Goal: Task Accomplishment & Management: Use online tool/utility

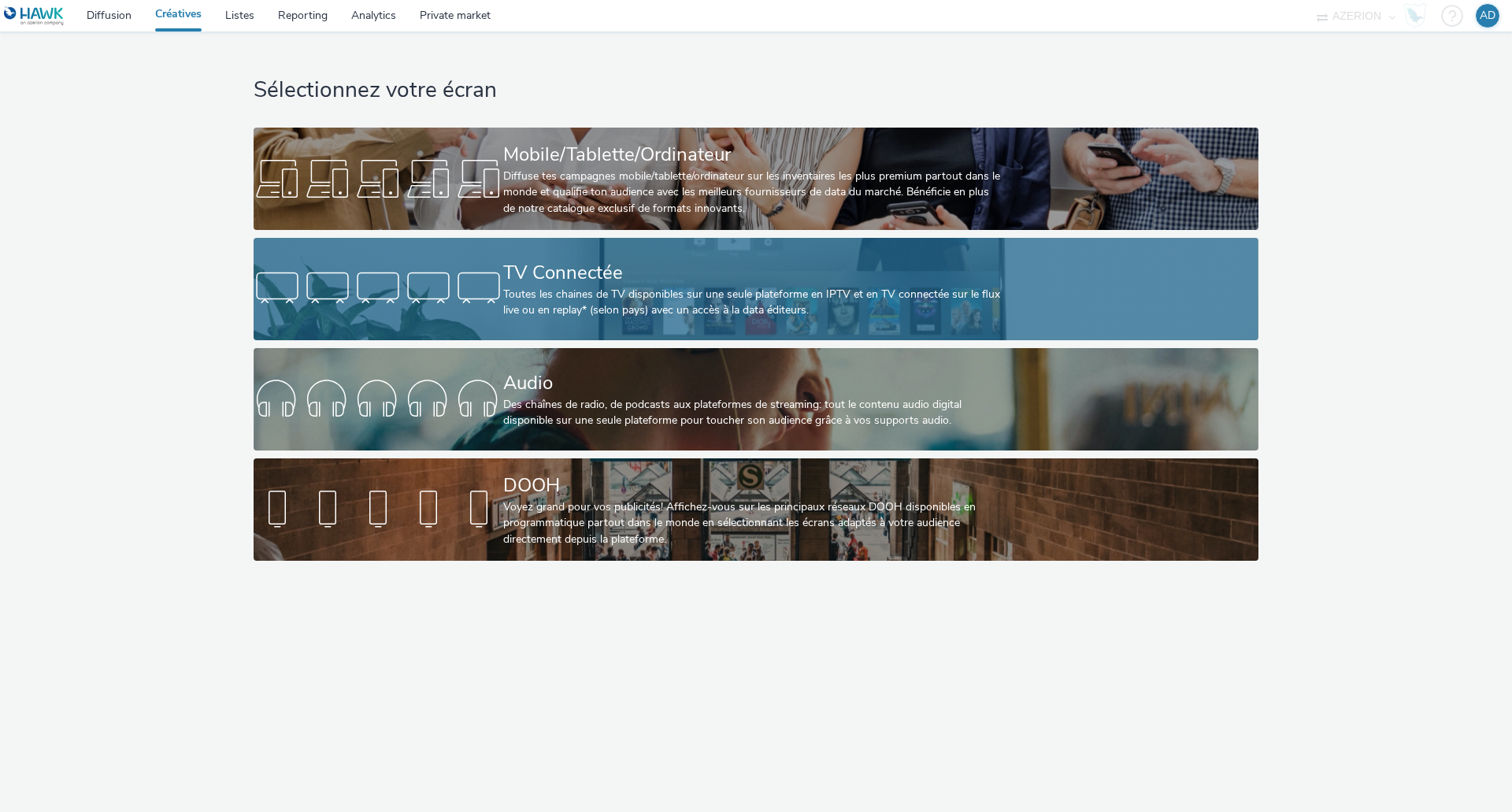
click at [761, 293] on div "Toutes les chaines de TV disponibles sur une seule plateforme en IPTV et en TV …" at bounding box center [753, 303] width 499 height 32
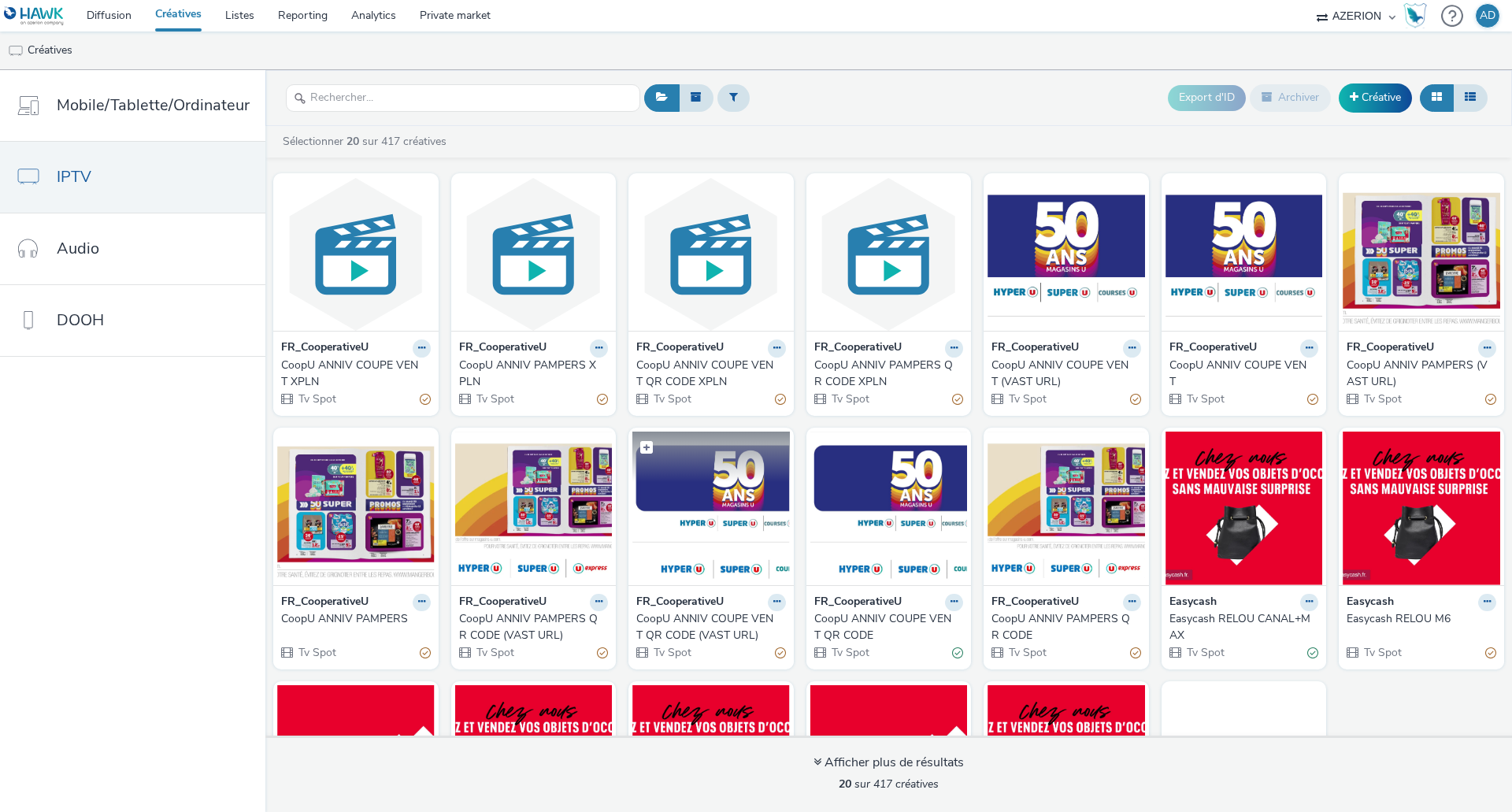
scroll to position [78, 0]
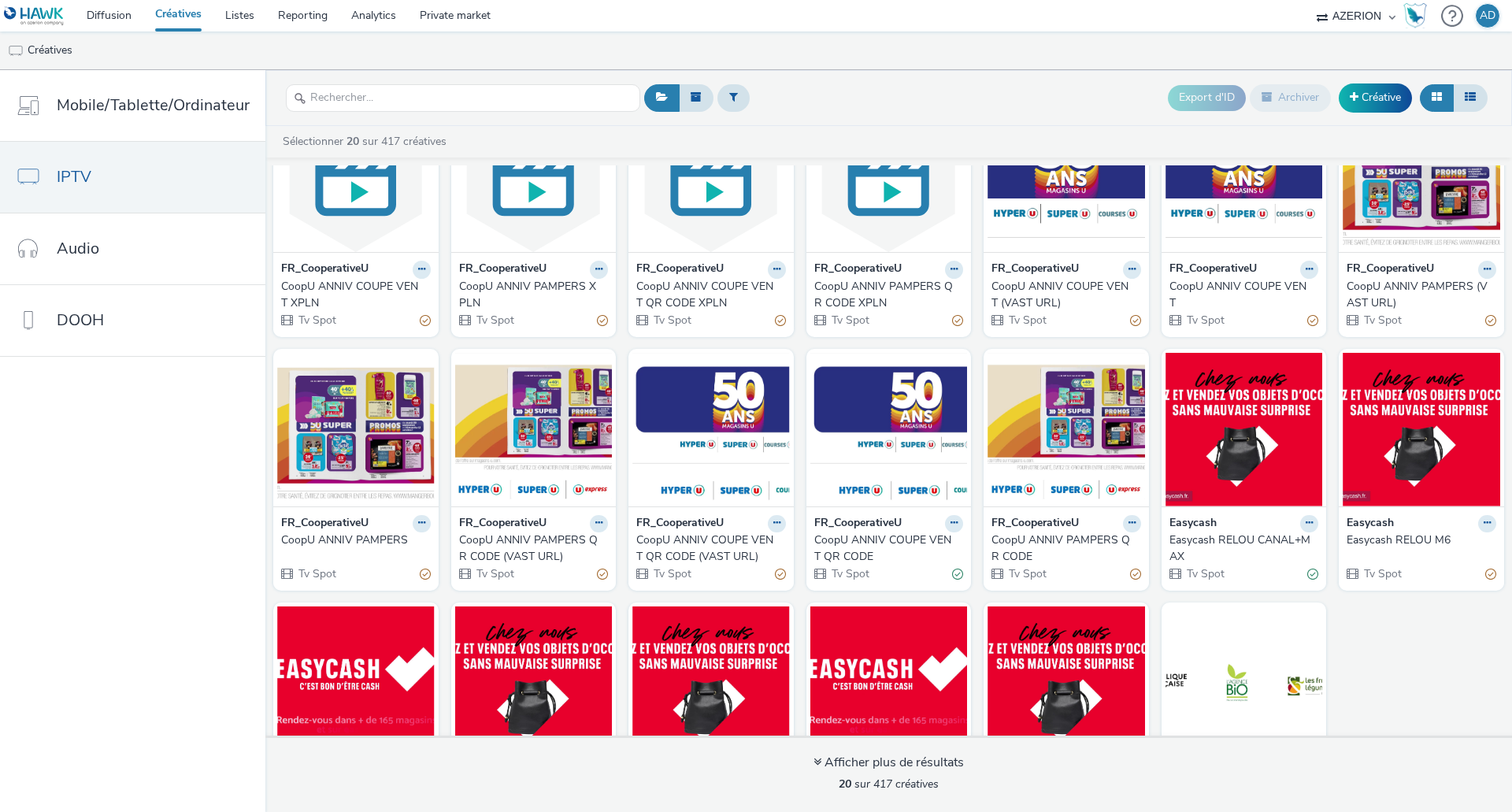
click at [868, 537] on div "CoopU ANNIV COUPE VENT QR CODE" at bounding box center [885, 549] width 143 height 32
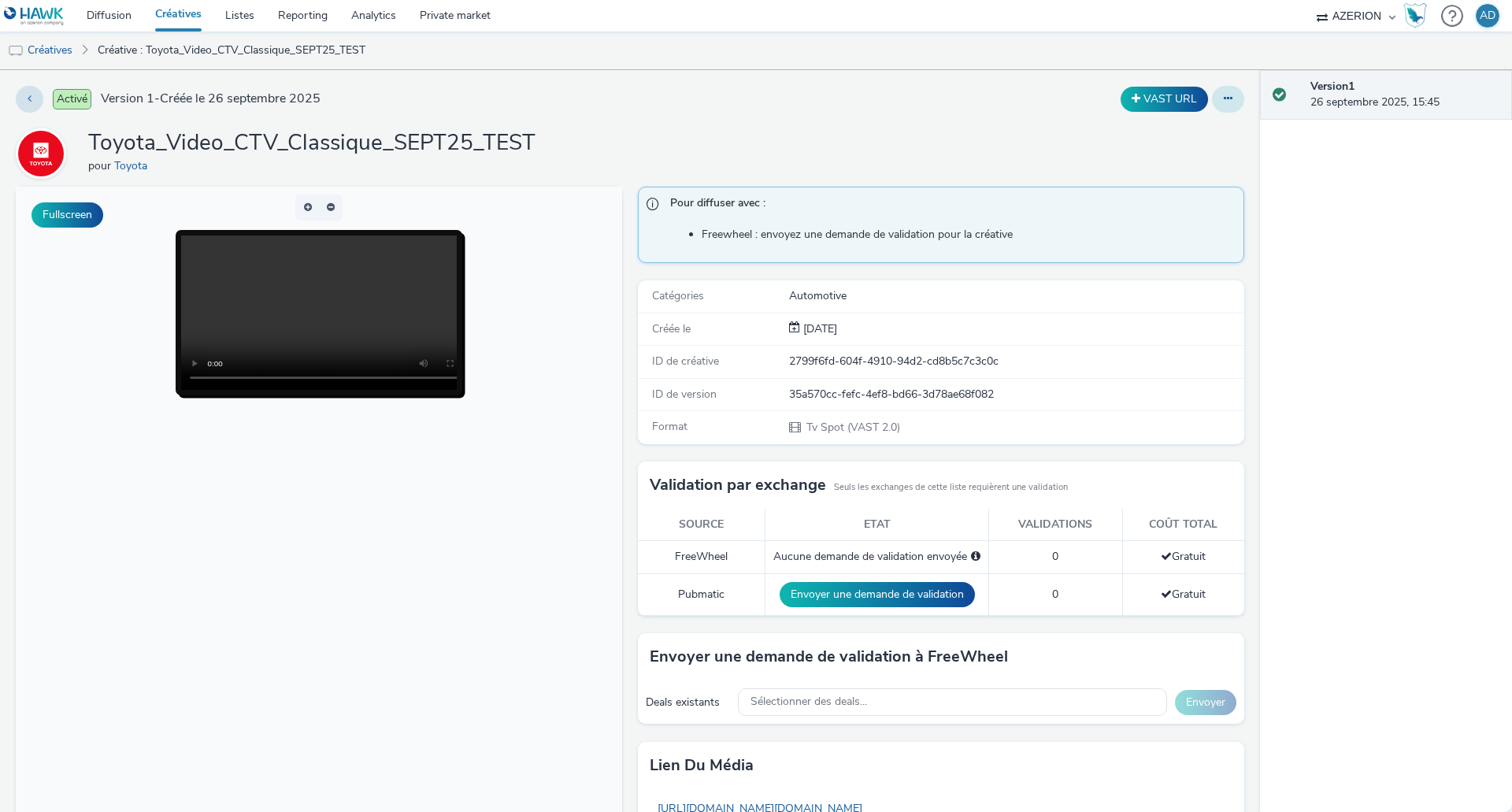
click at [1224, 96] on icon at bounding box center [1228, 98] width 9 height 11
click at [1174, 134] on link "Modifier" at bounding box center [1185, 130] width 118 height 31
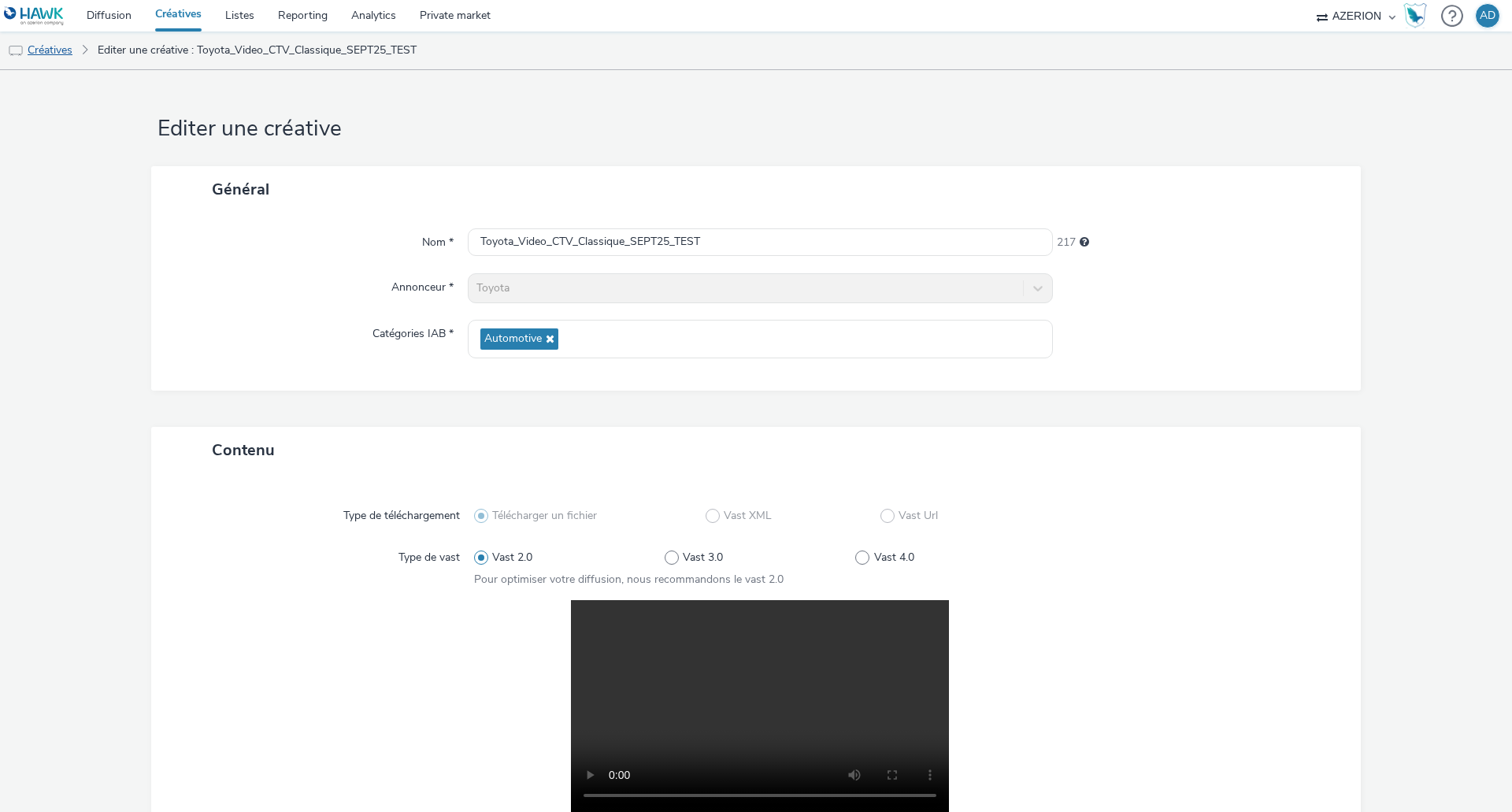
click at [61, 57] on link "Créatives" at bounding box center [40, 50] width 80 height 38
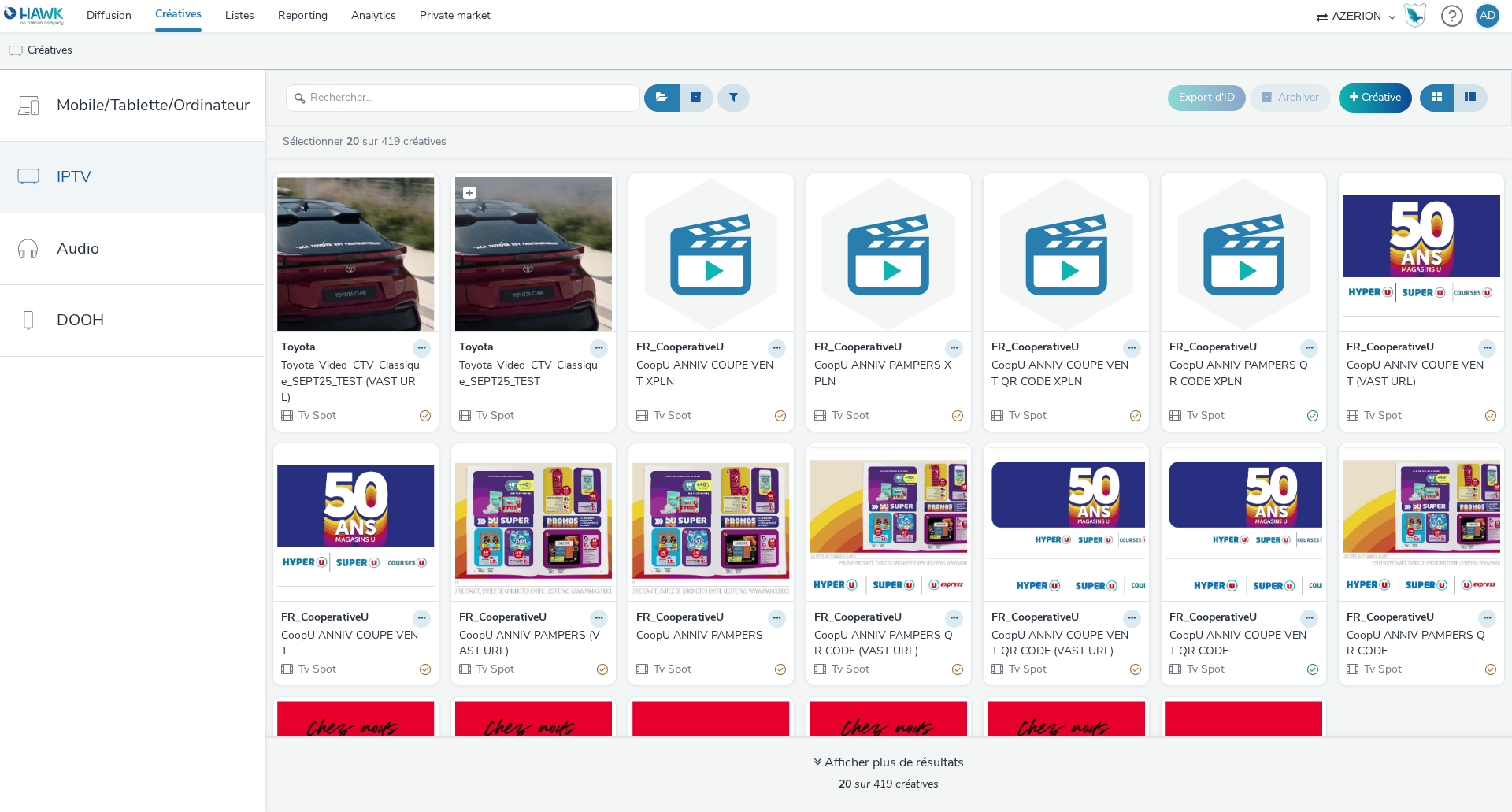
click at [543, 264] on img at bounding box center [534, 254] width 158 height 154
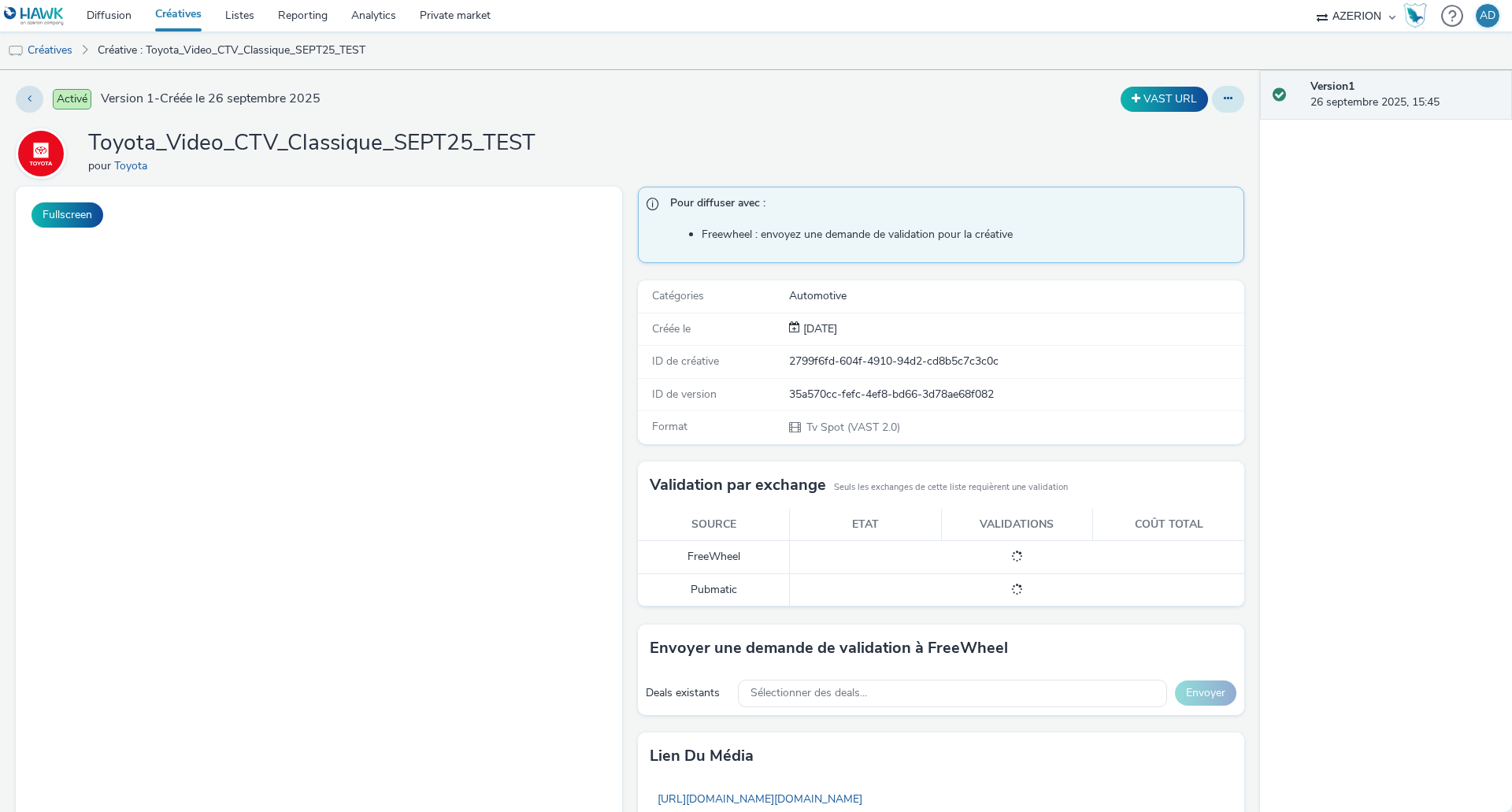
click at [1224, 98] on icon at bounding box center [1228, 98] width 9 height 11
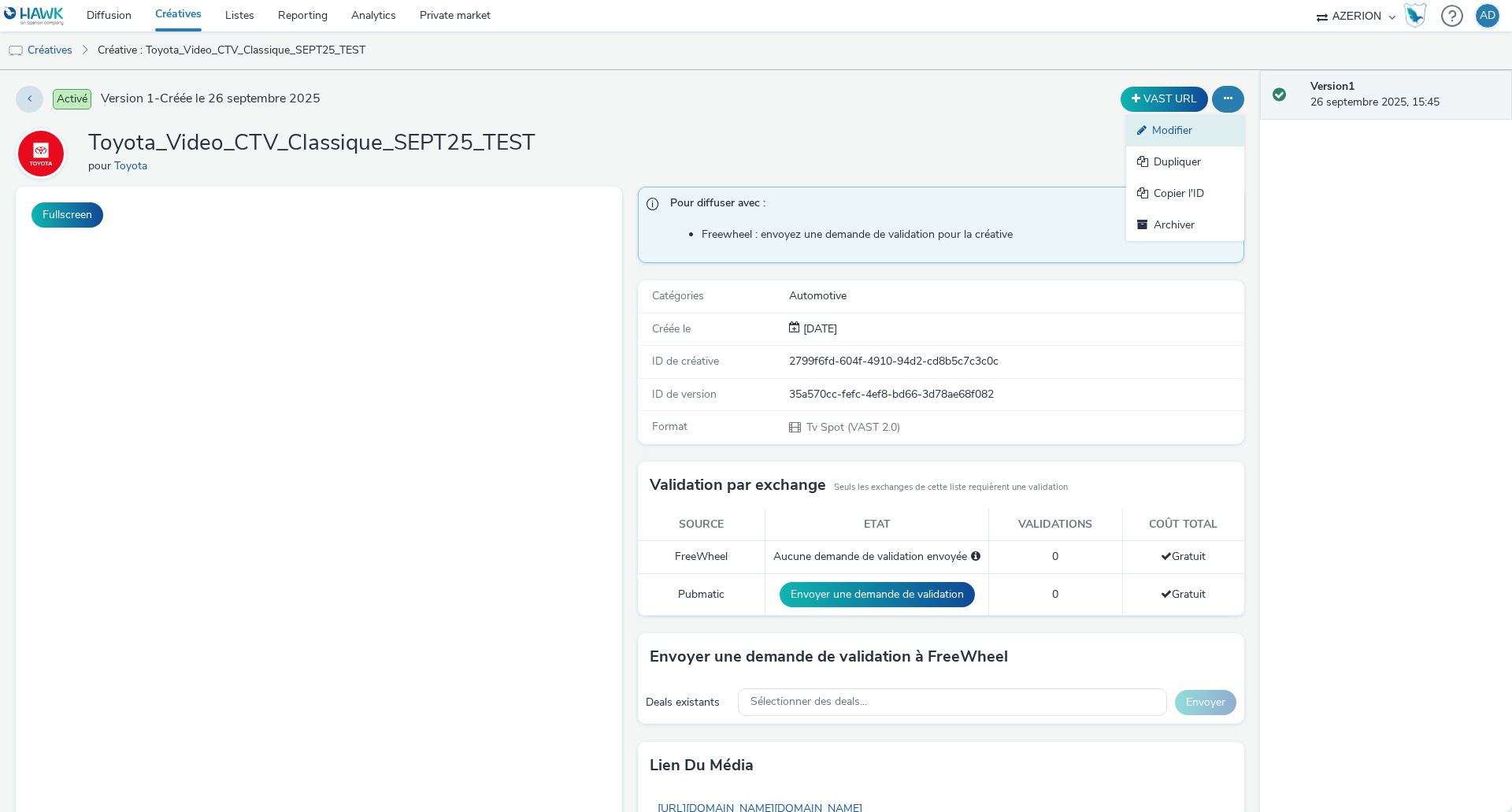
click at [1154, 135] on link "Modifier" at bounding box center [1185, 130] width 118 height 31
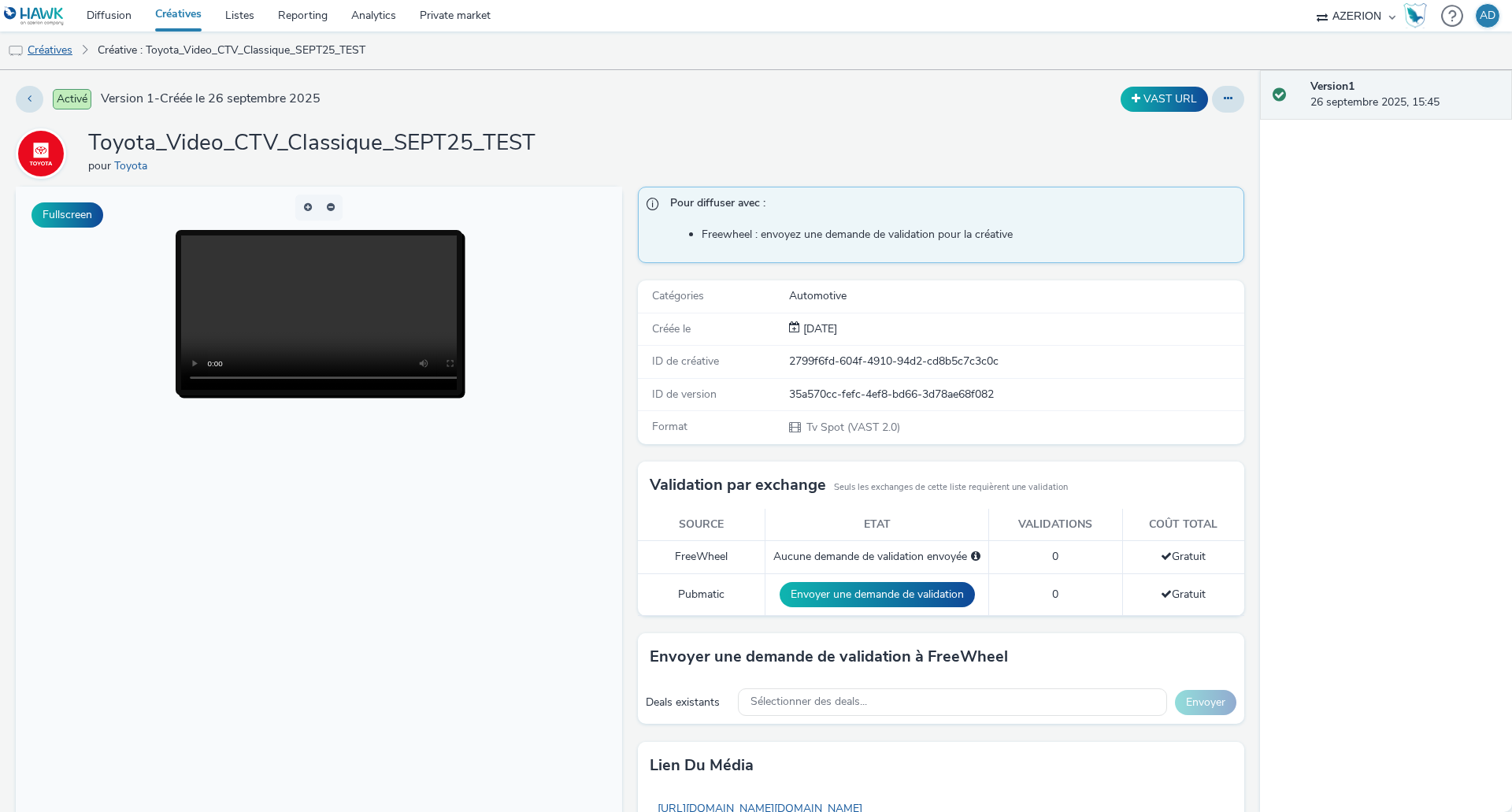
click at [56, 59] on link "Créatives" at bounding box center [40, 50] width 80 height 38
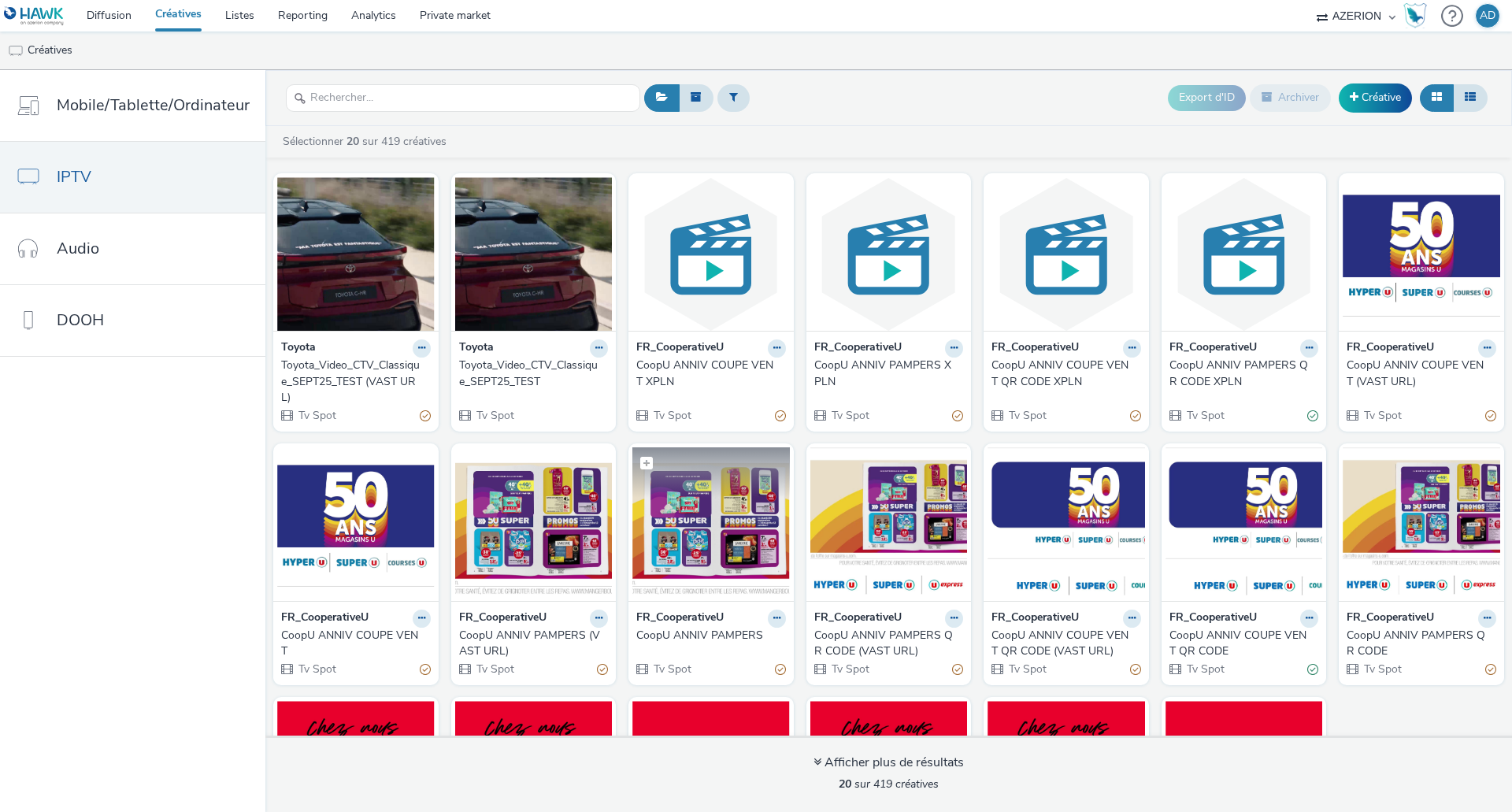
click at [699, 525] on img at bounding box center [711, 524] width 158 height 154
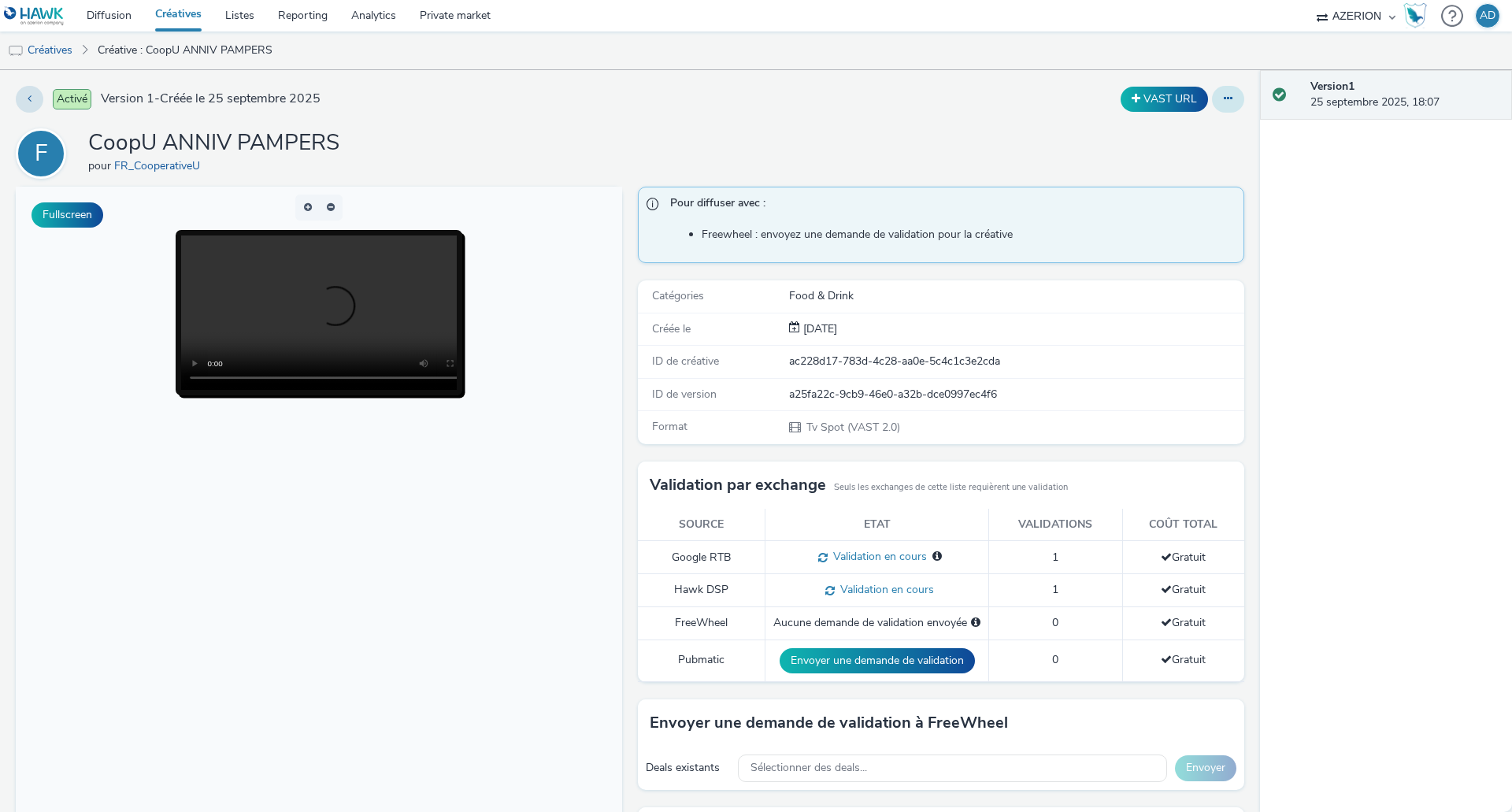
click at [1217, 105] on button at bounding box center [1227, 99] width 32 height 26
click at [1183, 130] on link "Modifier" at bounding box center [1185, 130] width 118 height 31
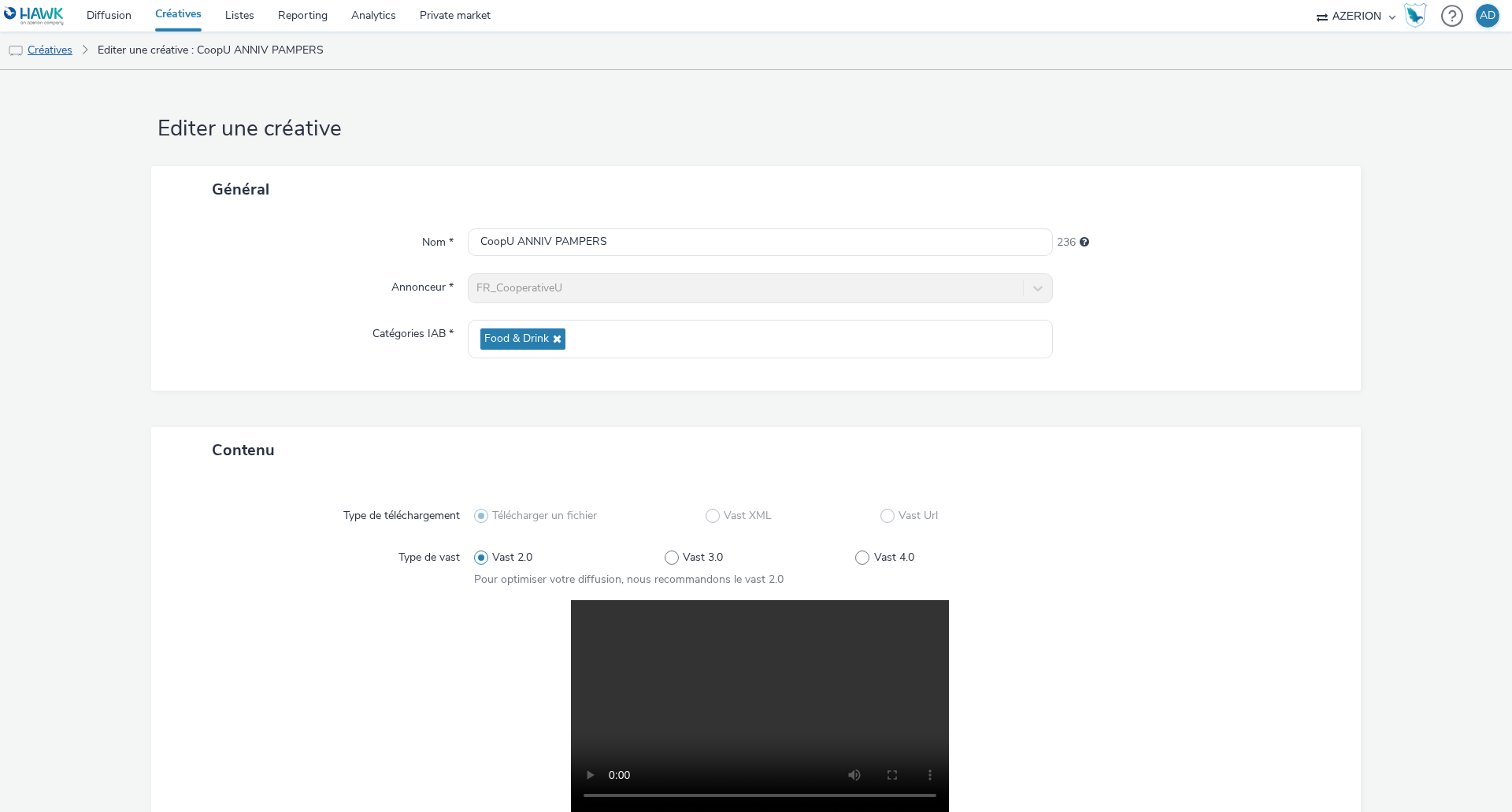
click at [68, 52] on link "Créatives" at bounding box center [40, 50] width 80 height 38
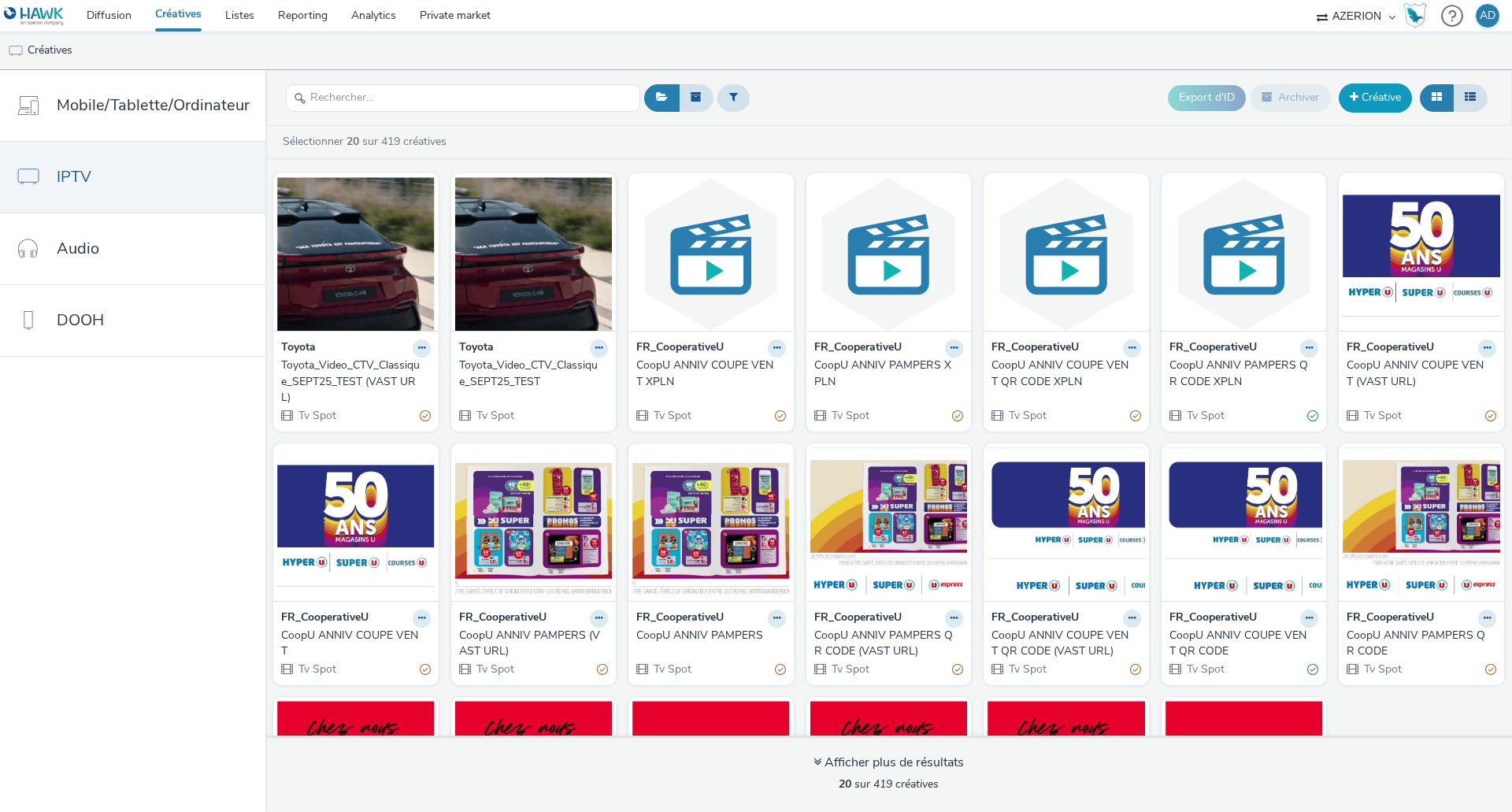
click at [1362, 91] on link "Créative" at bounding box center [1375, 97] width 73 height 28
click at [362, 263] on img at bounding box center [355, 254] width 158 height 154
click at [562, 259] on img at bounding box center [534, 254] width 158 height 154
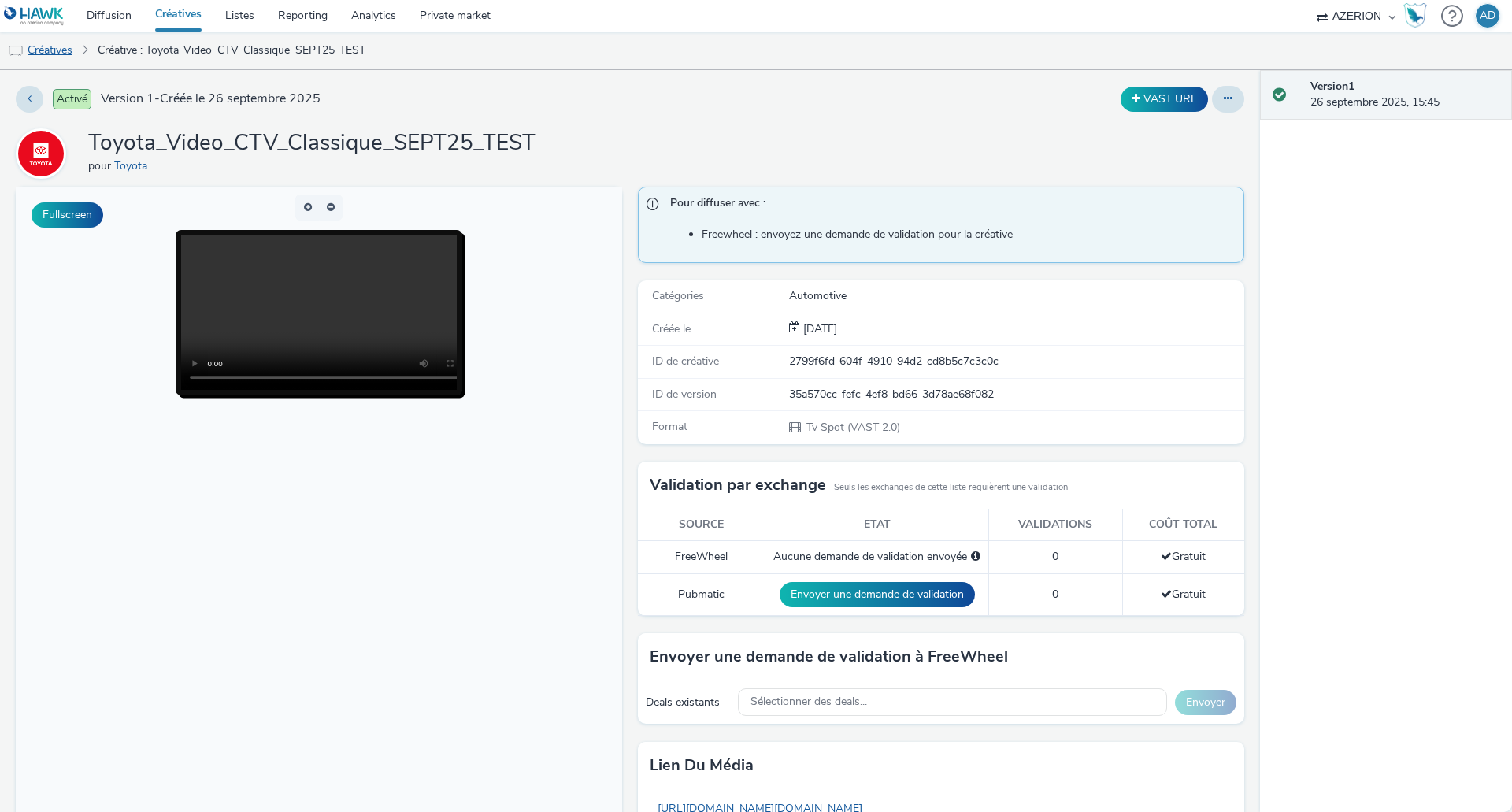
click at [35, 57] on link "Créatives" at bounding box center [40, 50] width 80 height 38
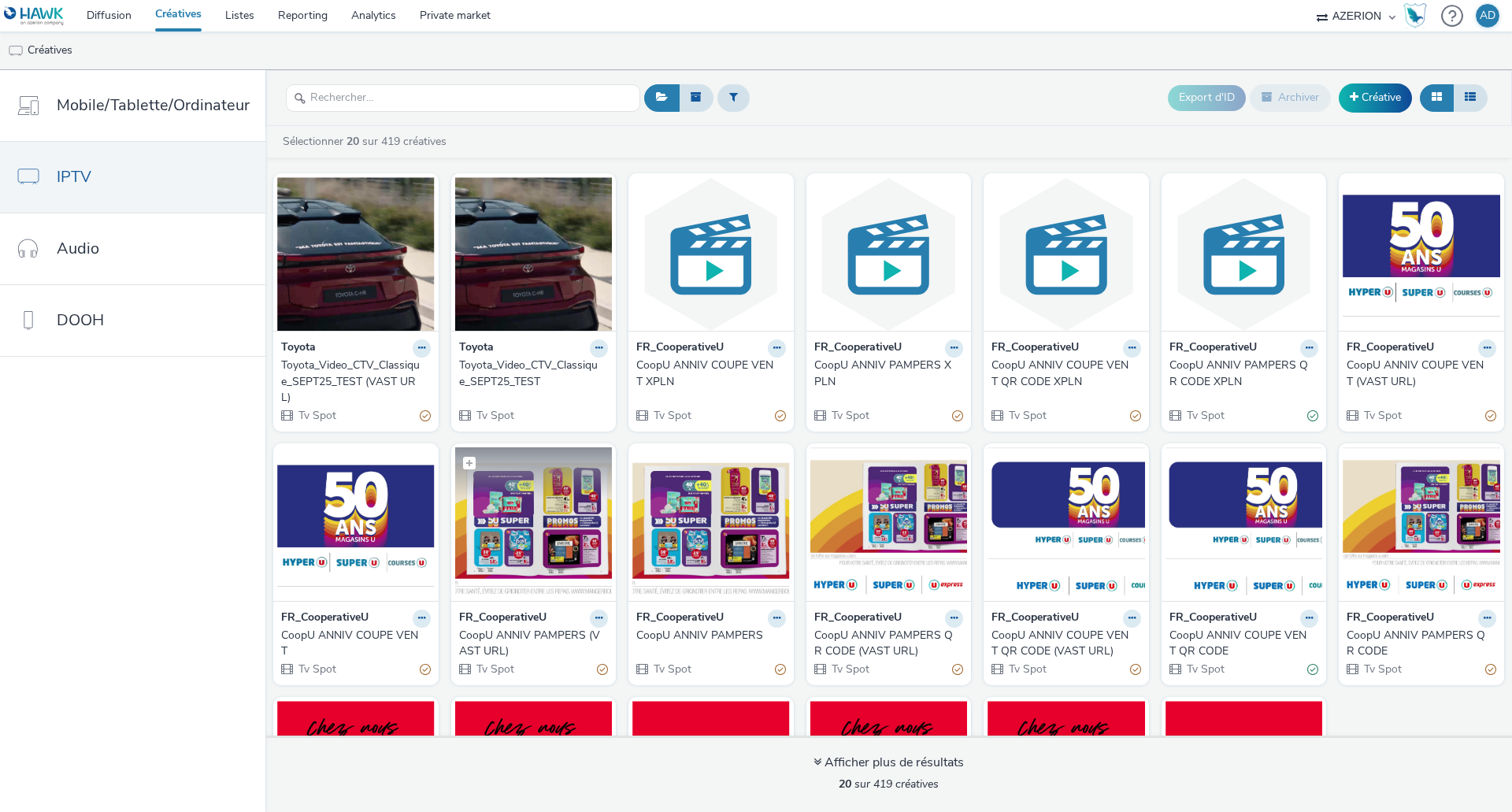
click at [549, 526] on img at bounding box center [534, 524] width 158 height 154
click at [376, 261] on img at bounding box center [355, 254] width 158 height 154
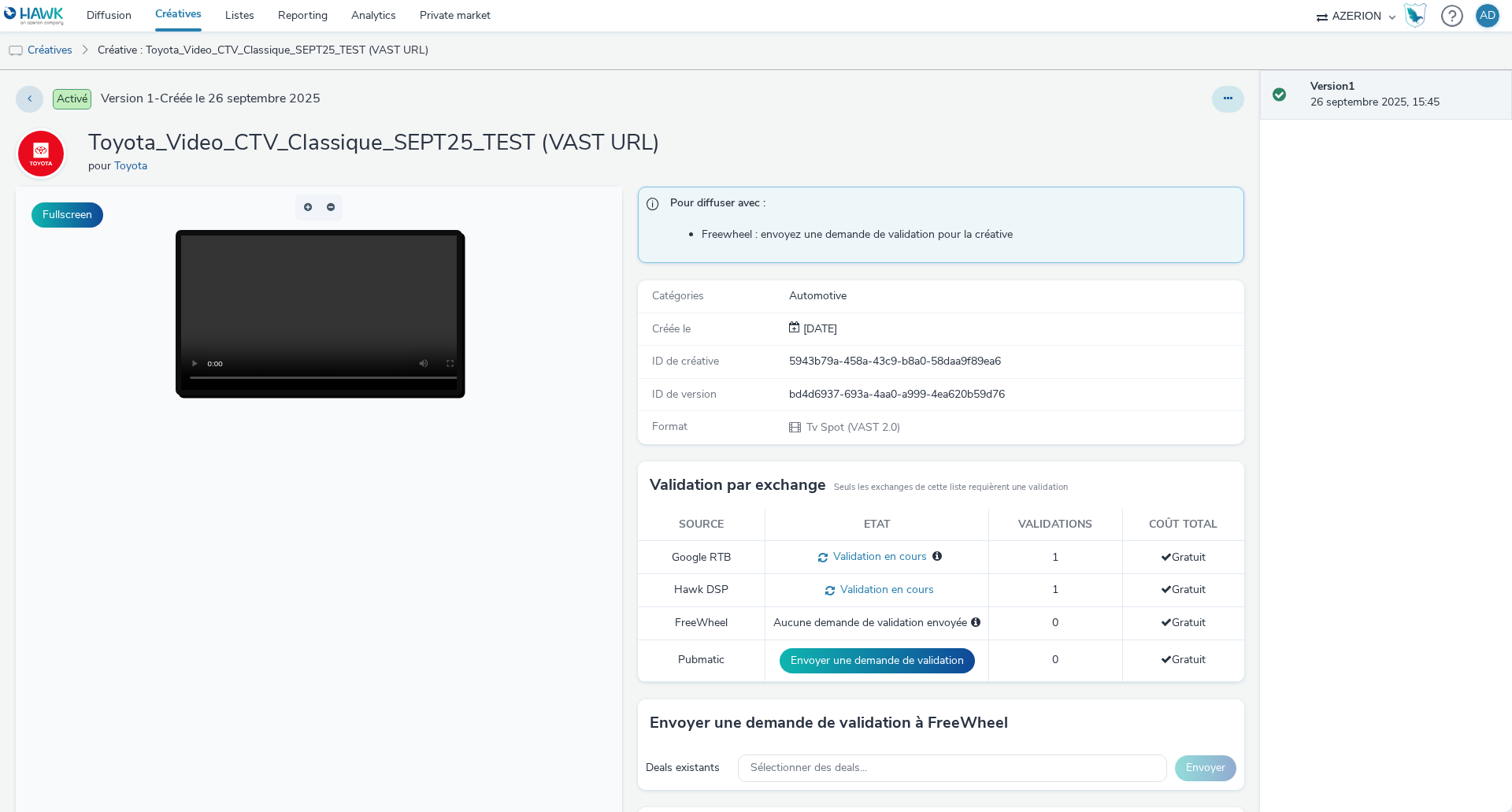
click at [1215, 106] on button at bounding box center [1227, 99] width 32 height 26
click at [1154, 133] on link "Modifier" at bounding box center [1185, 130] width 118 height 31
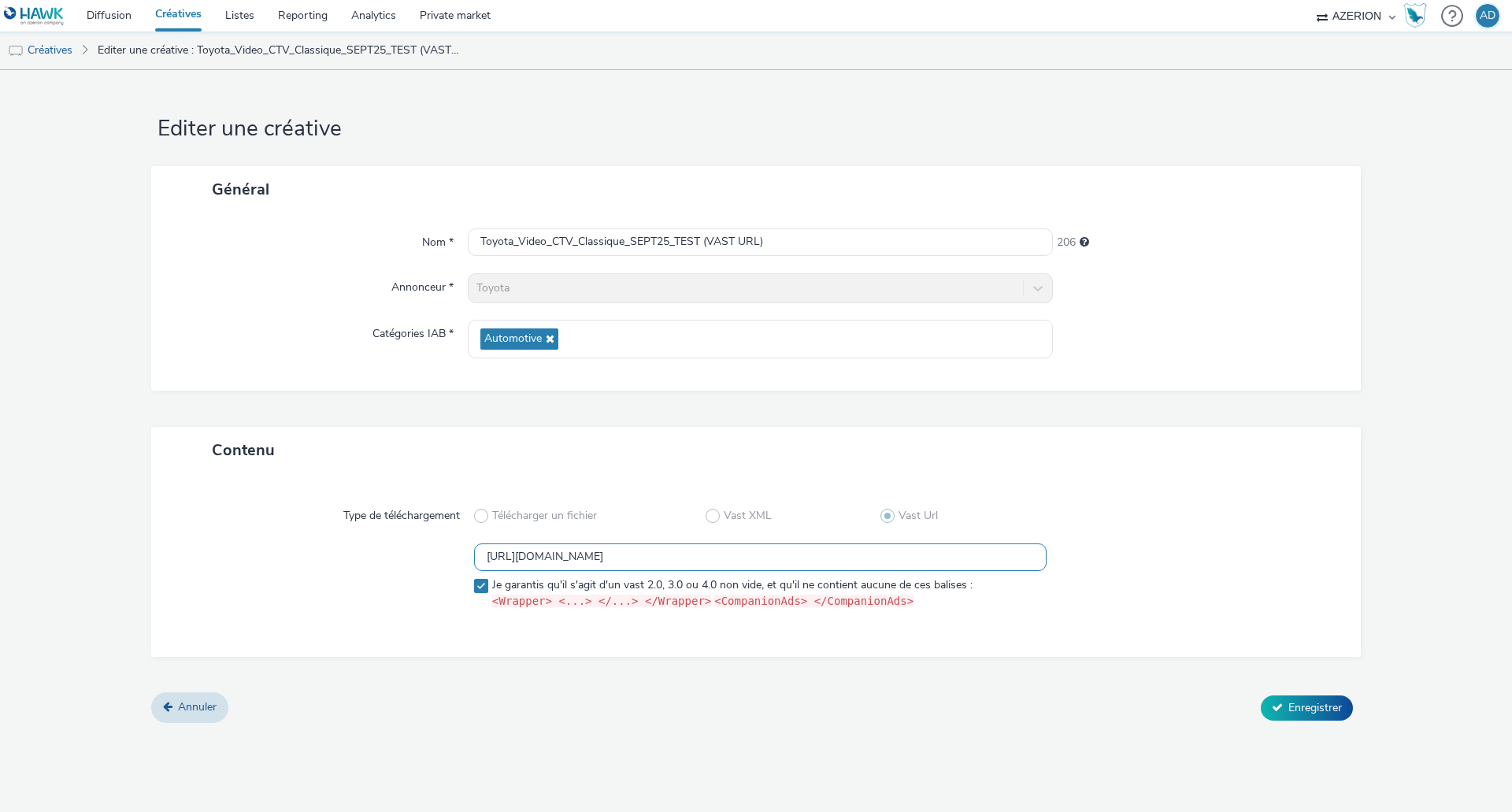
scroll to position [0, 283]
drag, startPoint x: 766, startPoint y: 556, endPoint x: 1140, endPoint y: 516, distance: 376.1
click at [1140, 516] on div "Type de téléchargement Télécharger un fichier Vast XML Vast Url [URL][DOMAIN_NA…" at bounding box center [755, 564] width 1178 height 152
click at [1132, 507] on div at bounding box center [1190, 515] width 287 height 28
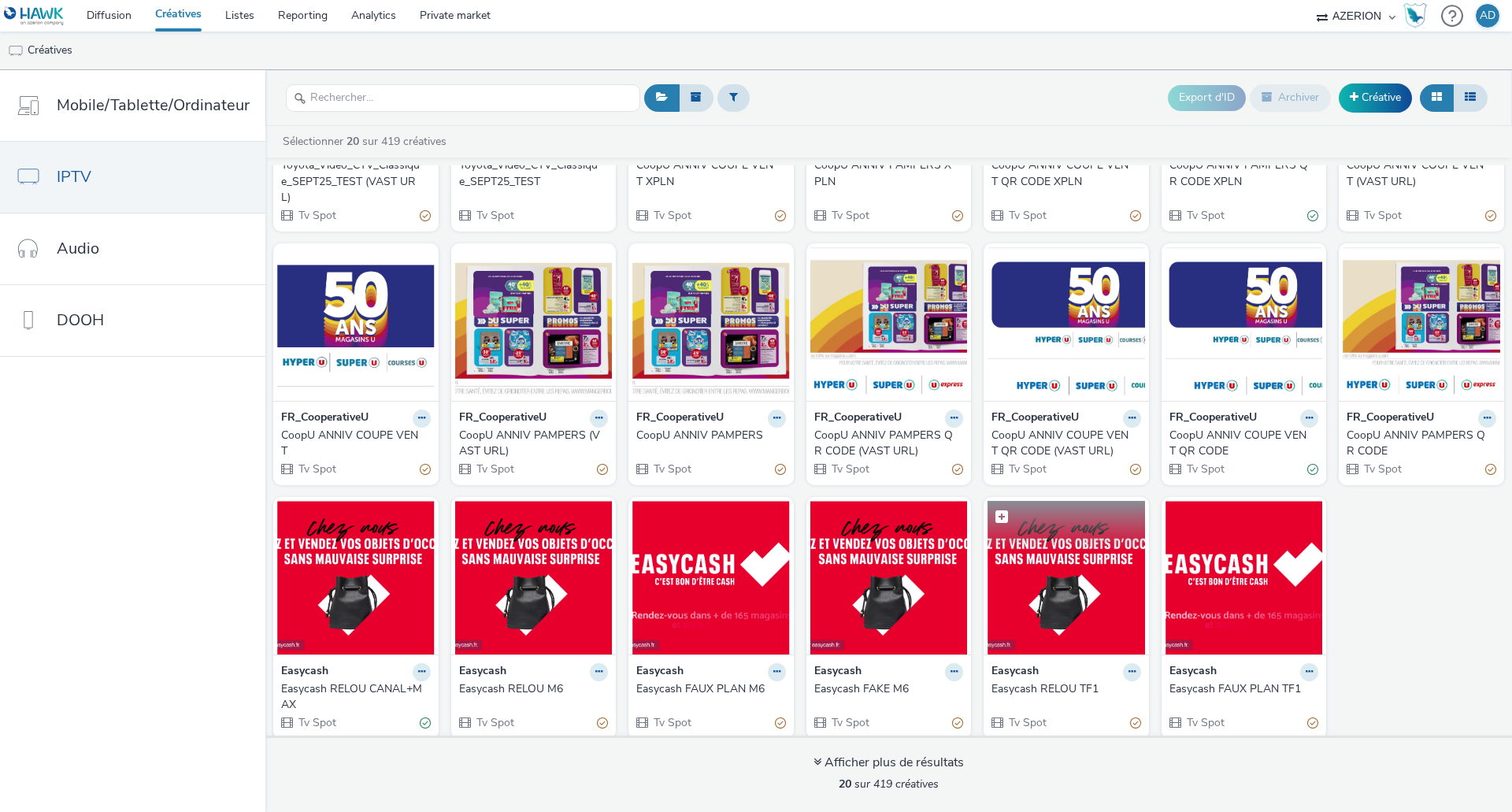
scroll to position [211, 0]
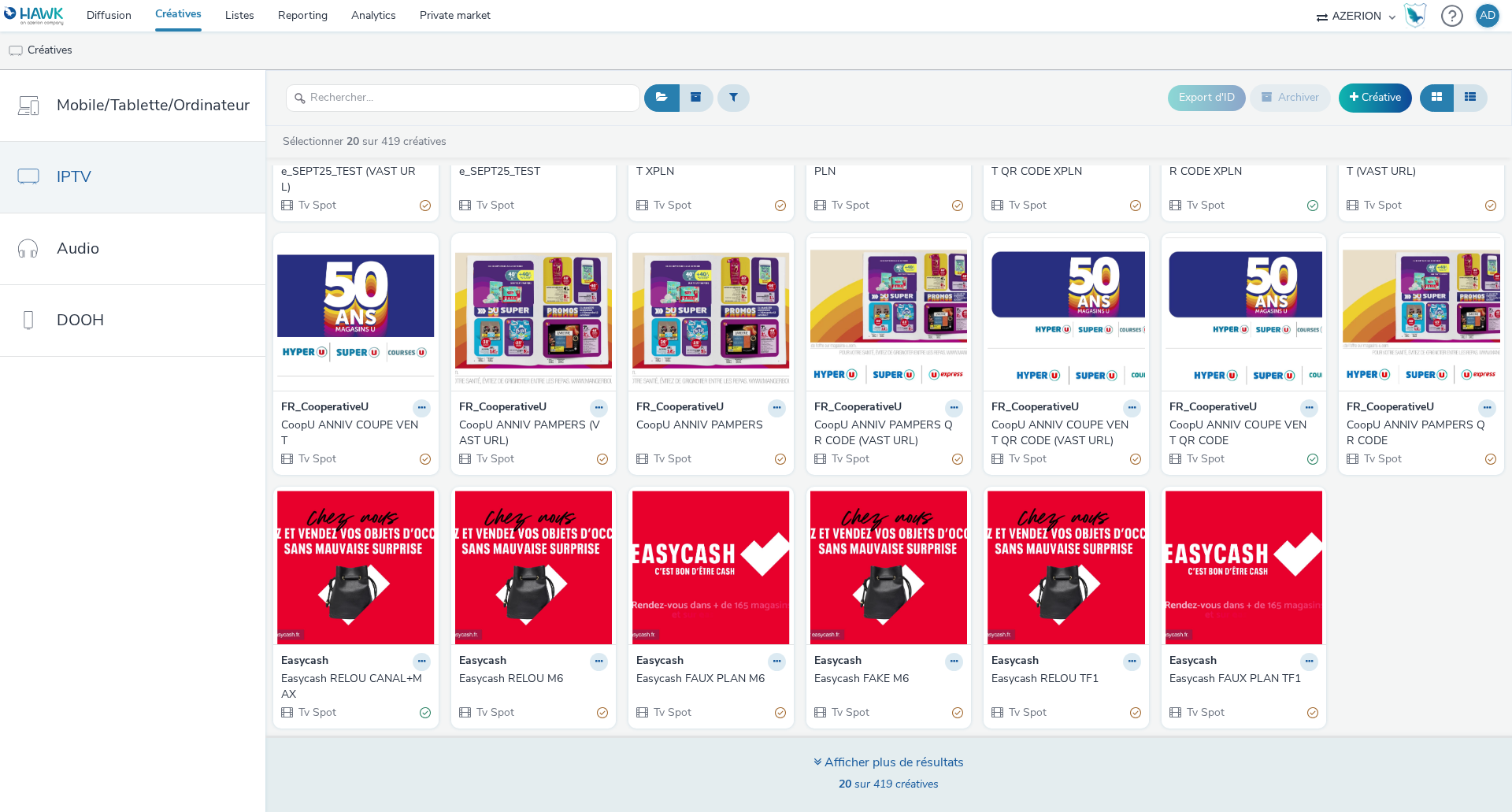
click at [874, 765] on div "Afficher plus de résultats" at bounding box center [889, 763] width 151 height 18
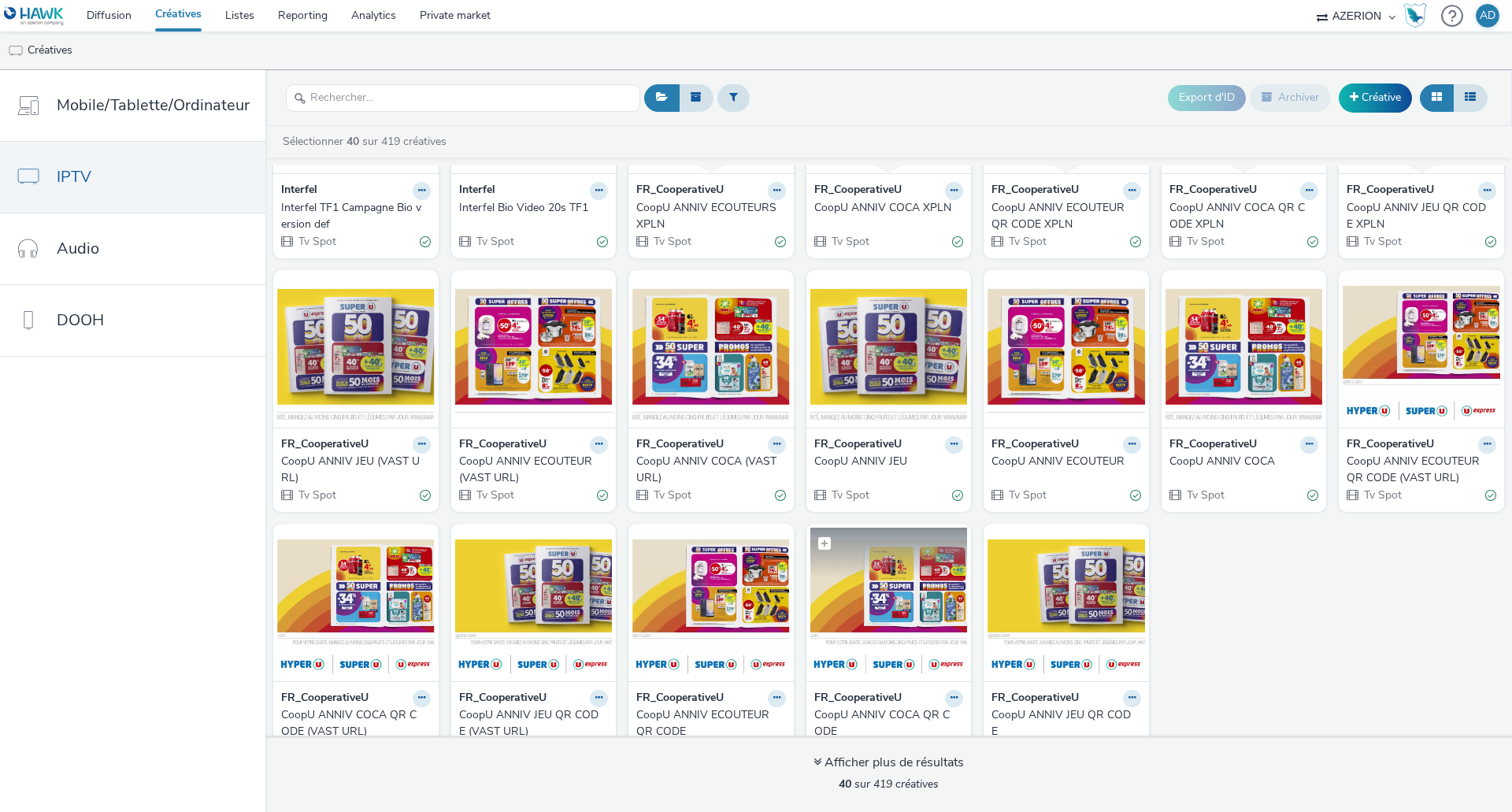
scroll to position [971, 0]
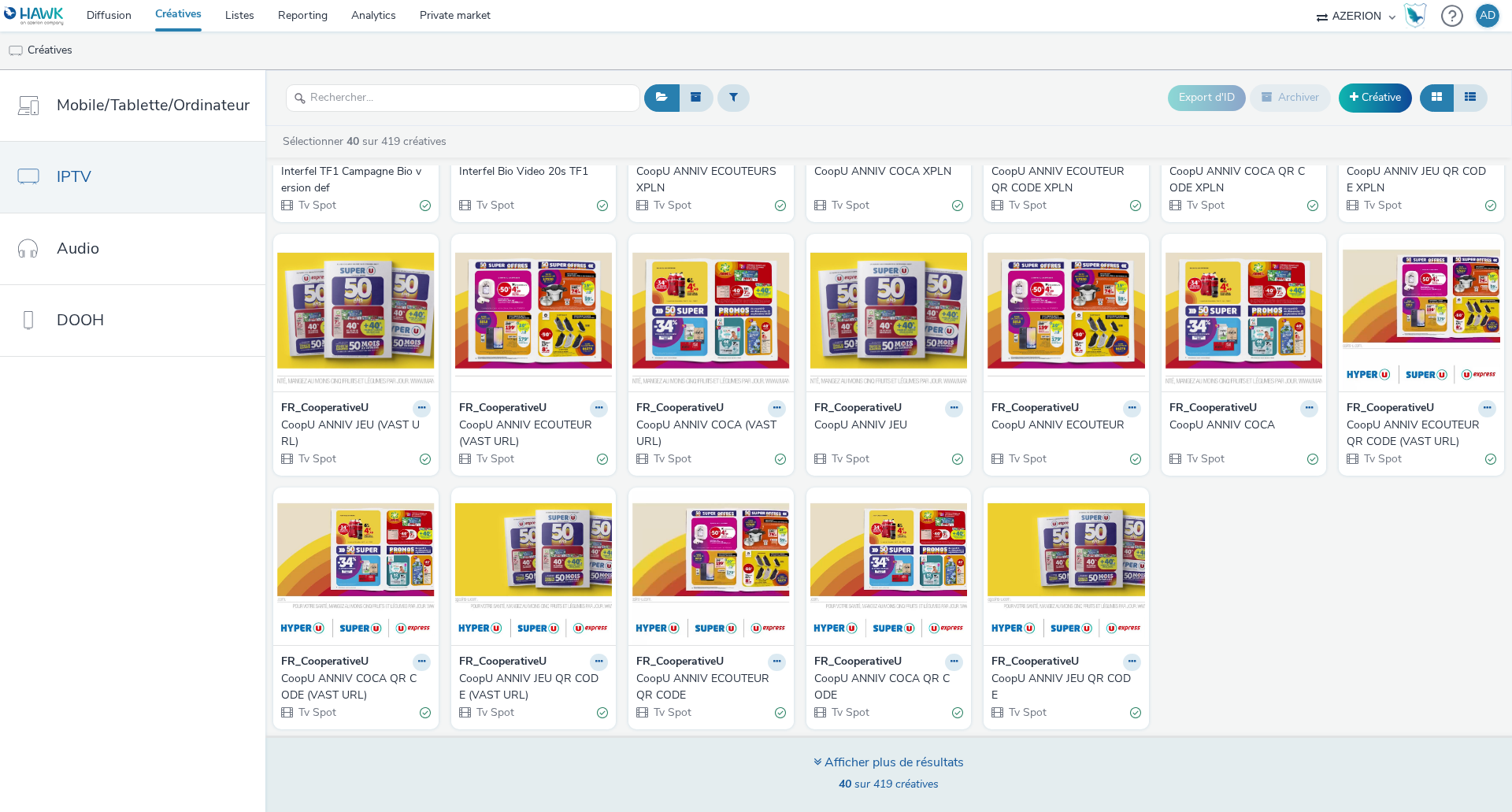
click at [895, 762] on div "Afficher plus de résultats" at bounding box center [889, 763] width 151 height 18
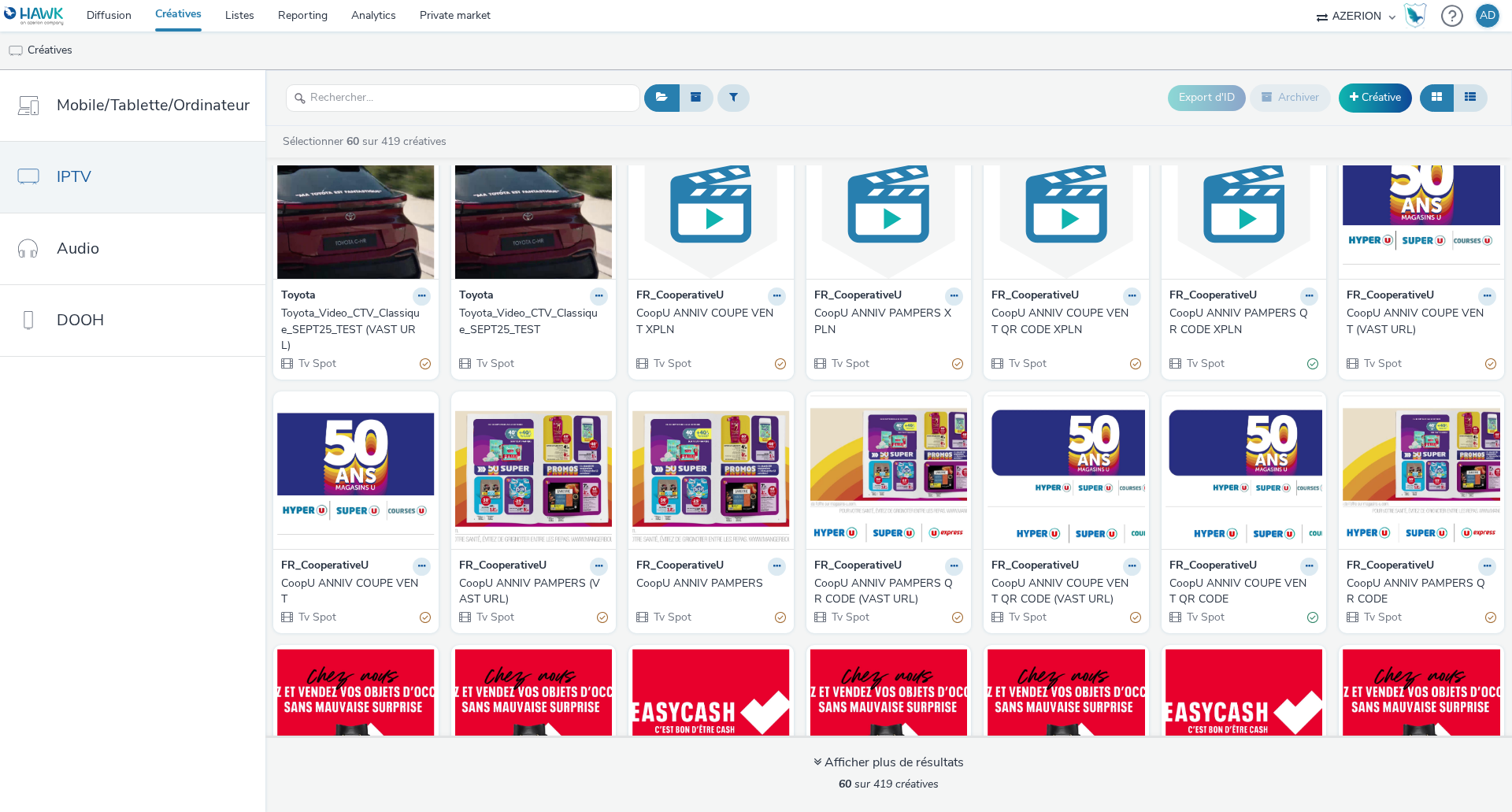
scroll to position [0, 0]
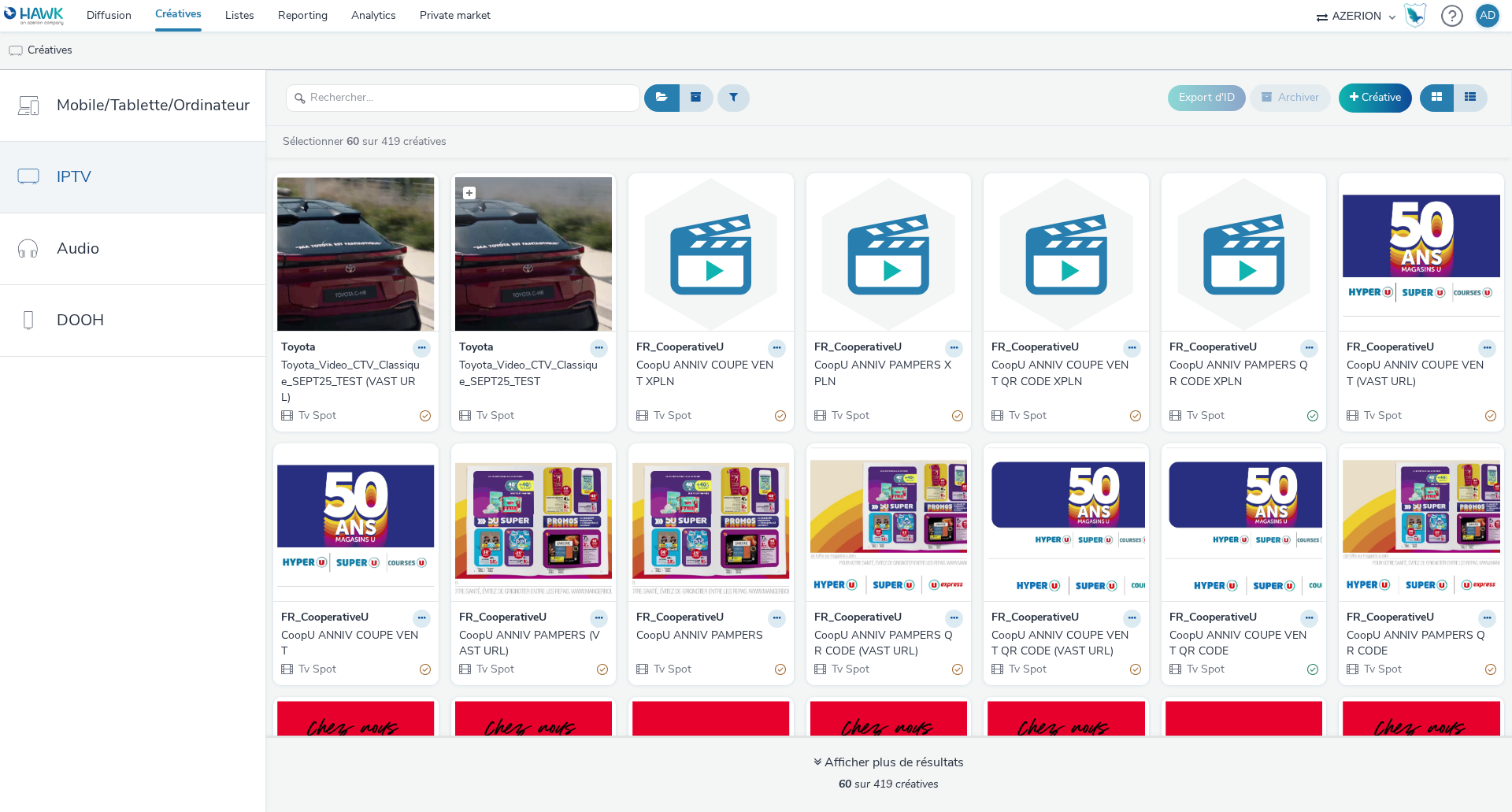
click at [507, 279] on img at bounding box center [534, 254] width 158 height 154
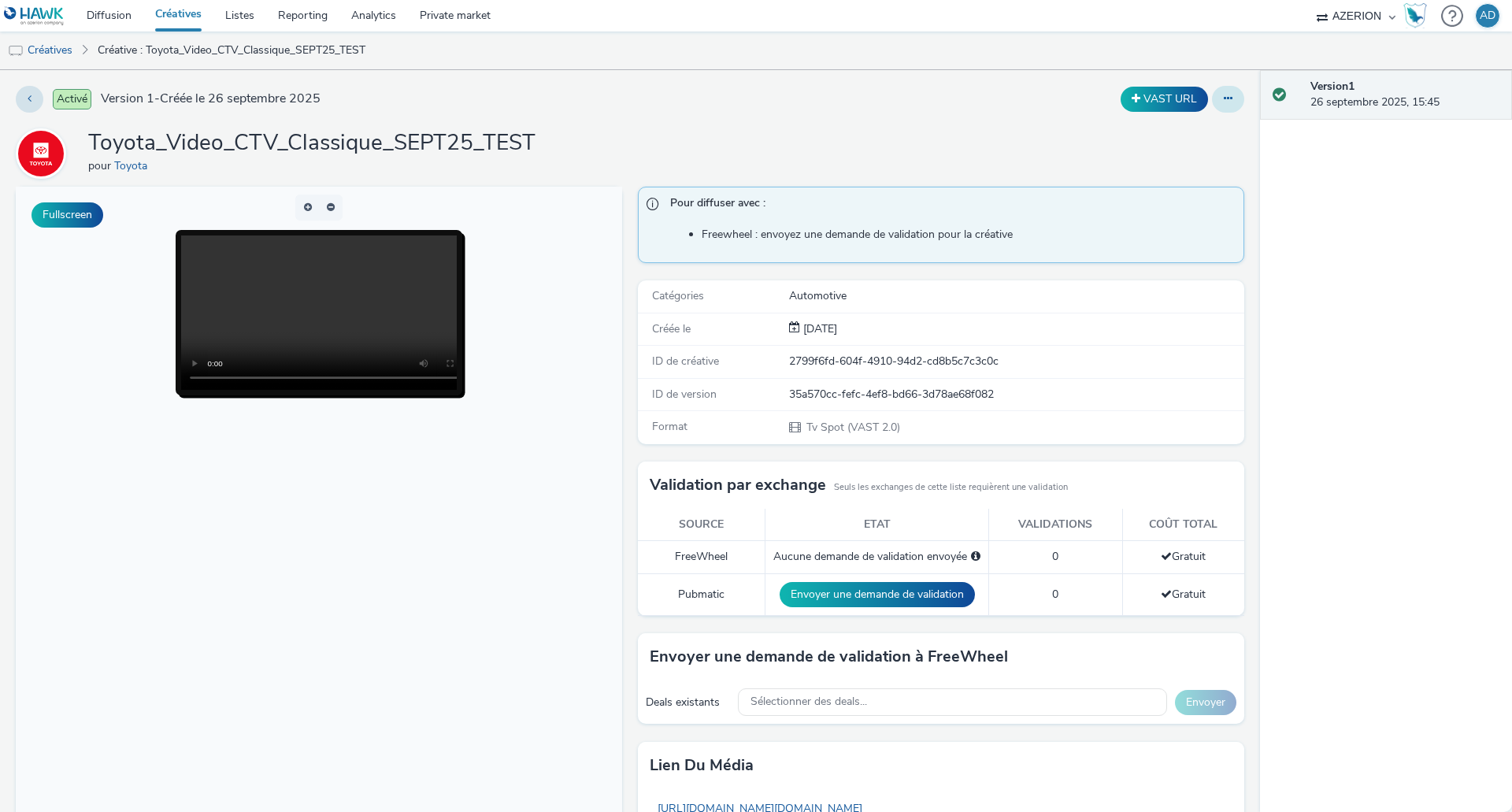
click at [1224, 98] on icon at bounding box center [1228, 98] width 9 height 11
click at [1194, 125] on link "Modifier" at bounding box center [1185, 130] width 118 height 31
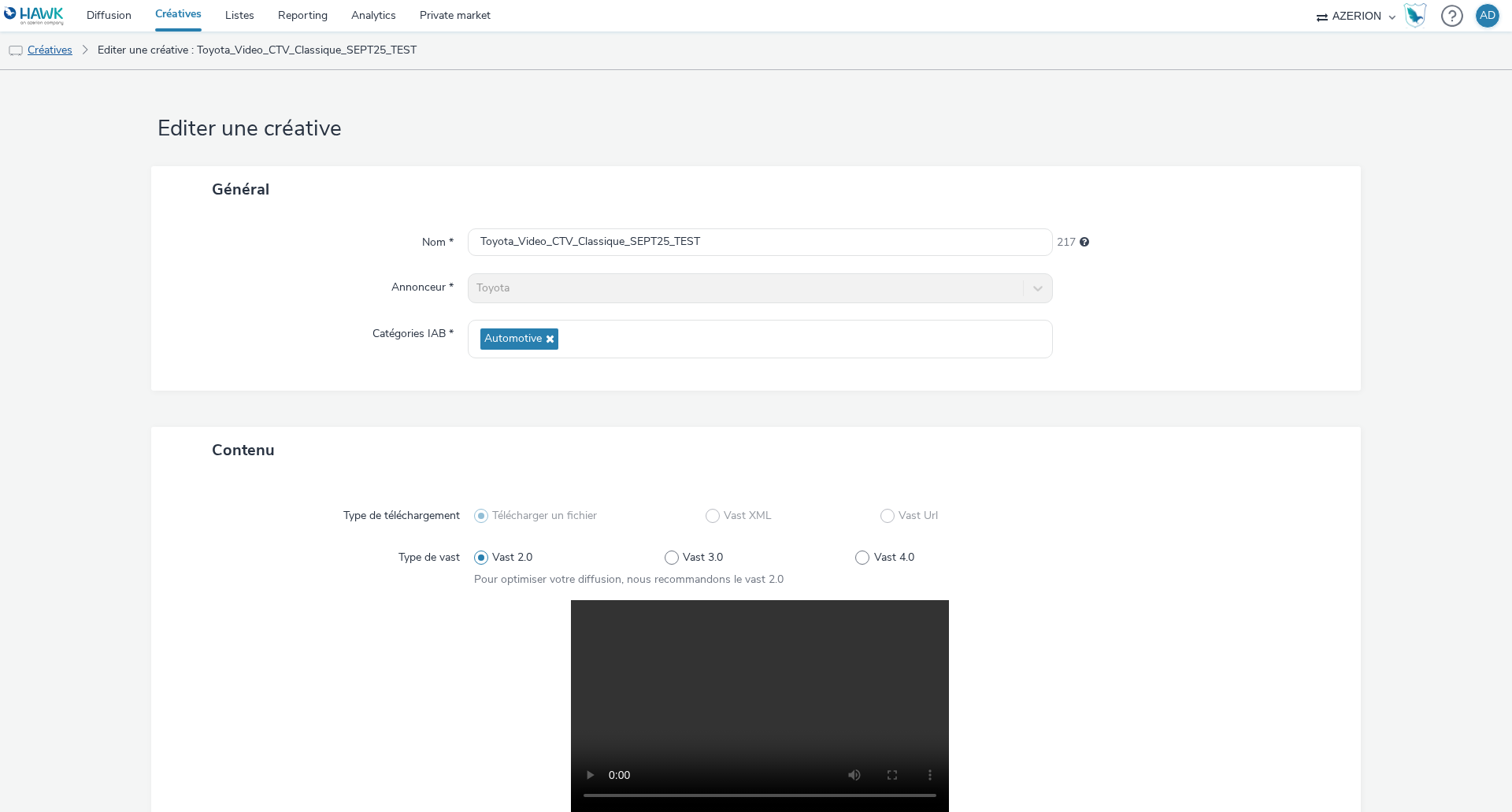
click at [55, 53] on link "Créatives" at bounding box center [40, 50] width 80 height 38
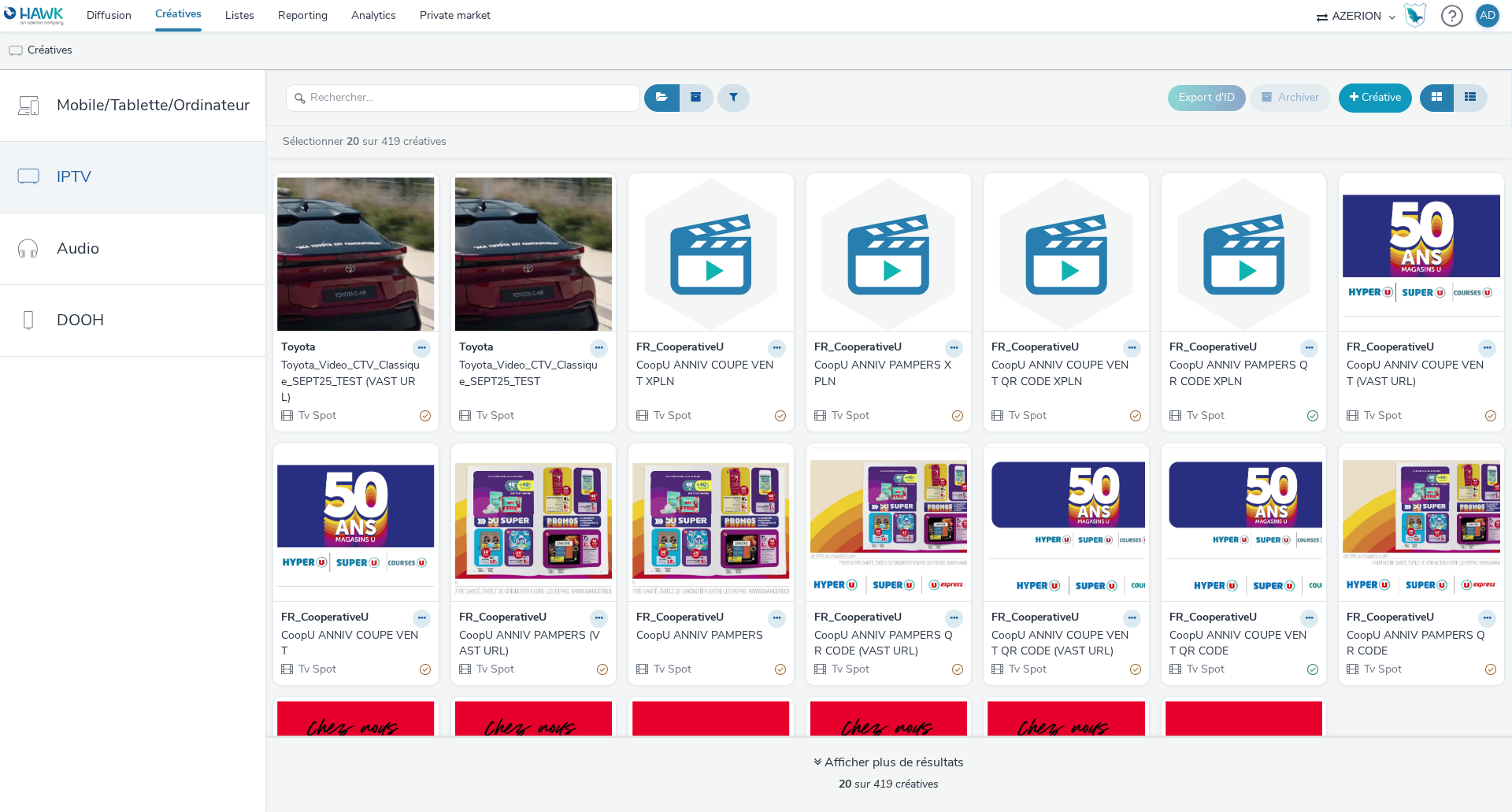
click at [1380, 103] on link "Créative" at bounding box center [1375, 97] width 73 height 28
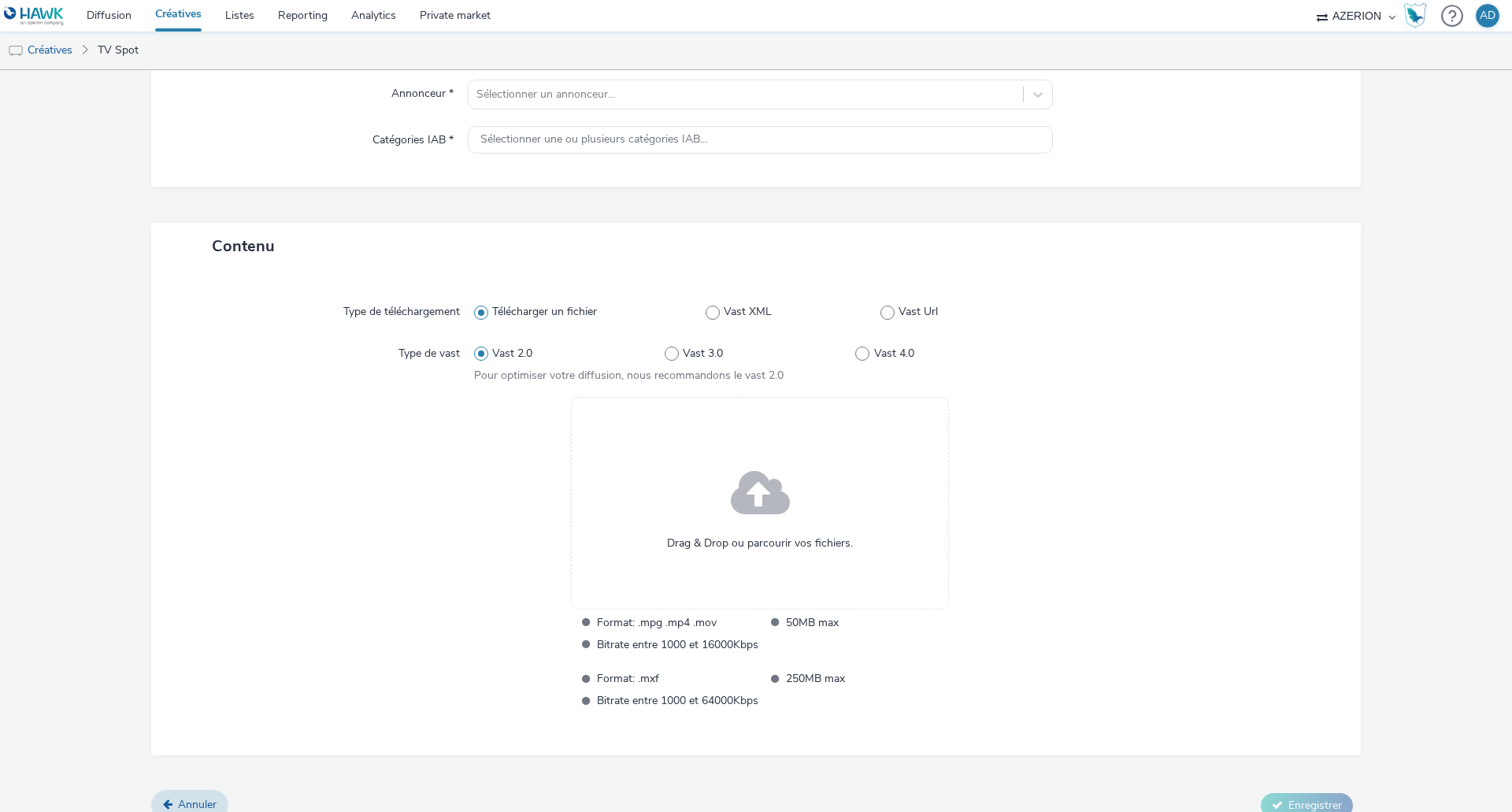
scroll to position [214, 0]
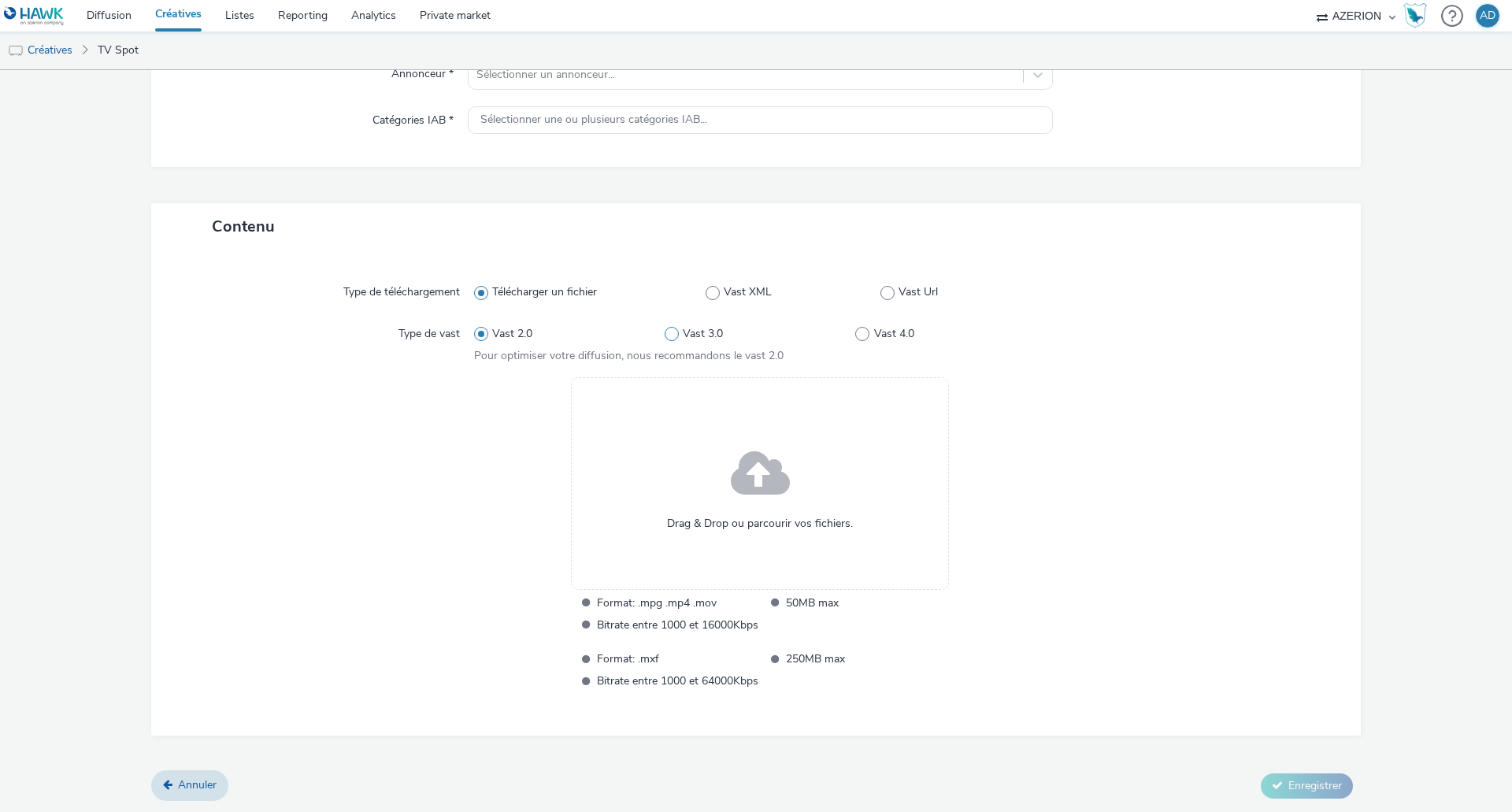
click at [669, 338] on span at bounding box center [672, 334] width 14 height 14
click at [669, 338] on input "Vast 3.0" at bounding box center [670, 333] width 10 height 10
radio input "false"
radio input "true"
click at [710, 292] on span at bounding box center [712, 293] width 14 height 14
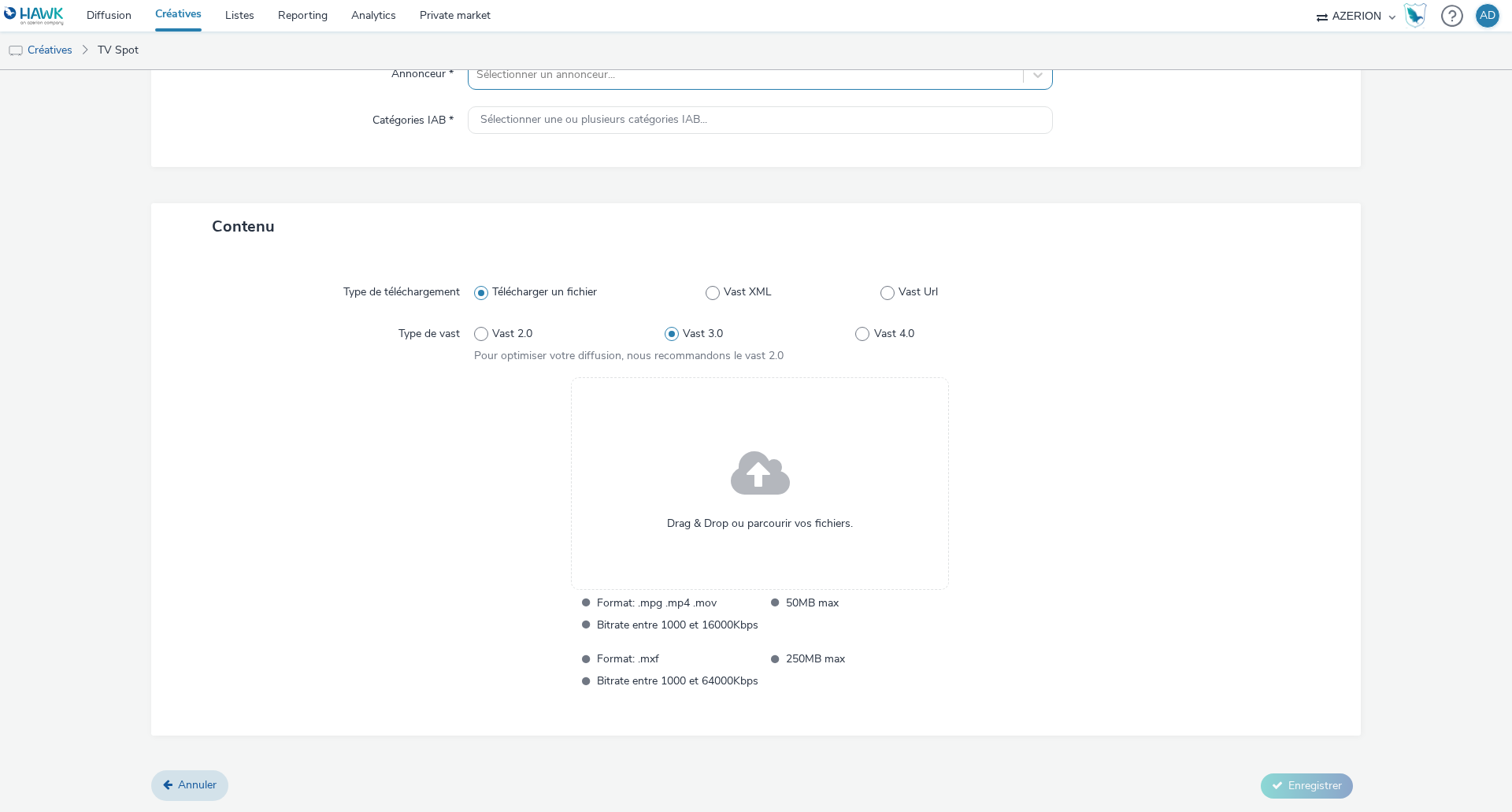
click at [710, 292] on input "Vast XML" at bounding box center [710, 292] width 10 height 10
radio input "false"
radio input "true"
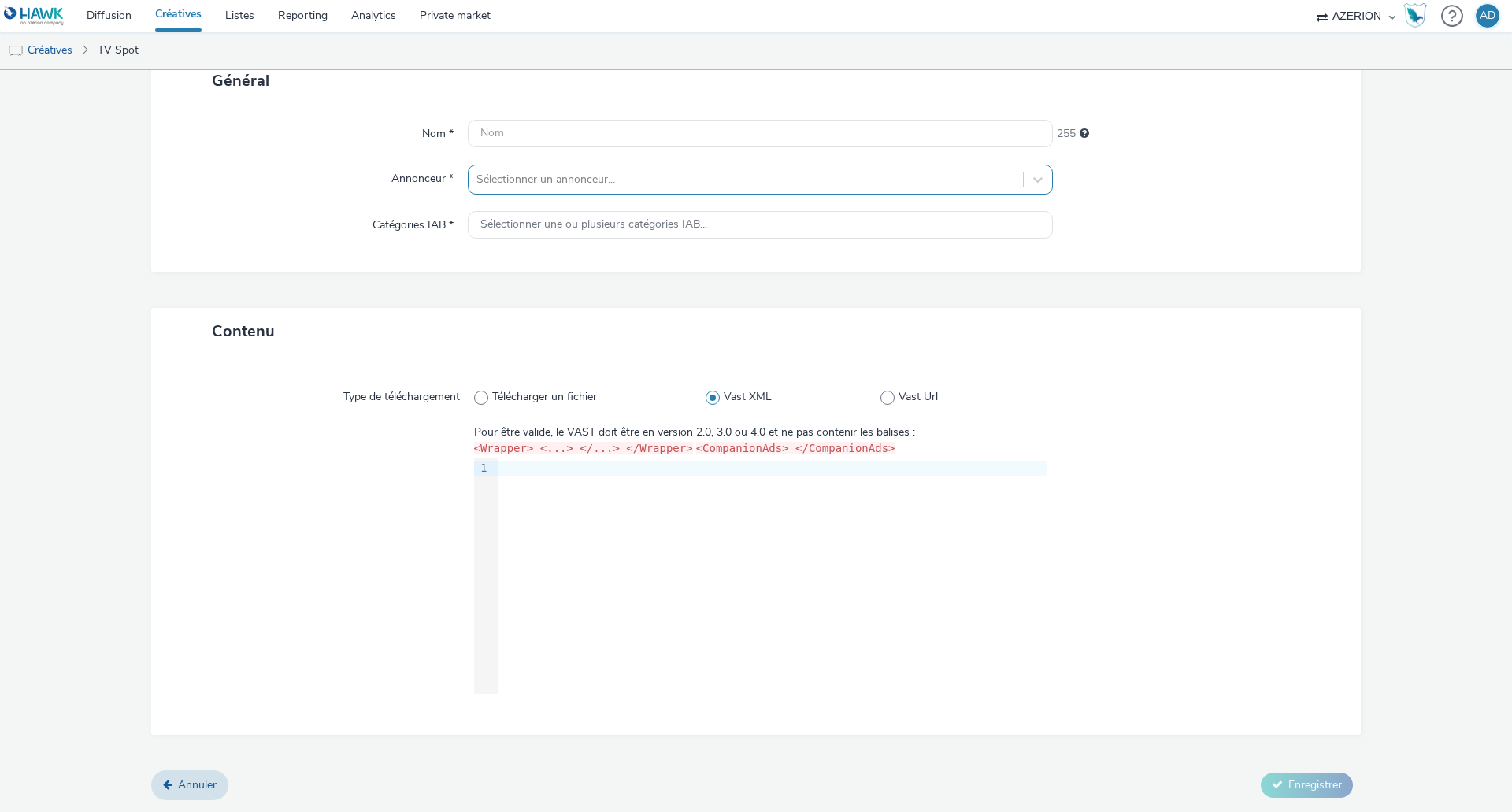
scroll to position [0, 0]
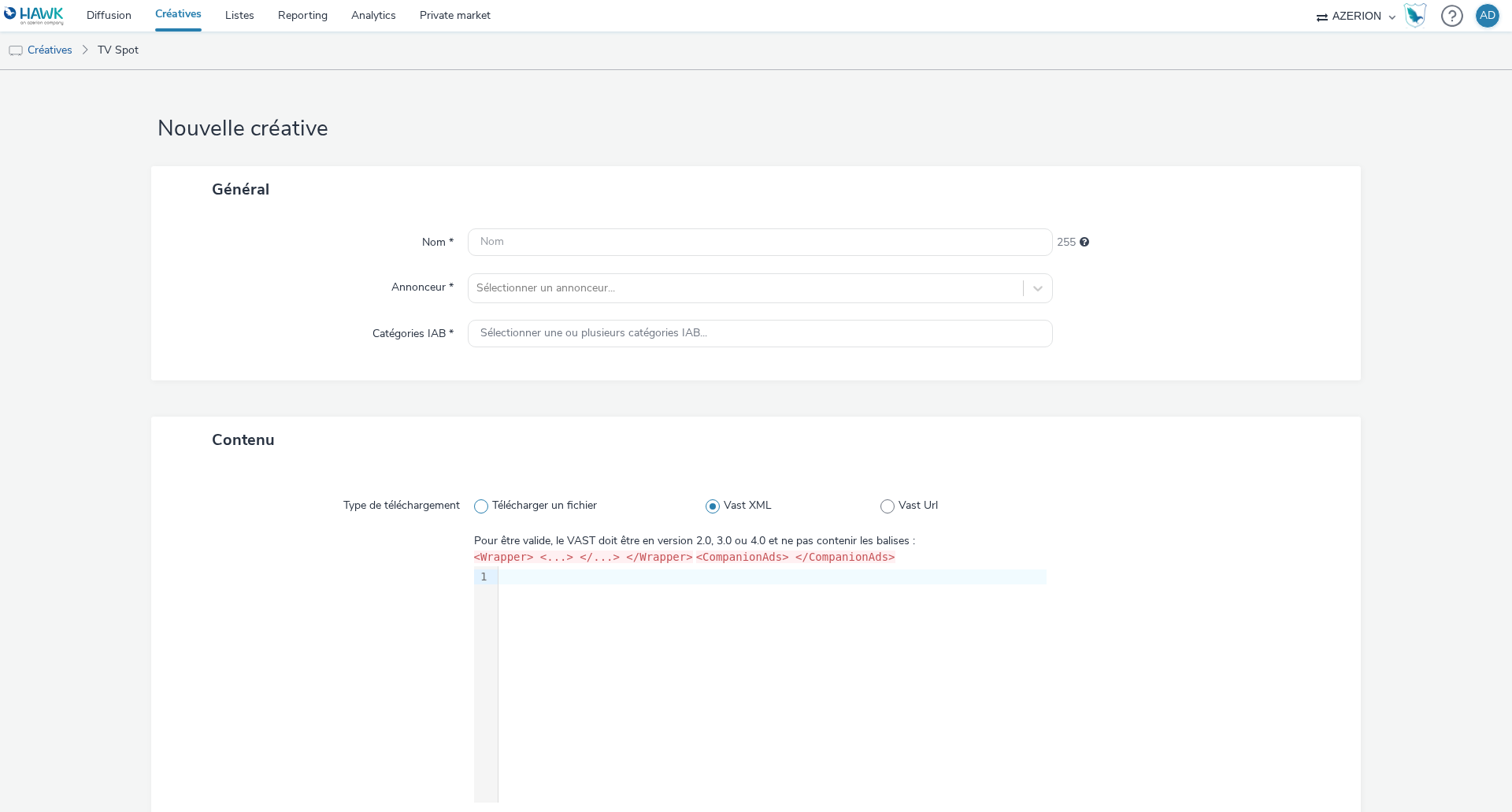
click at [478, 507] on span at bounding box center [481, 506] width 14 height 14
click at [478, 507] on input "Télécharger un fichier" at bounding box center [479, 505] width 10 height 10
radio input "true"
radio input "false"
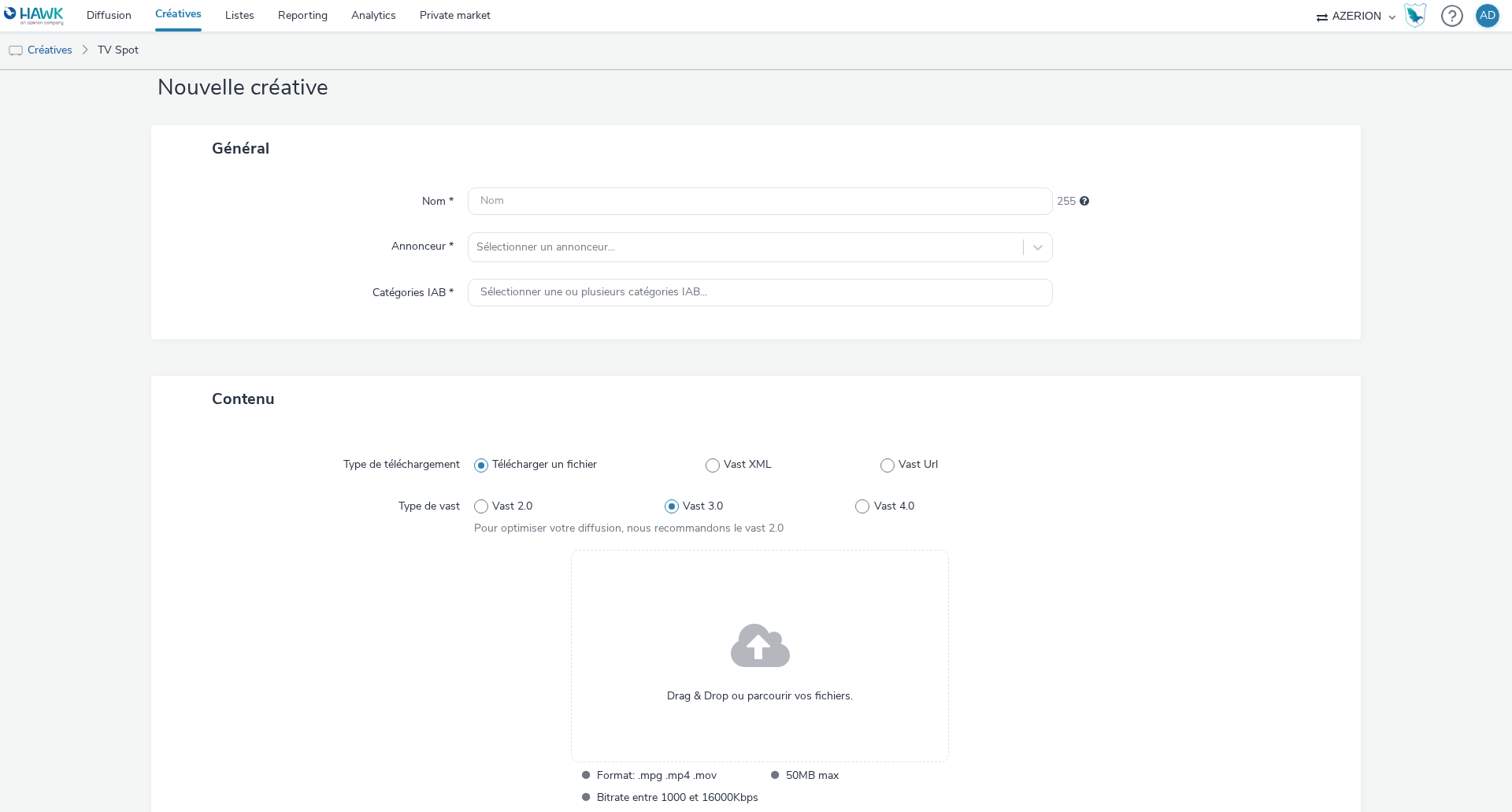
scroll to position [78, 0]
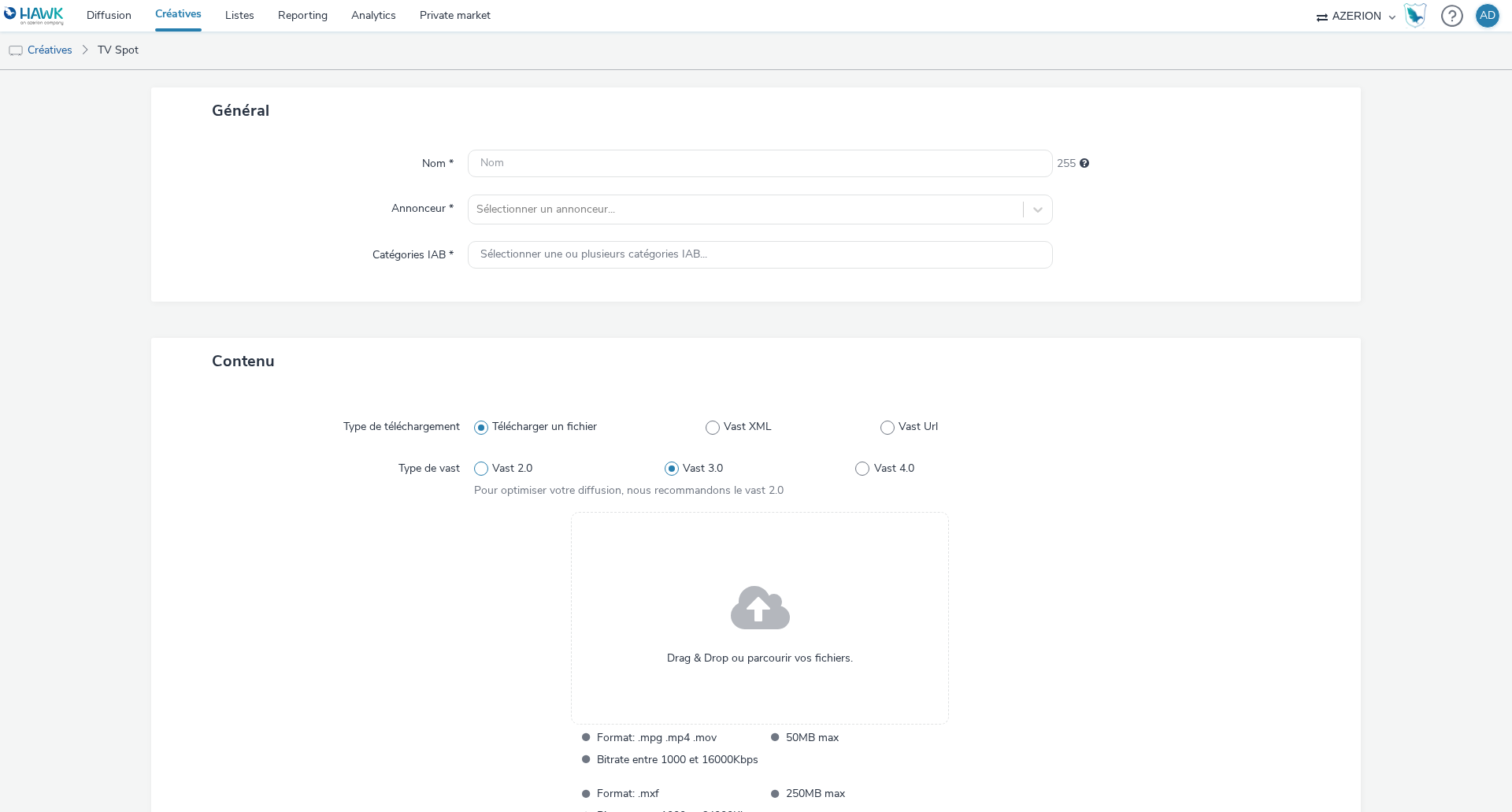
click at [480, 467] on span at bounding box center [481, 468] width 14 height 14
click at [480, 467] on input "Vast 2.0" at bounding box center [479, 468] width 10 height 10
radio input "true"
radio input "false"
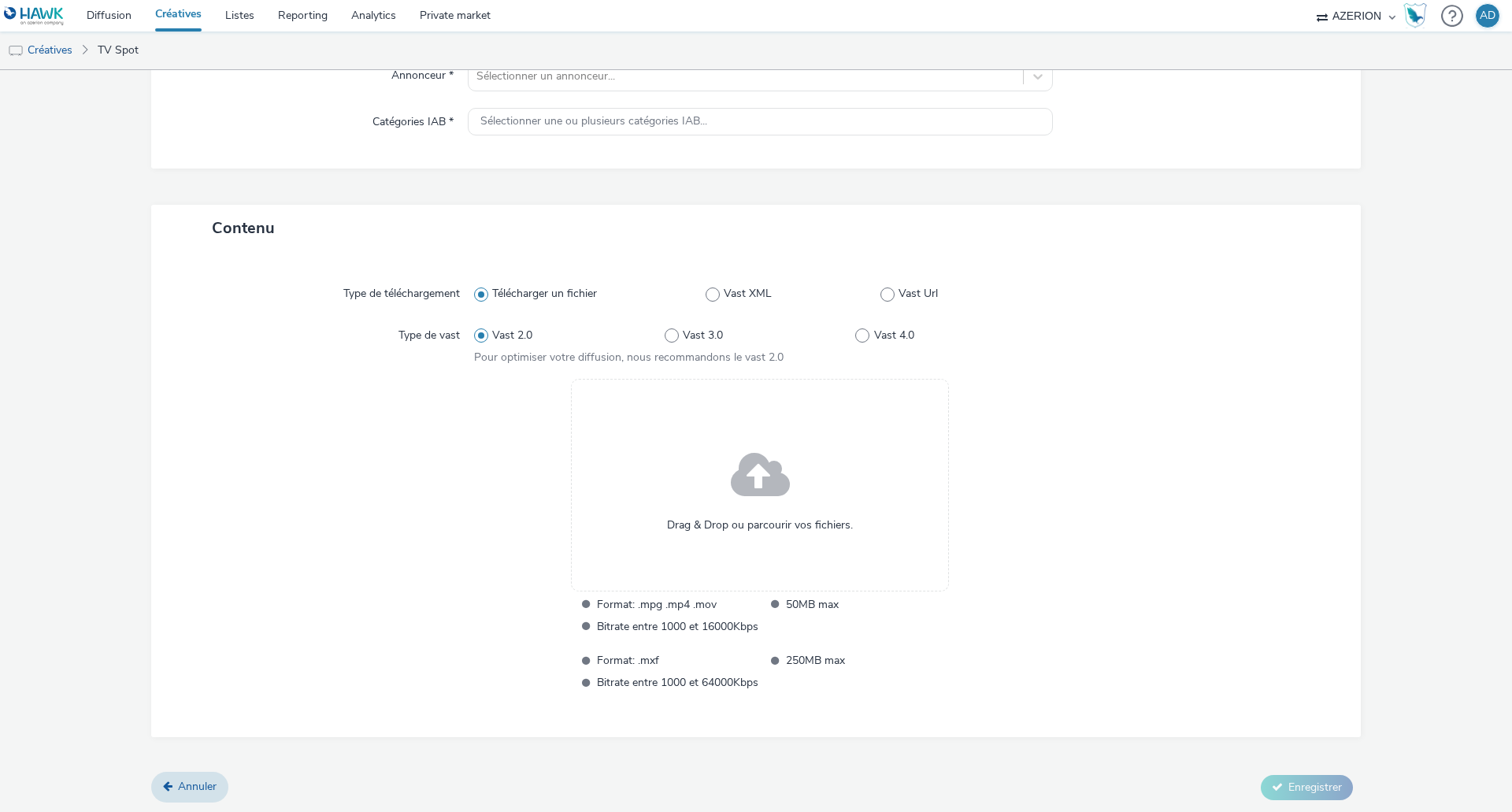
scroll to position [214, 0]
click at [74, 260] on form "Nouvelle créative Général Nom * 255 Annonceur * Sélectionner un annonceur... Ca…" at bounding box center [756, 335] width 1512 height 956
click at [40, 53] on link "Créatives" at bounding box center [40, 50] width 80 height 38
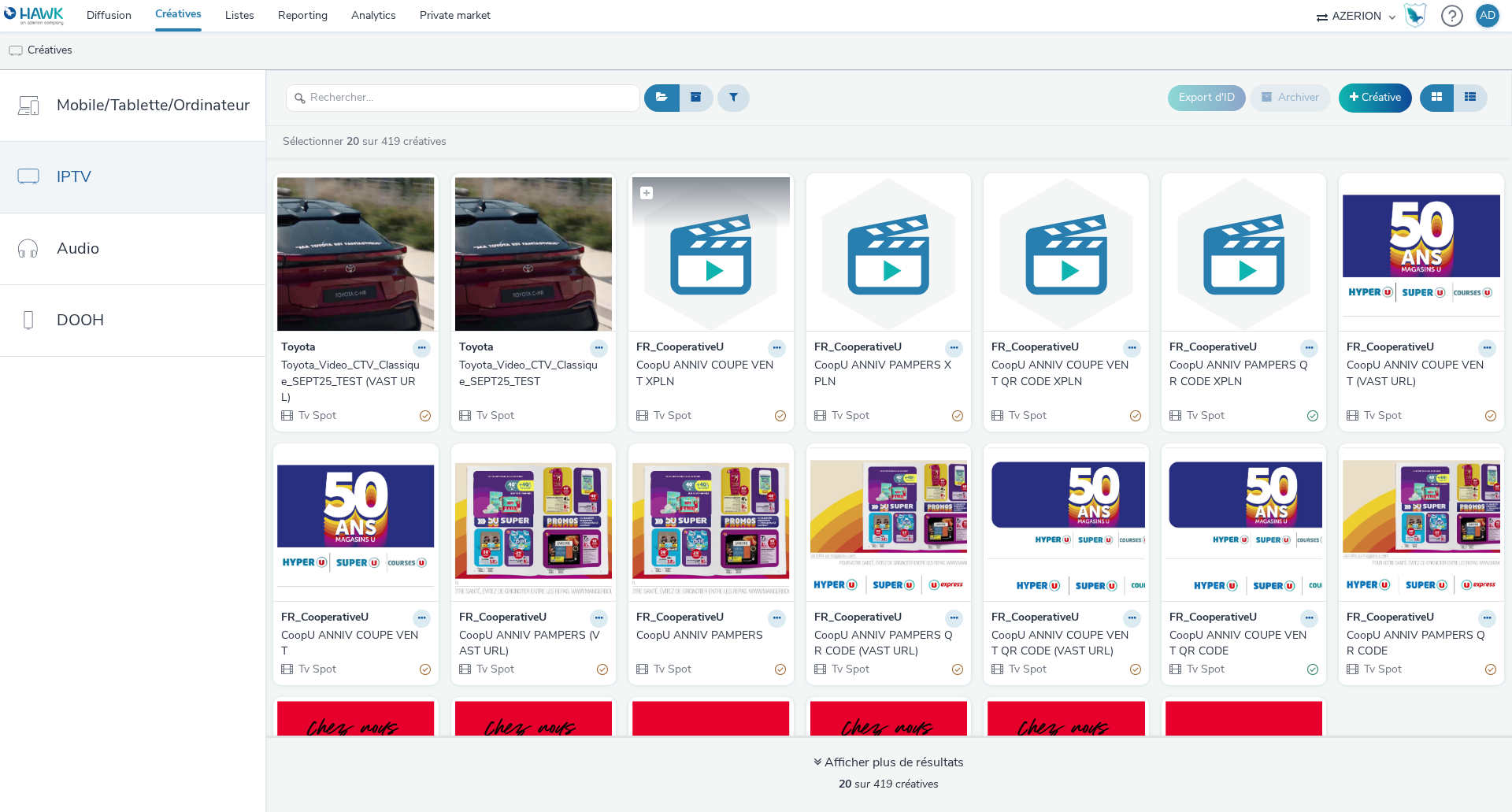
click at [739, 276] on img at bounding box center [711, 254] width 158 height 154
click at [1382, 713] on div "Toyota Toyota_Video_CTV_Classique_SEPT25_TEST (VAST URL) Tv Spot Toyota Toyota_…" at bounding box center [888, 555] width 1247 height 781
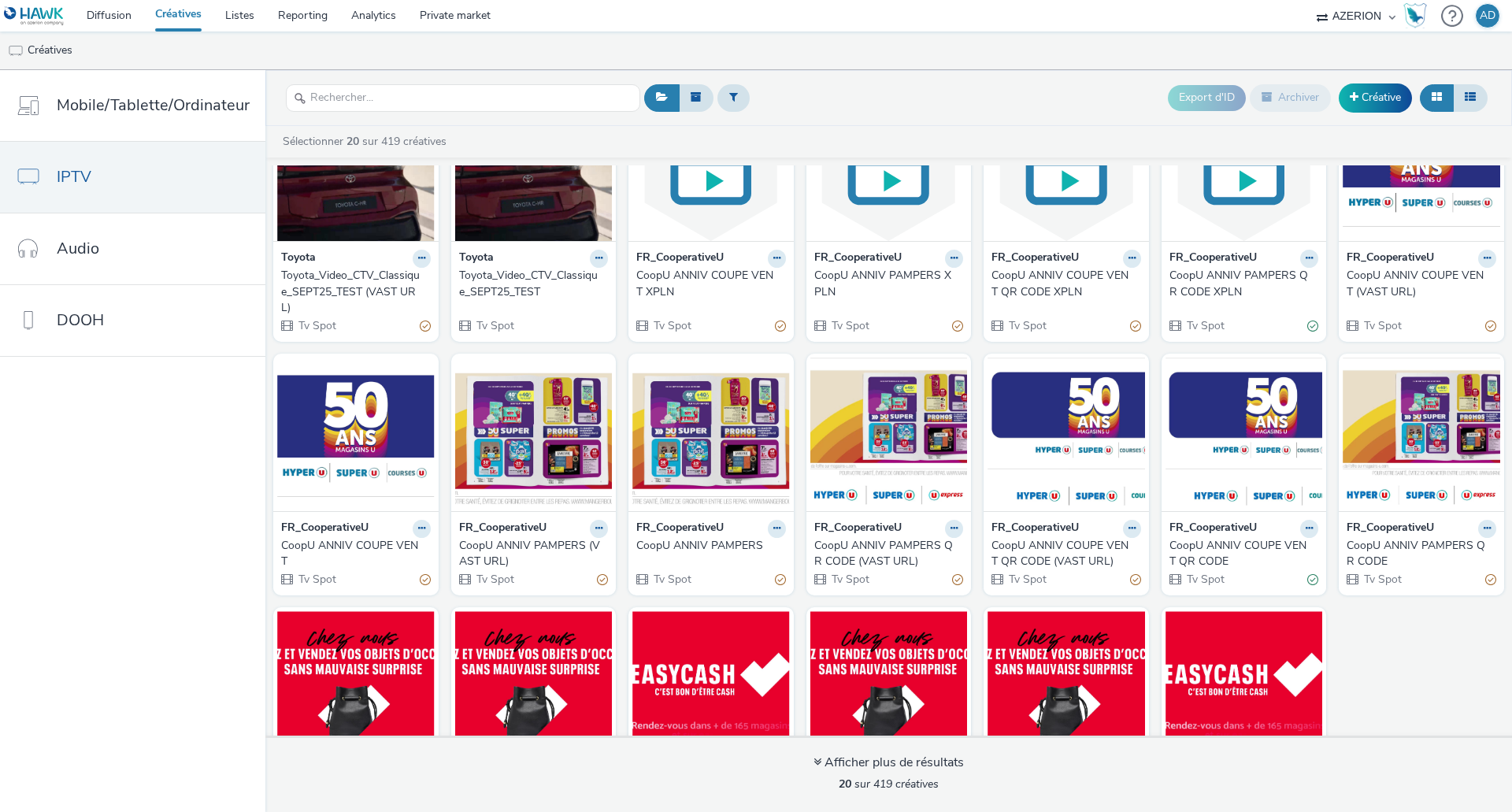
scroll to position [211, 0]
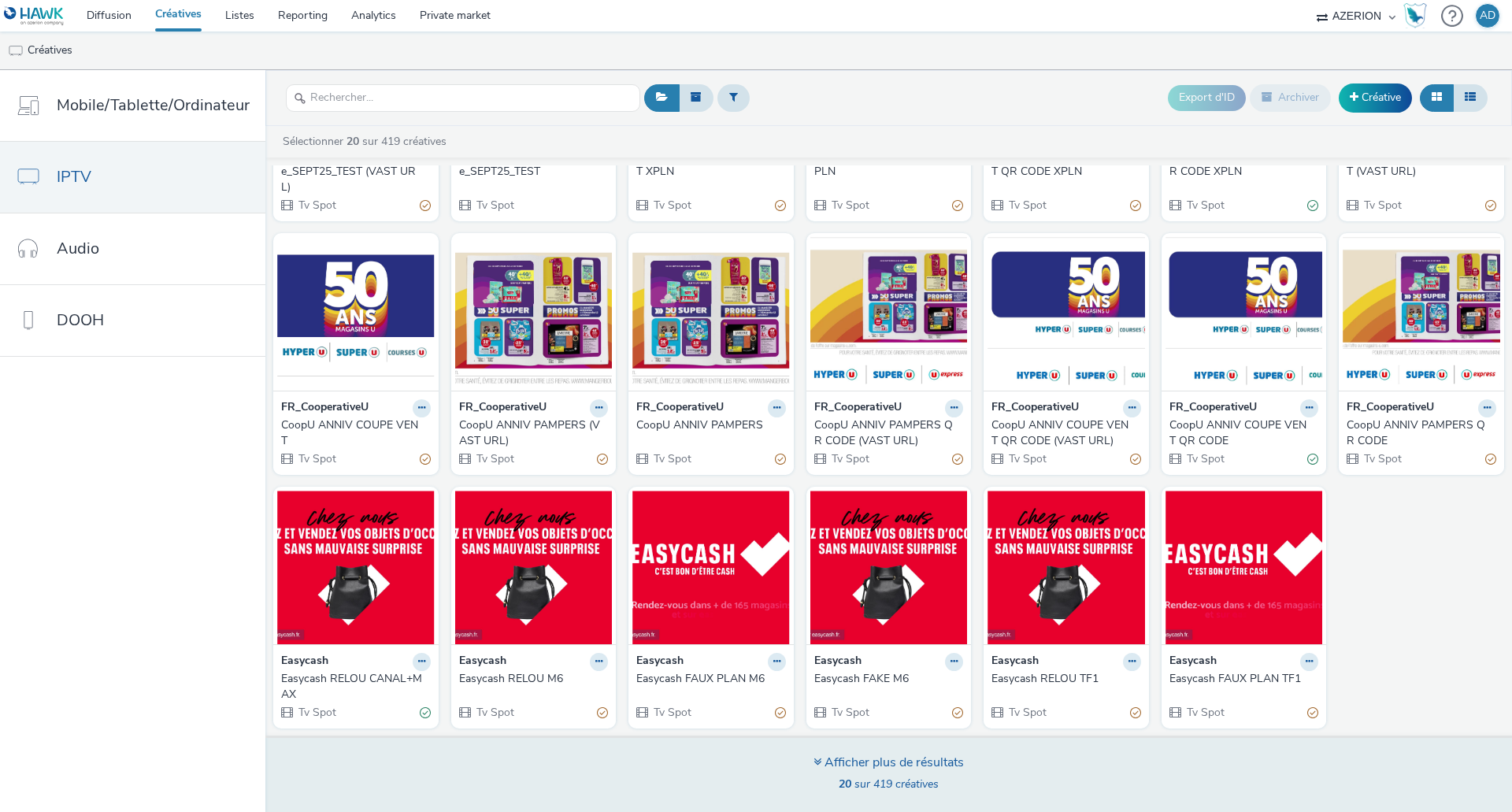
click at [881, 763] on div "Afficher plus de résultats" at bounding box center [889, 763] width 151 height 18
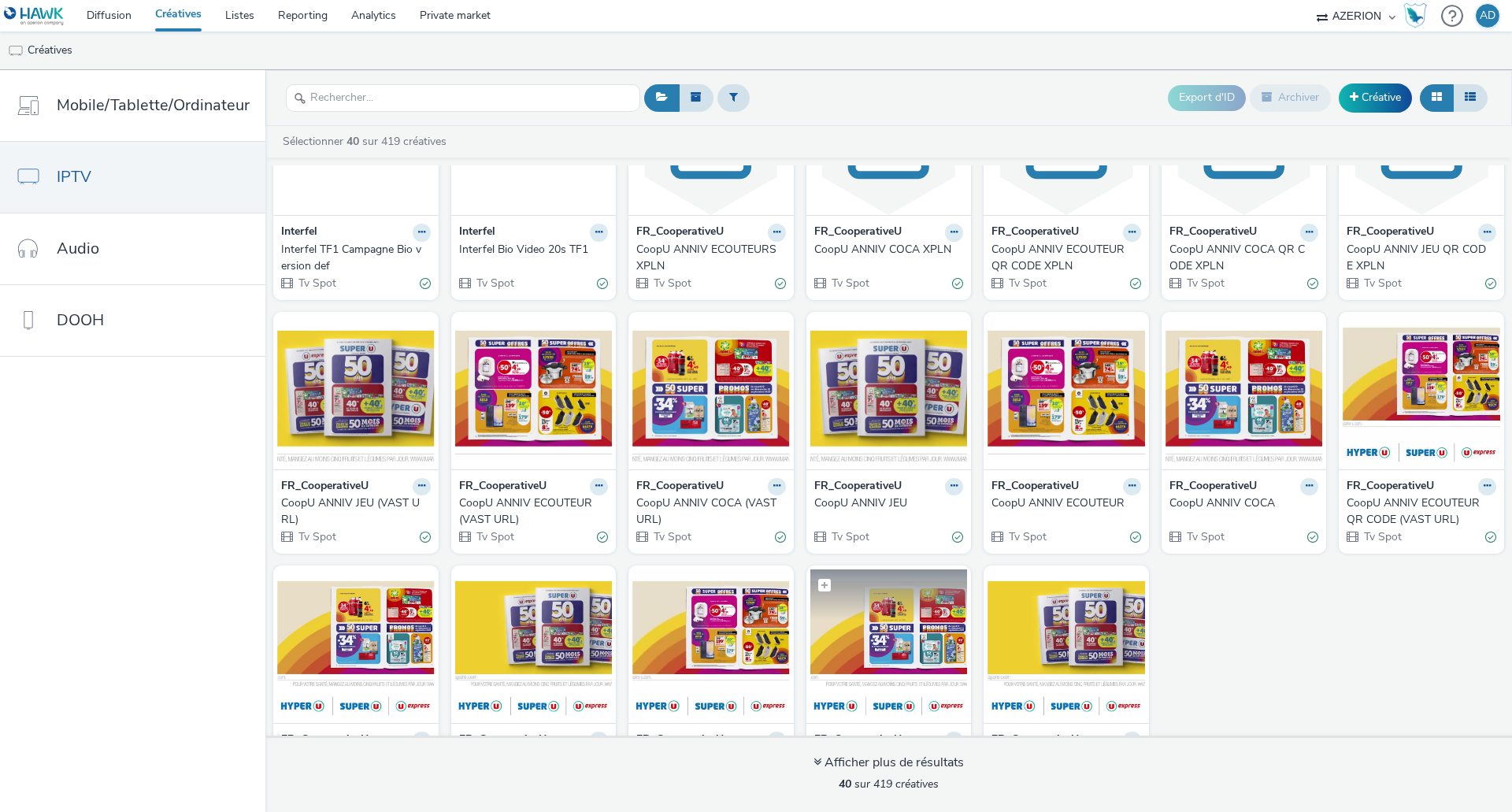
scroll to position [971, 0]
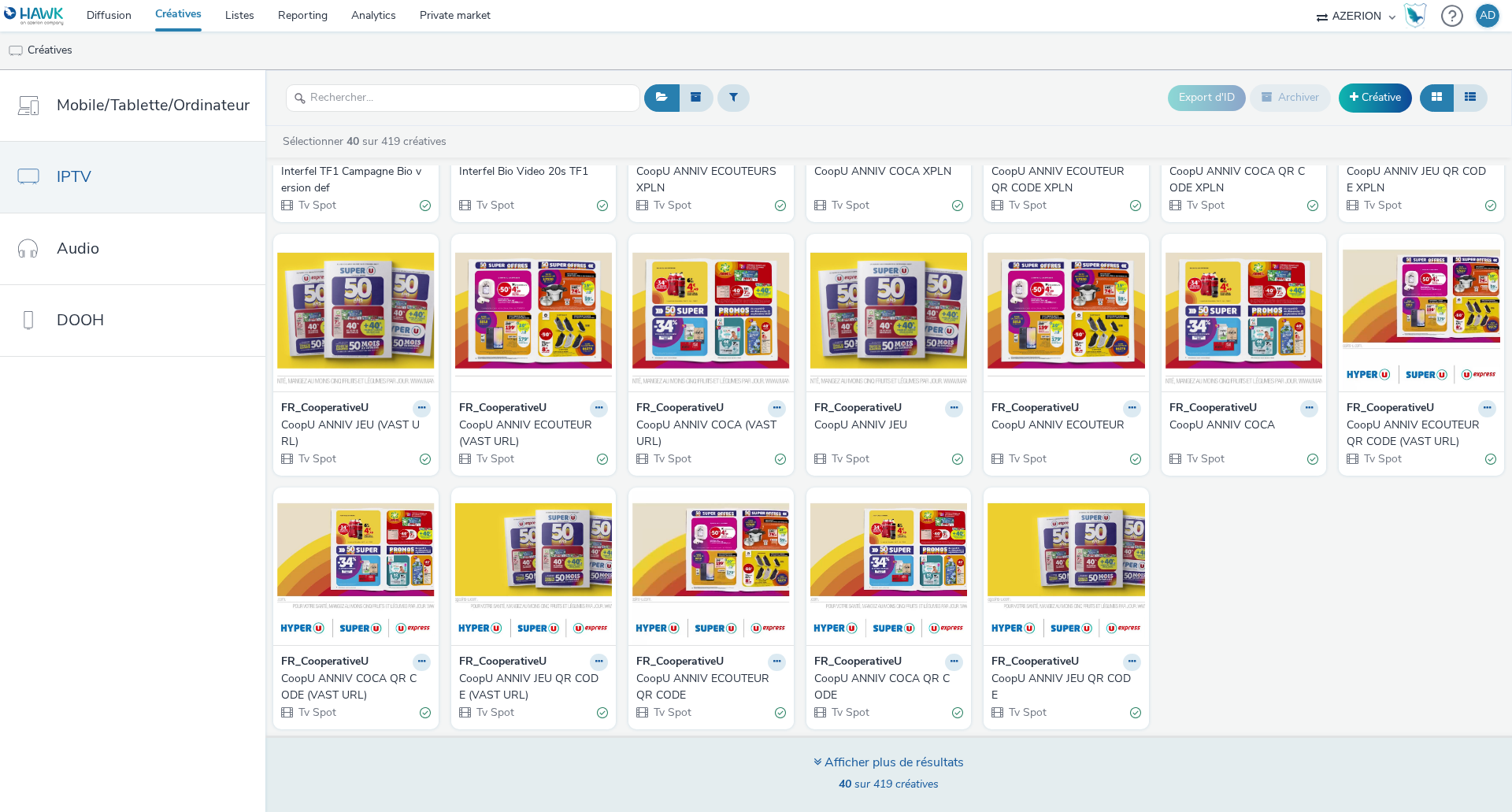
click at [882, 759] on div "Afficher plus de résultats" at bounding box center [889, 763] width 151 height 18
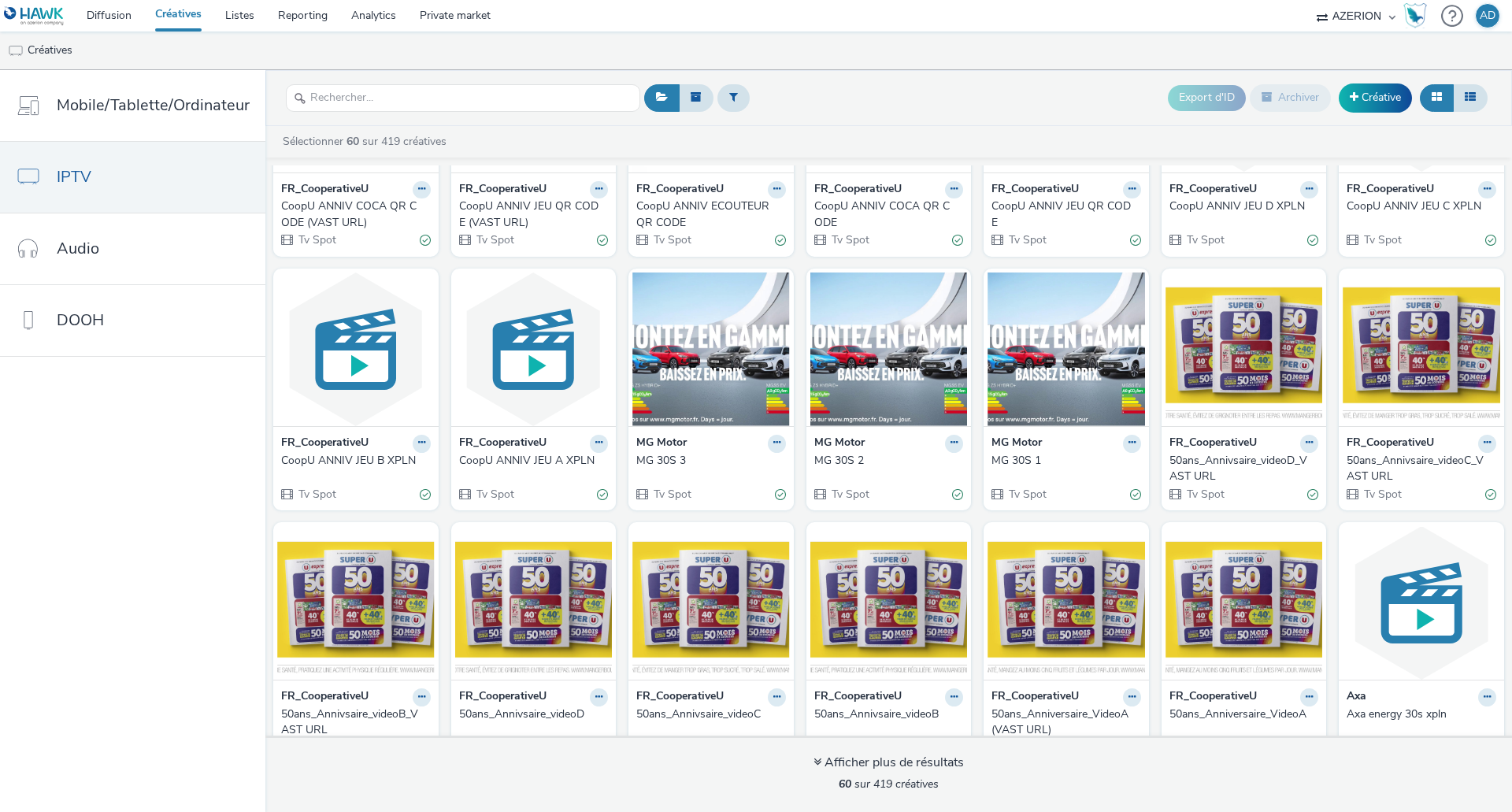
scroll to position [1748, 0]
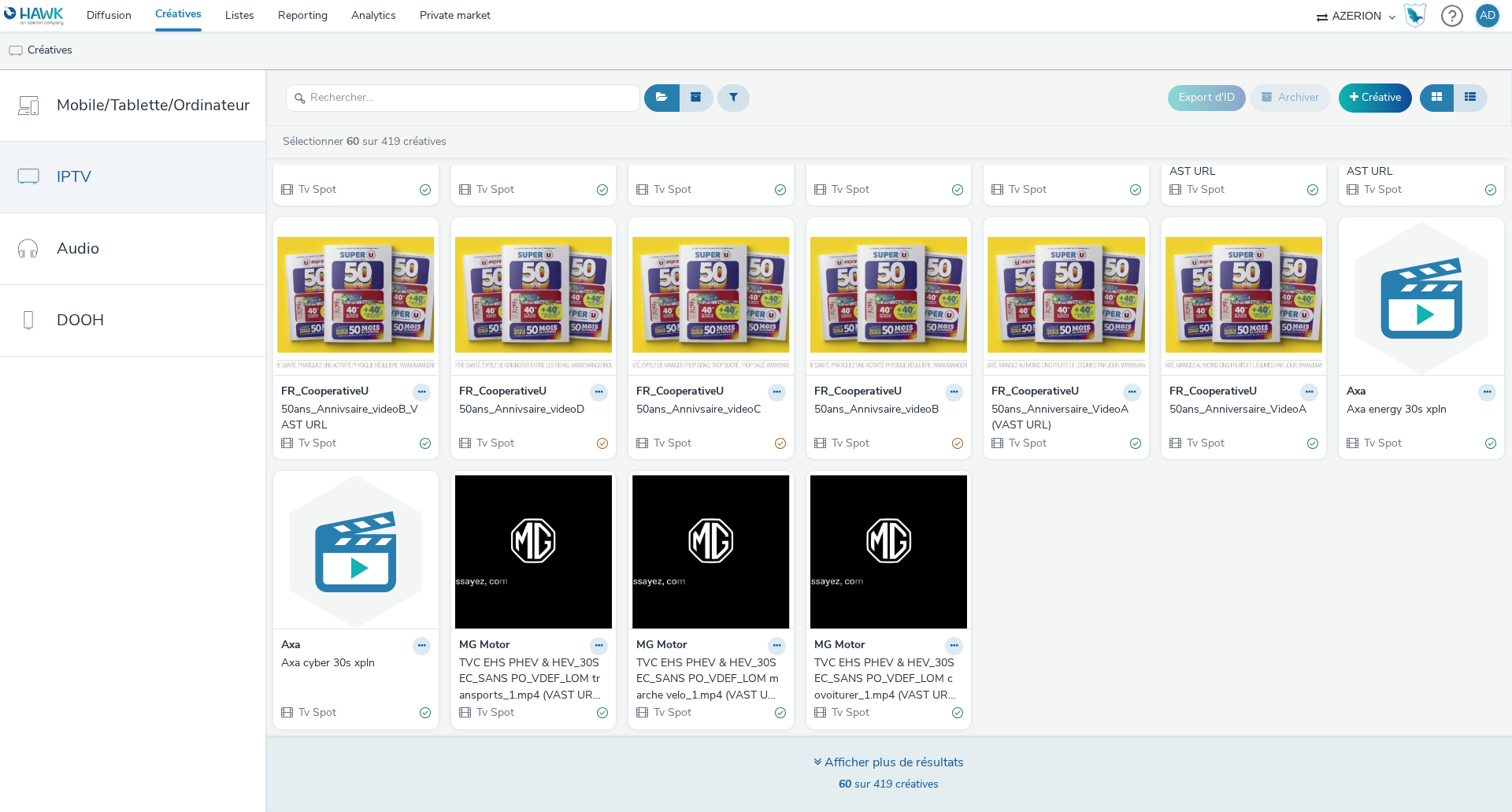
click at [913, 758] on div "Afficher plus de résultats" at bounding box center [889, 763] width 151 height 18
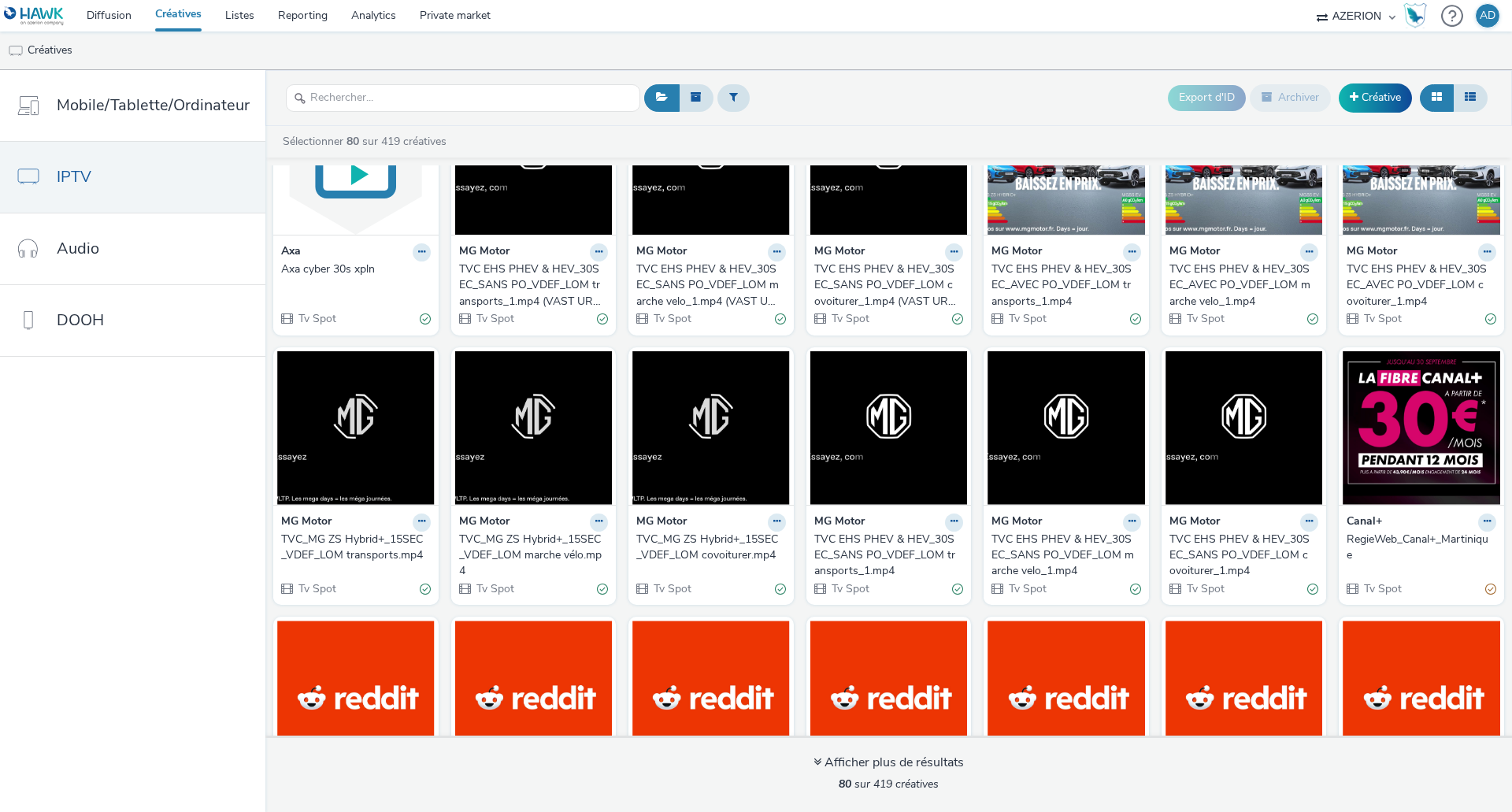
scroll to position [2510, 0]
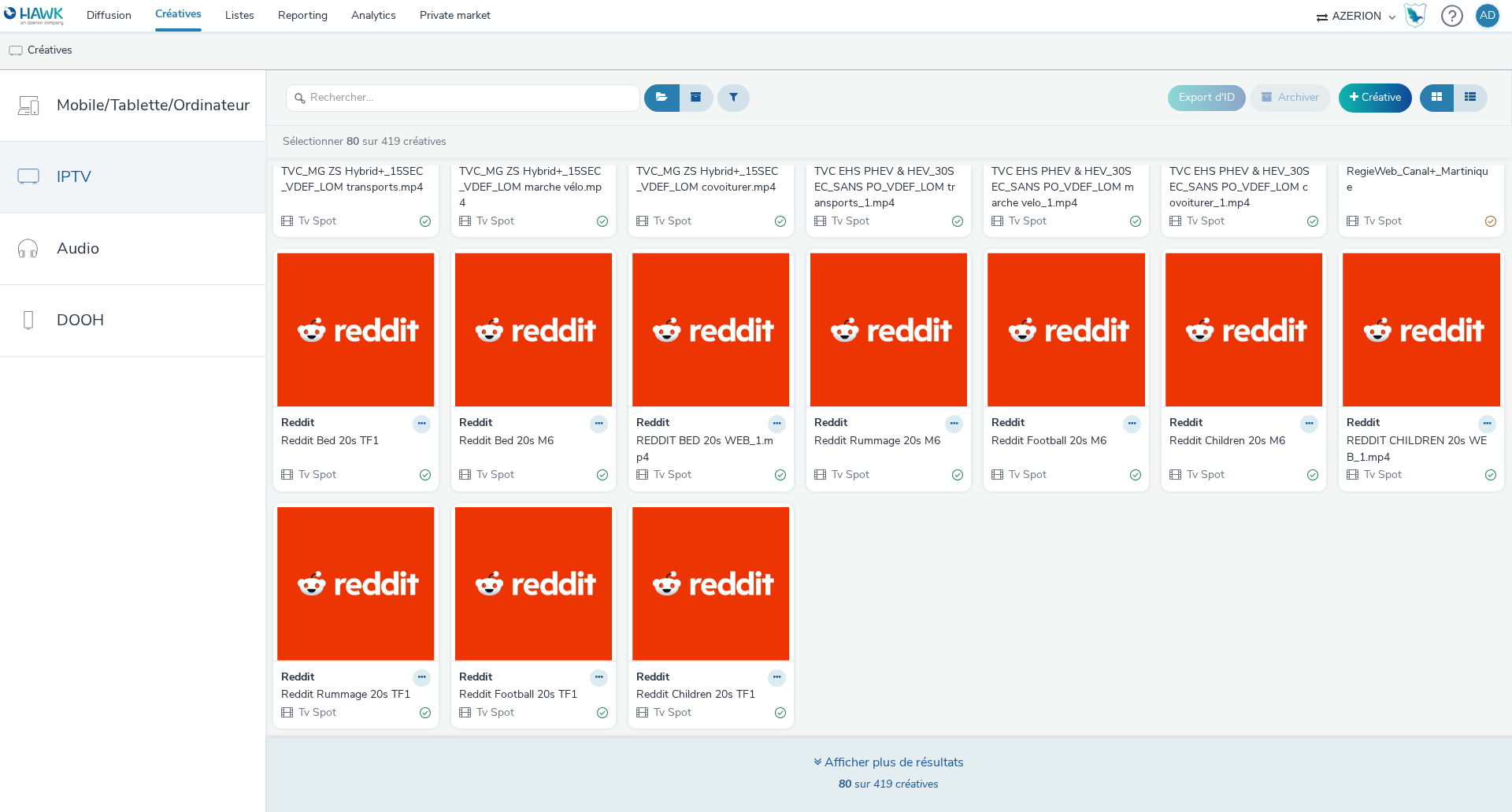
click at [931, 760] on div "Afficher plus de résultats" at bounding box center [889, 763] width 151 height 18
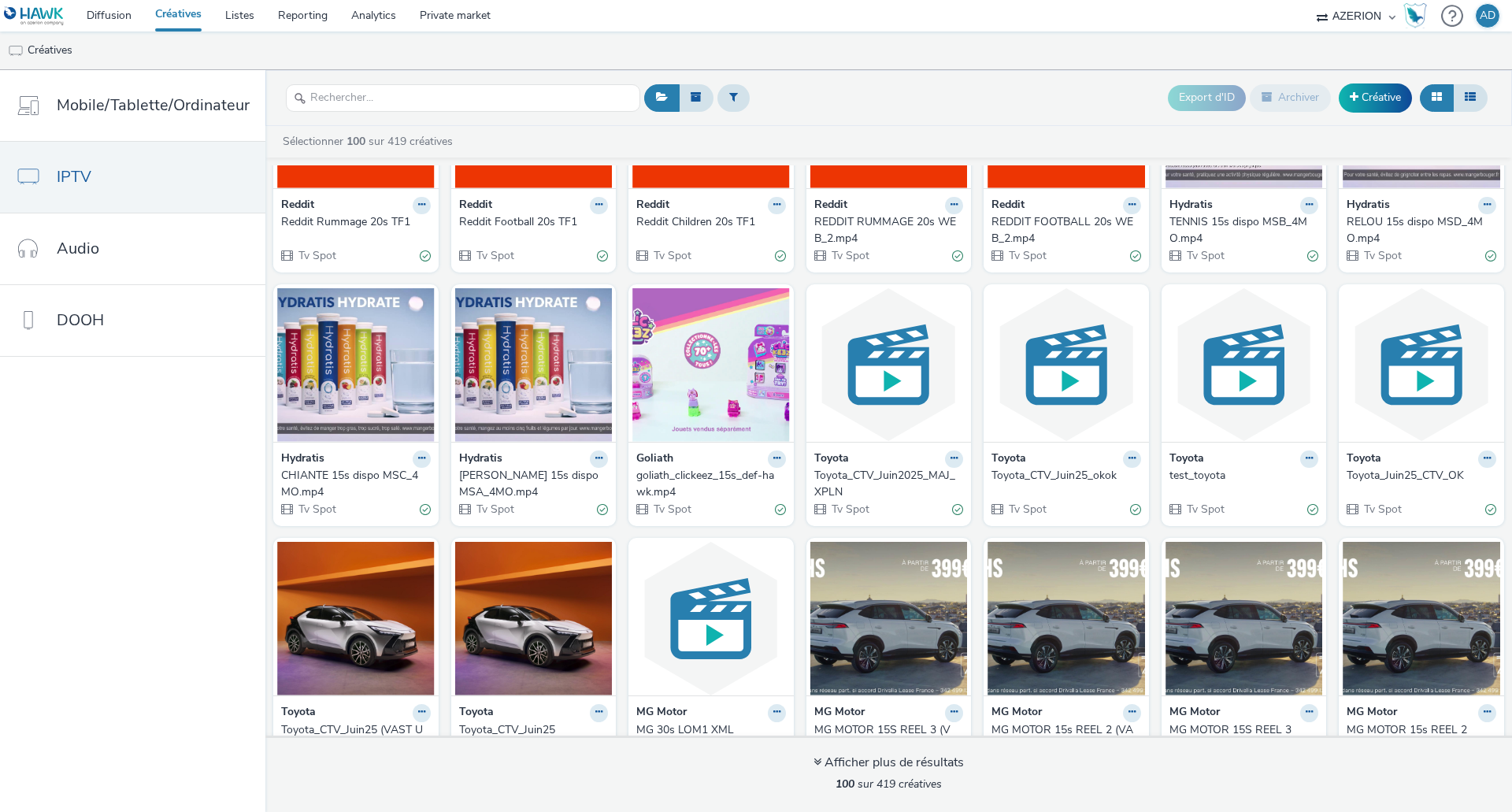
scroll to position [3061, 0]
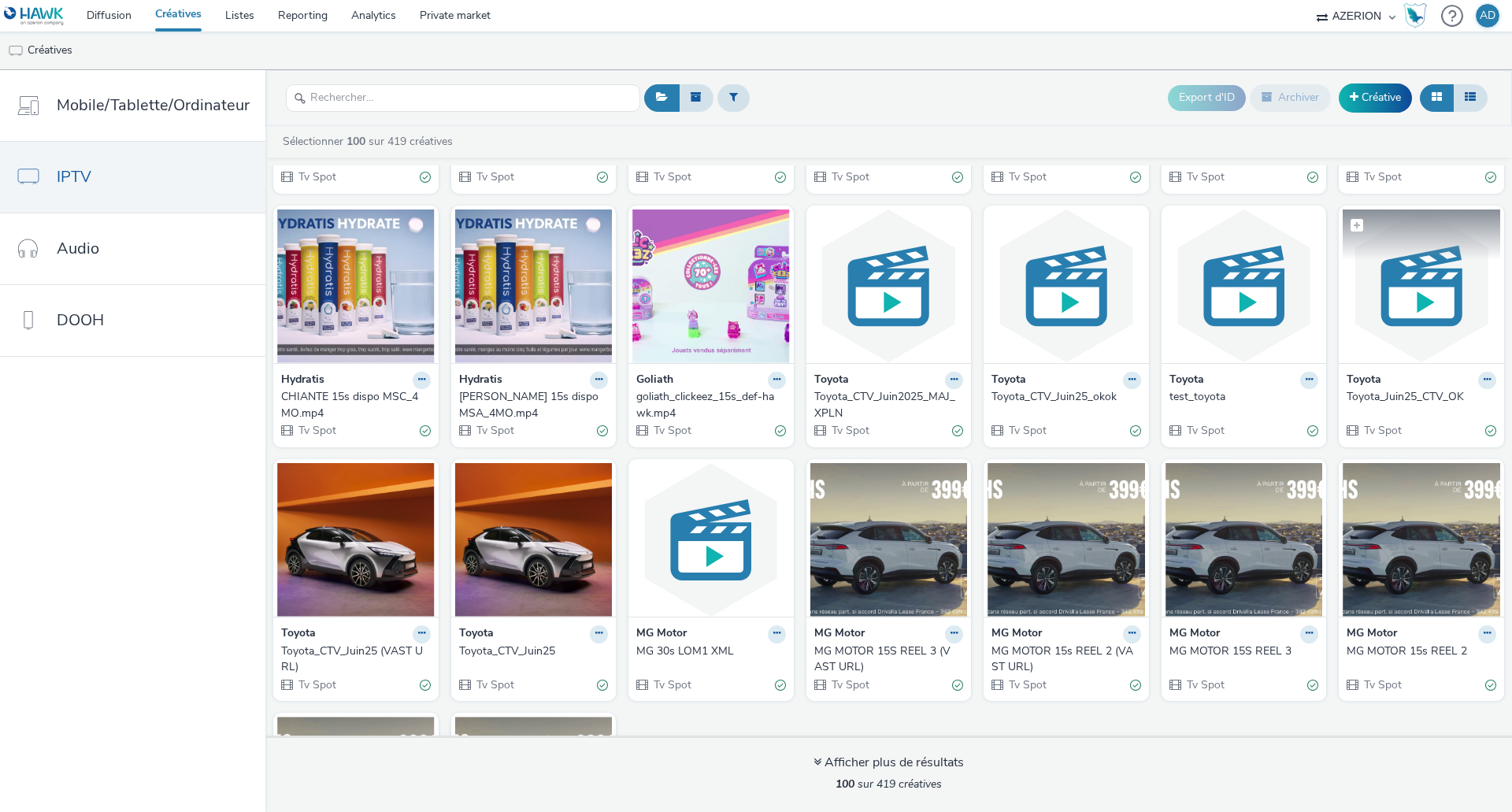
click at [1432, 261] on img at bounding box center [1421, 286] width 158 height 154
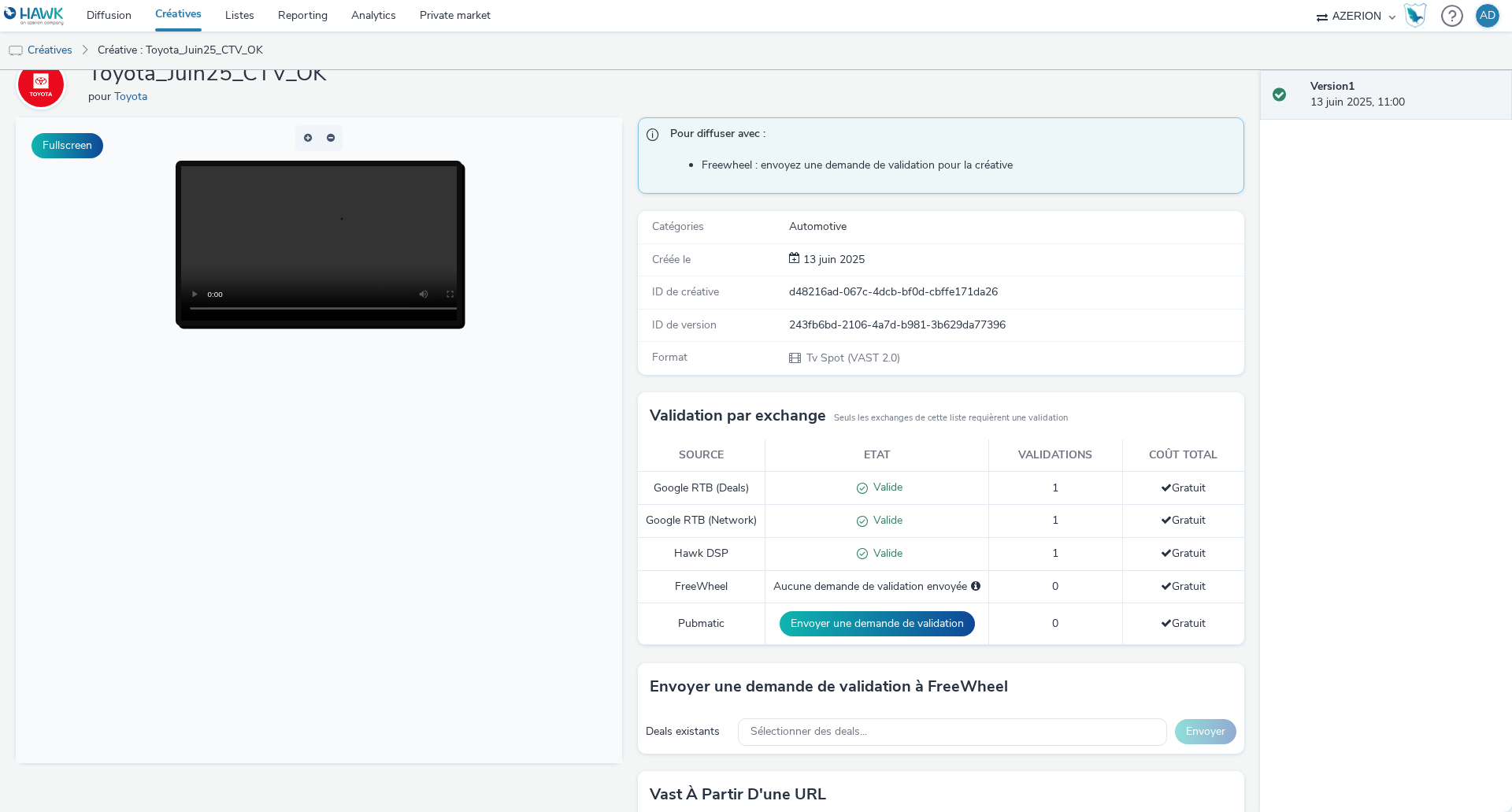
scroll to position [41, 0]
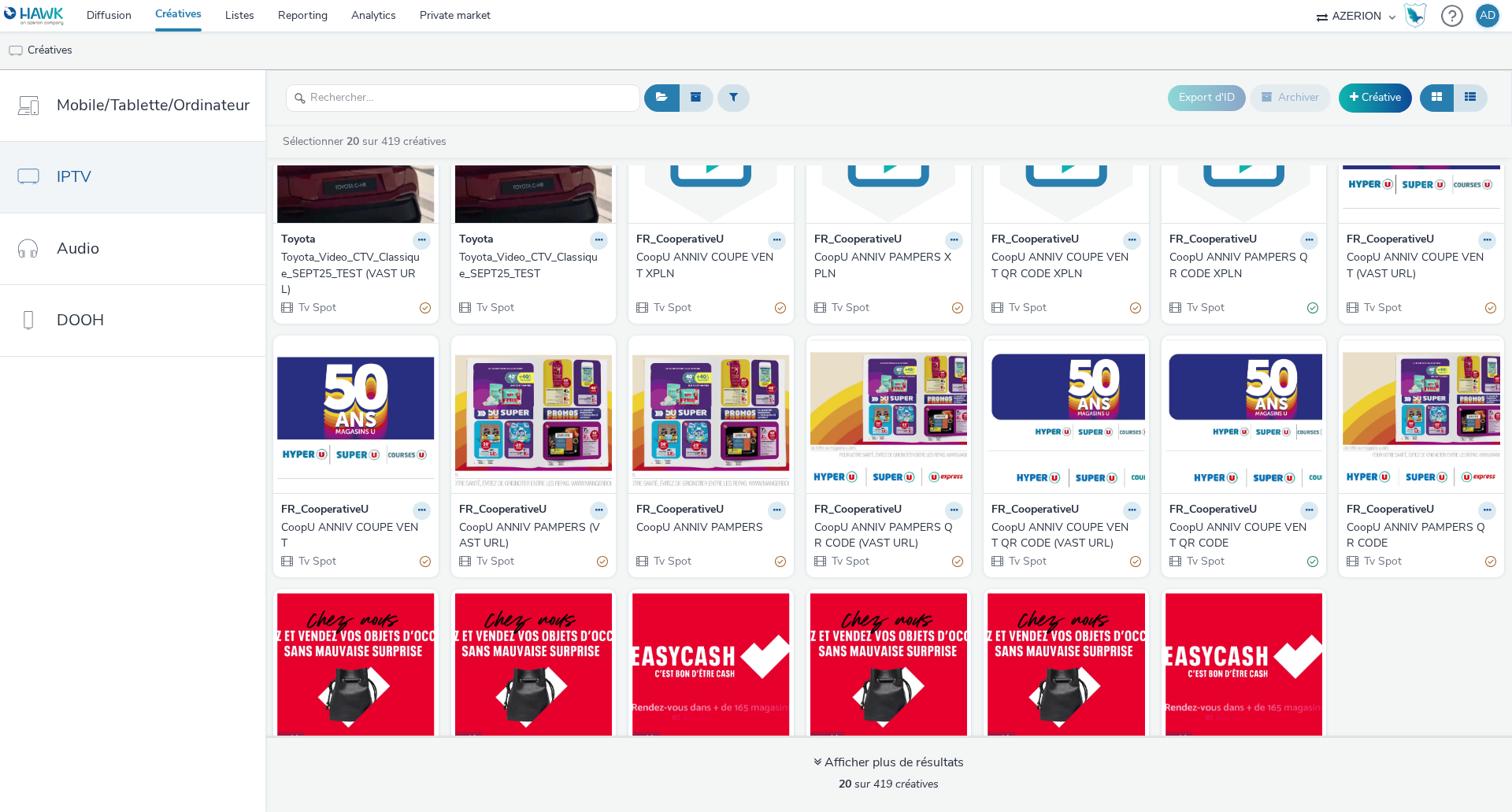
scroll to position [211, 0]
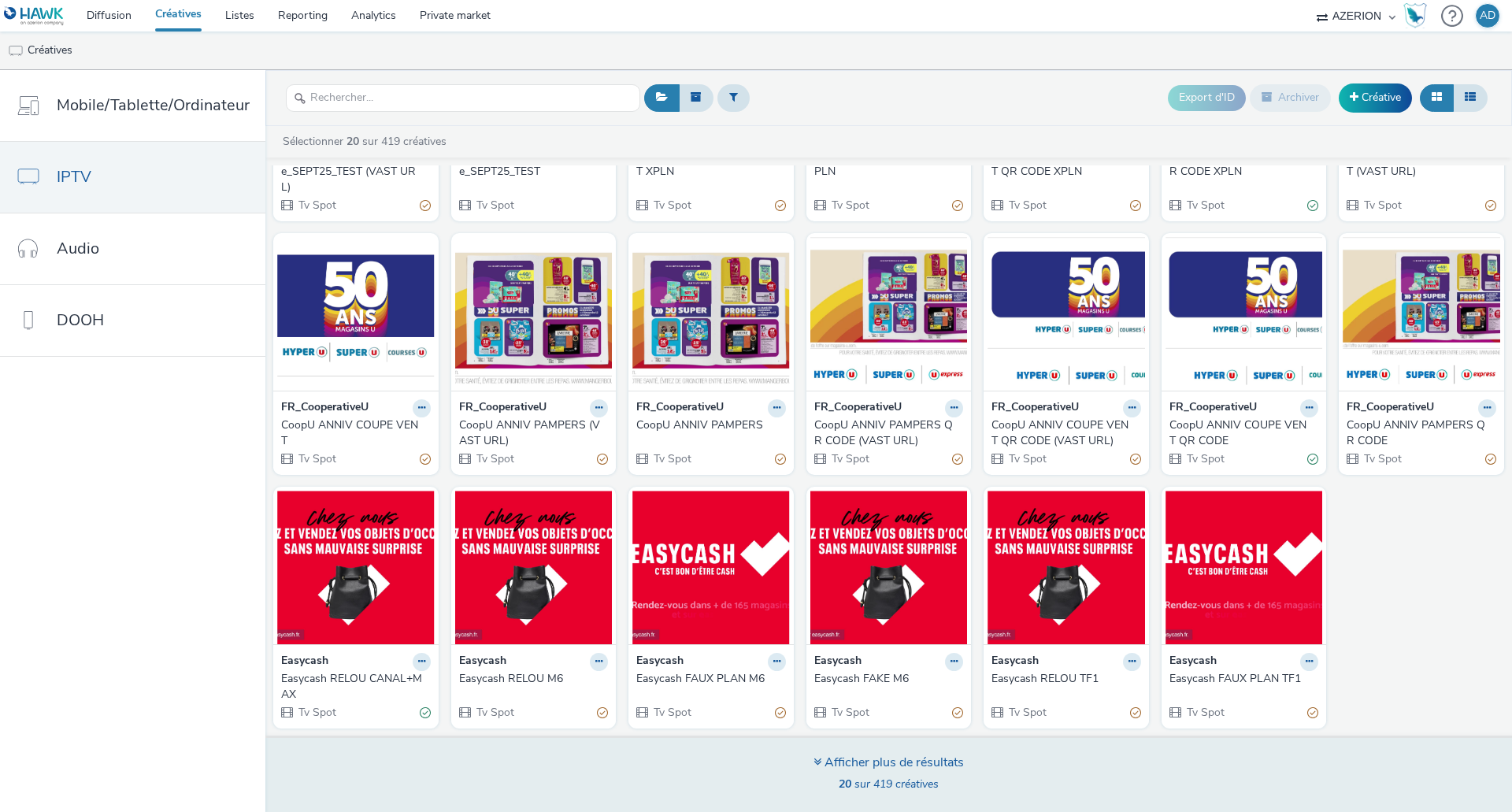
click at [906, 761] on div "Afficher plus de résultats" at bounding box center [889, 763] width 151 height 18
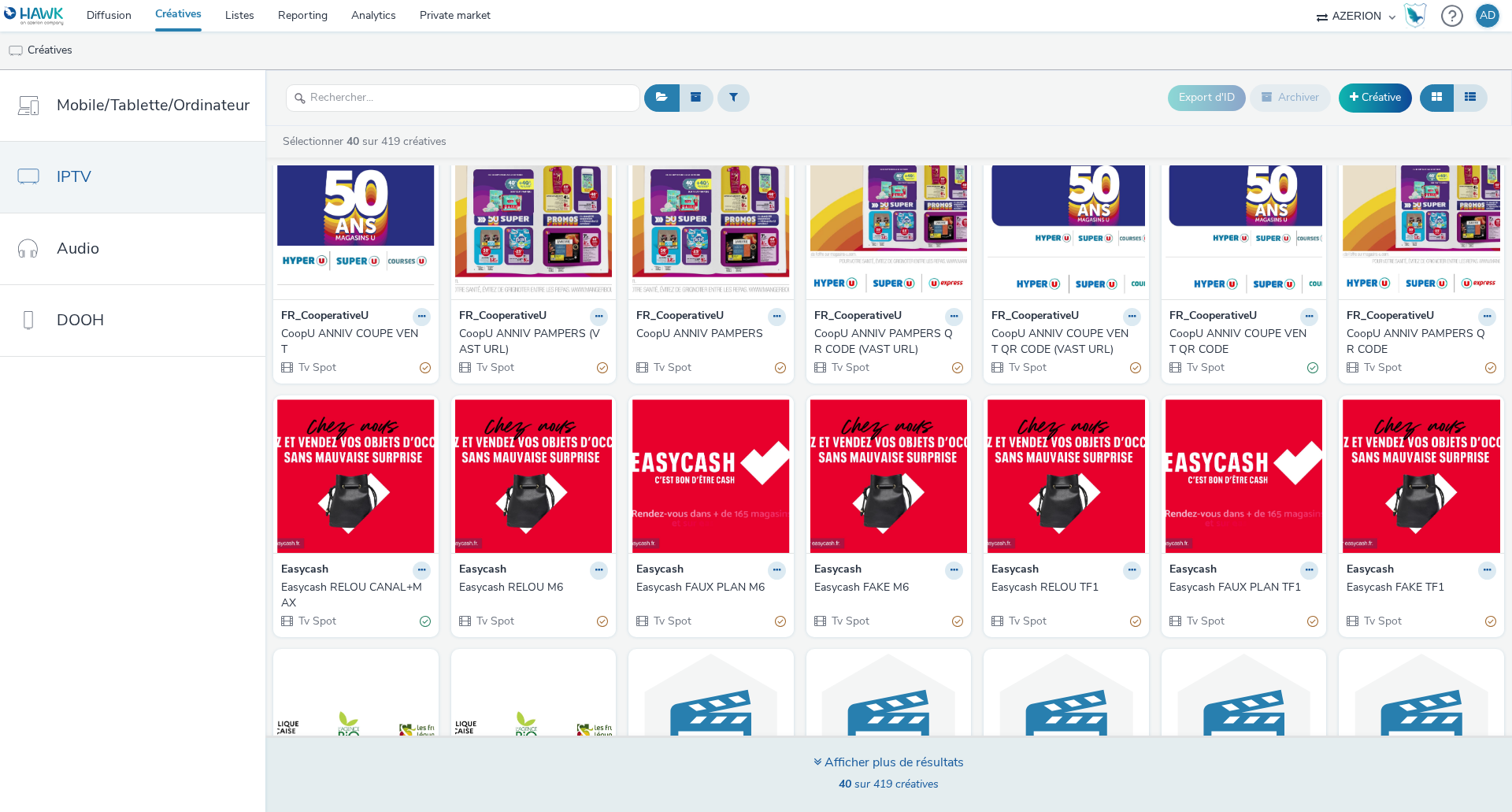
scroll to position [525, 0]
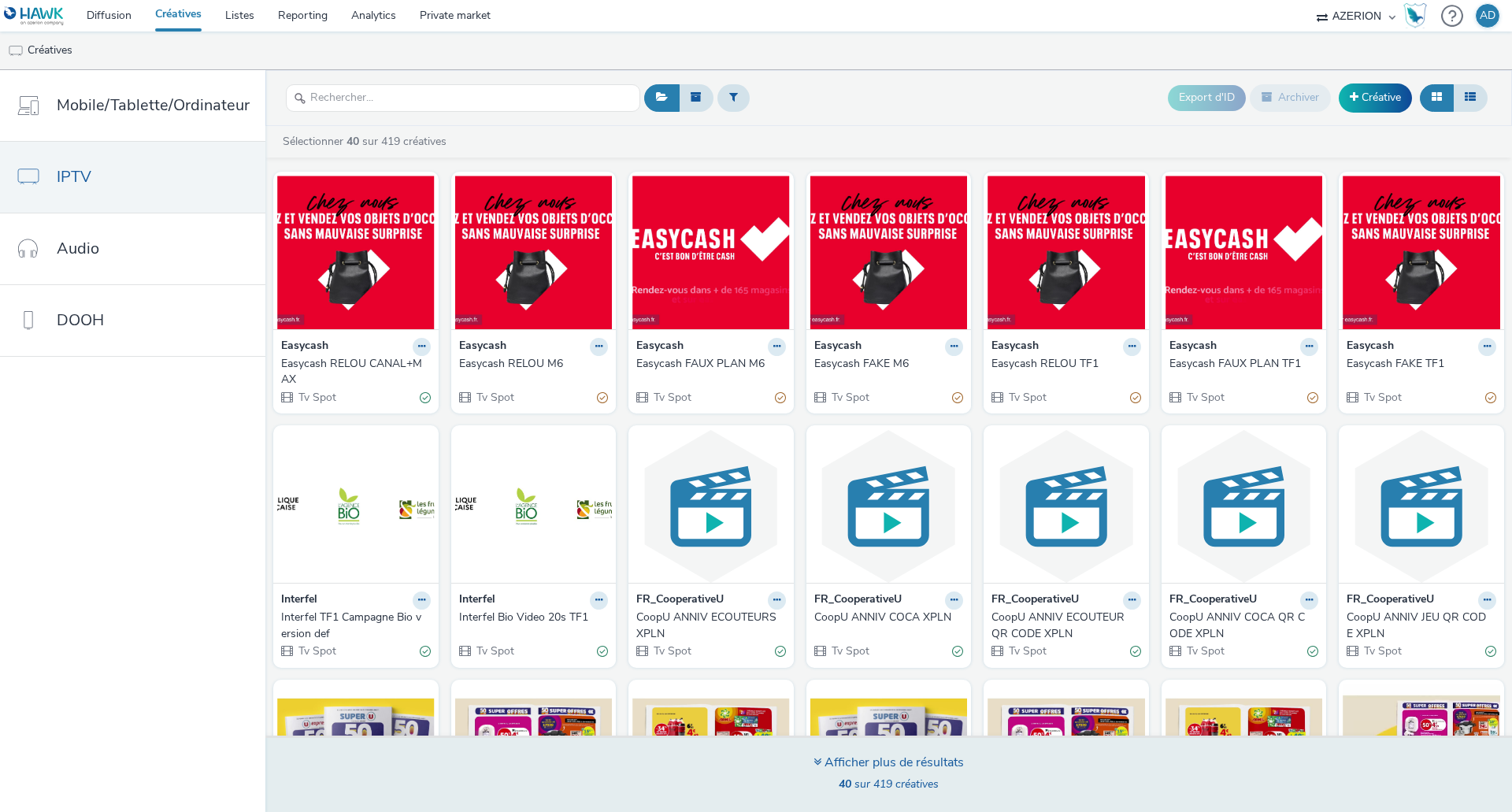
click at [893, 764] on div "Afficher plus de résultats" at bounding box center [889, 763] width 151 height 18
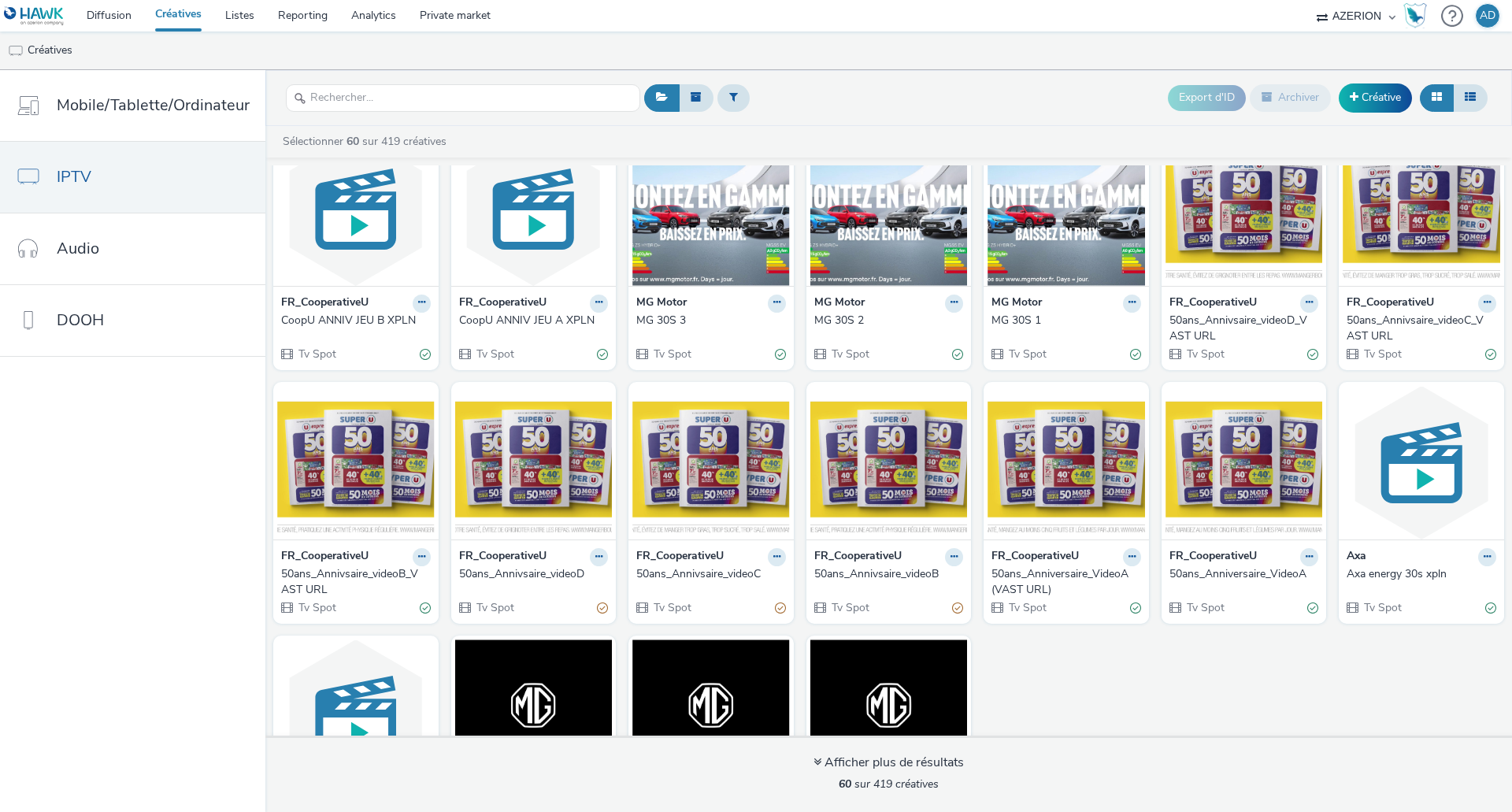
scroll to position [1748, 0]
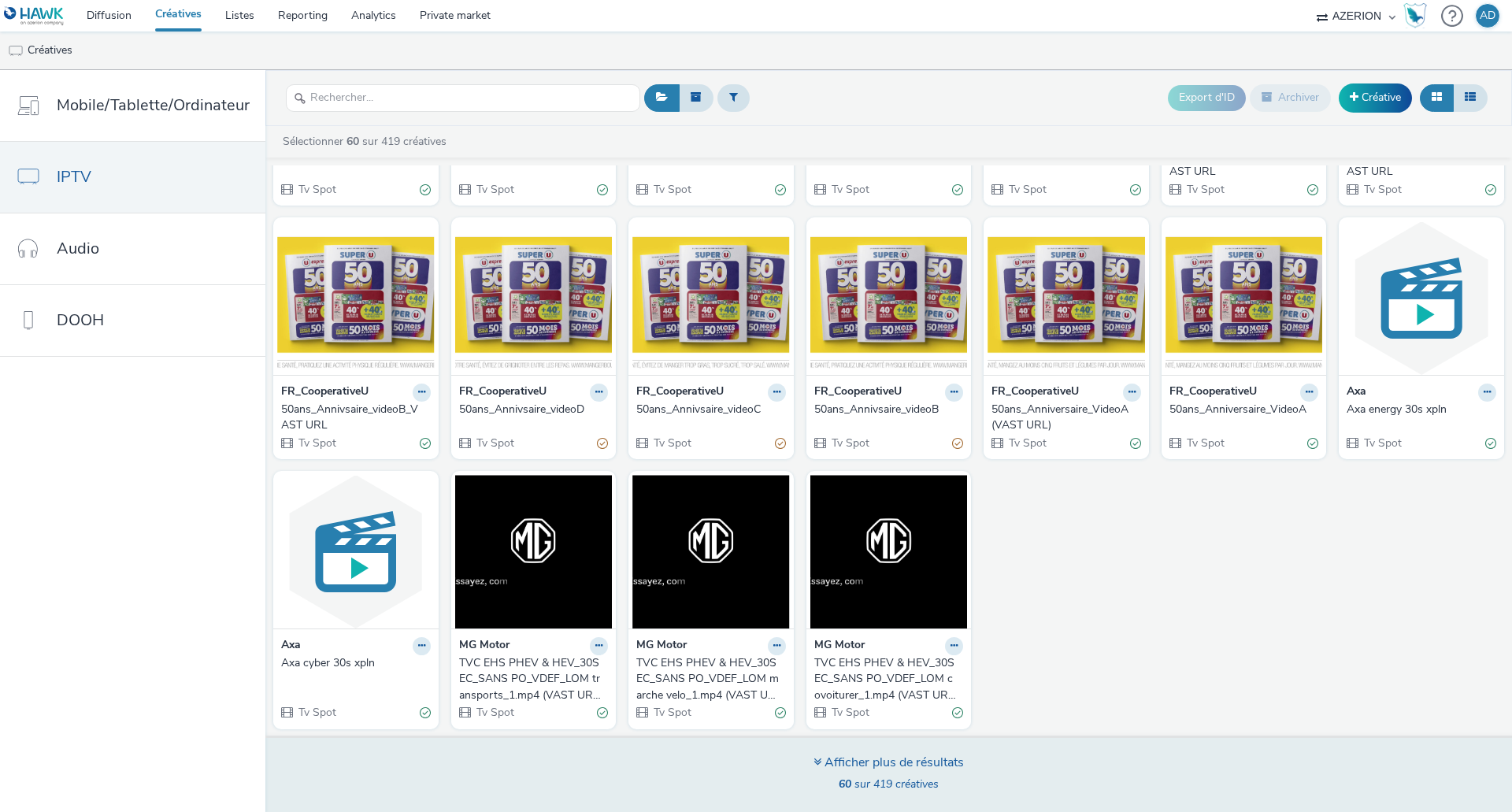
click at [916, 758] on div "Afficher plus de résultats" at bounding box center [889, 763] width 151 height 18
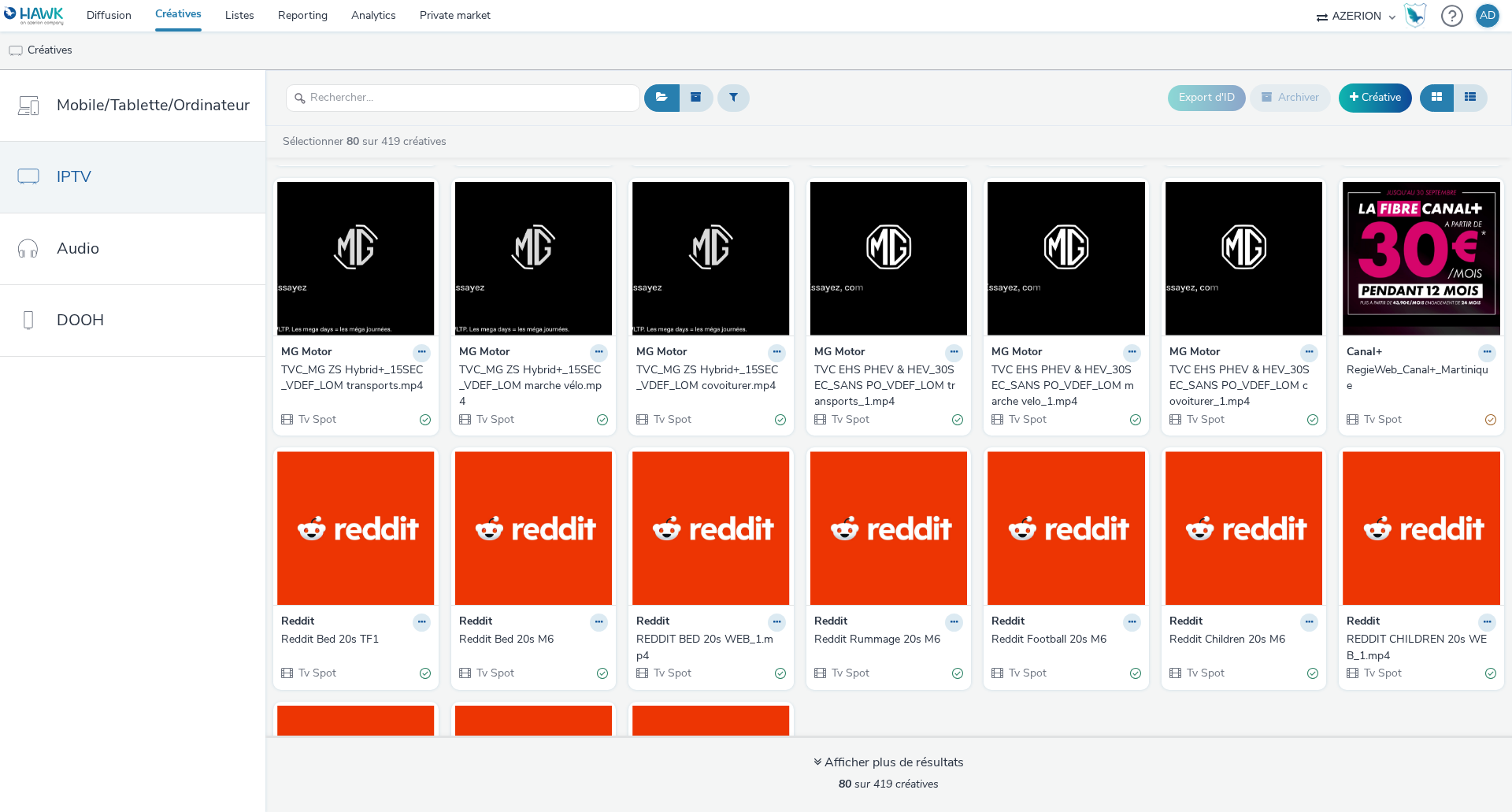
scroll to position [2510, 0]
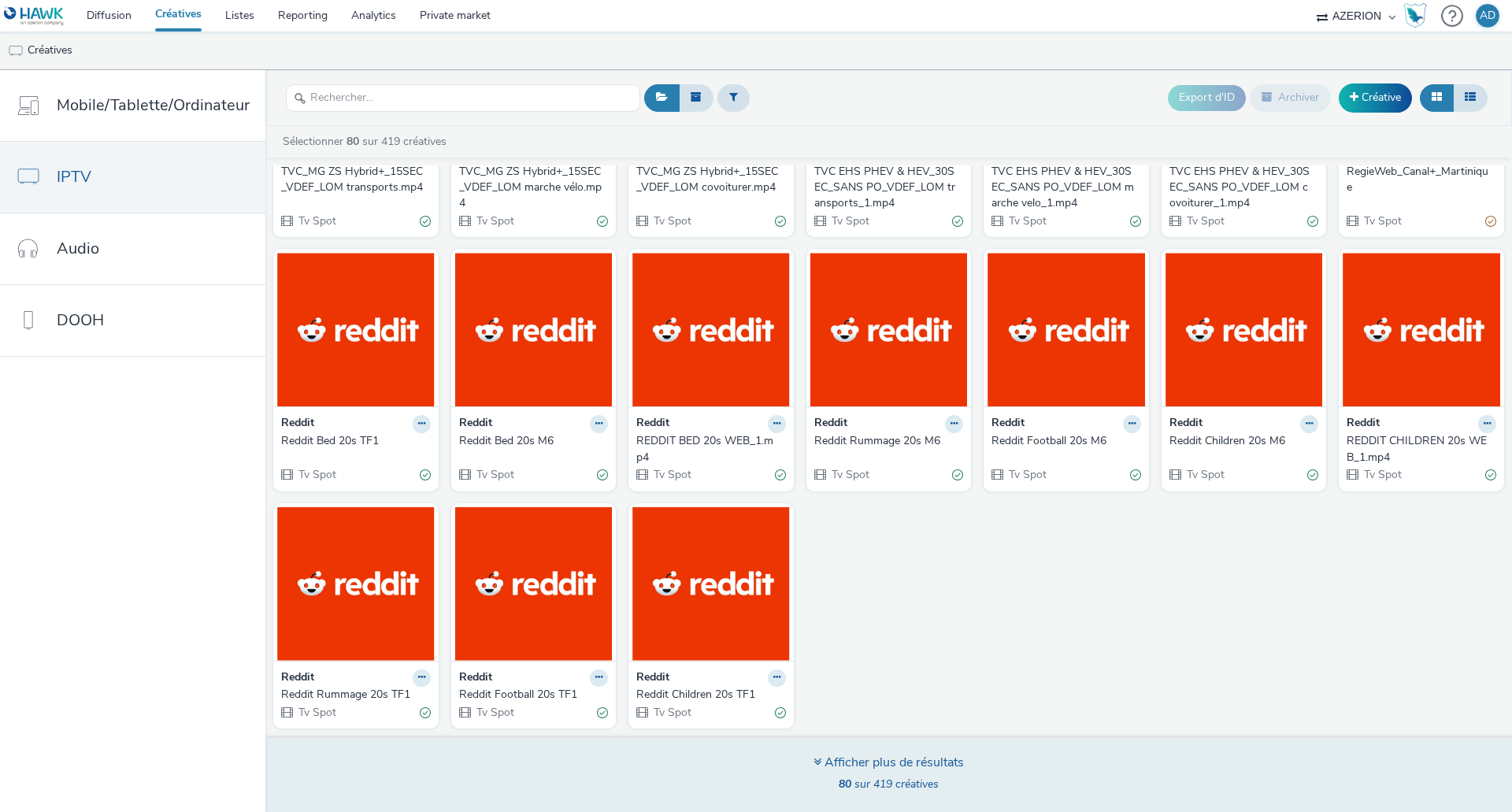
click at [898, 760] on div "Afficher plus de résultats" at bounding box center [889, 763] width 151 height 18
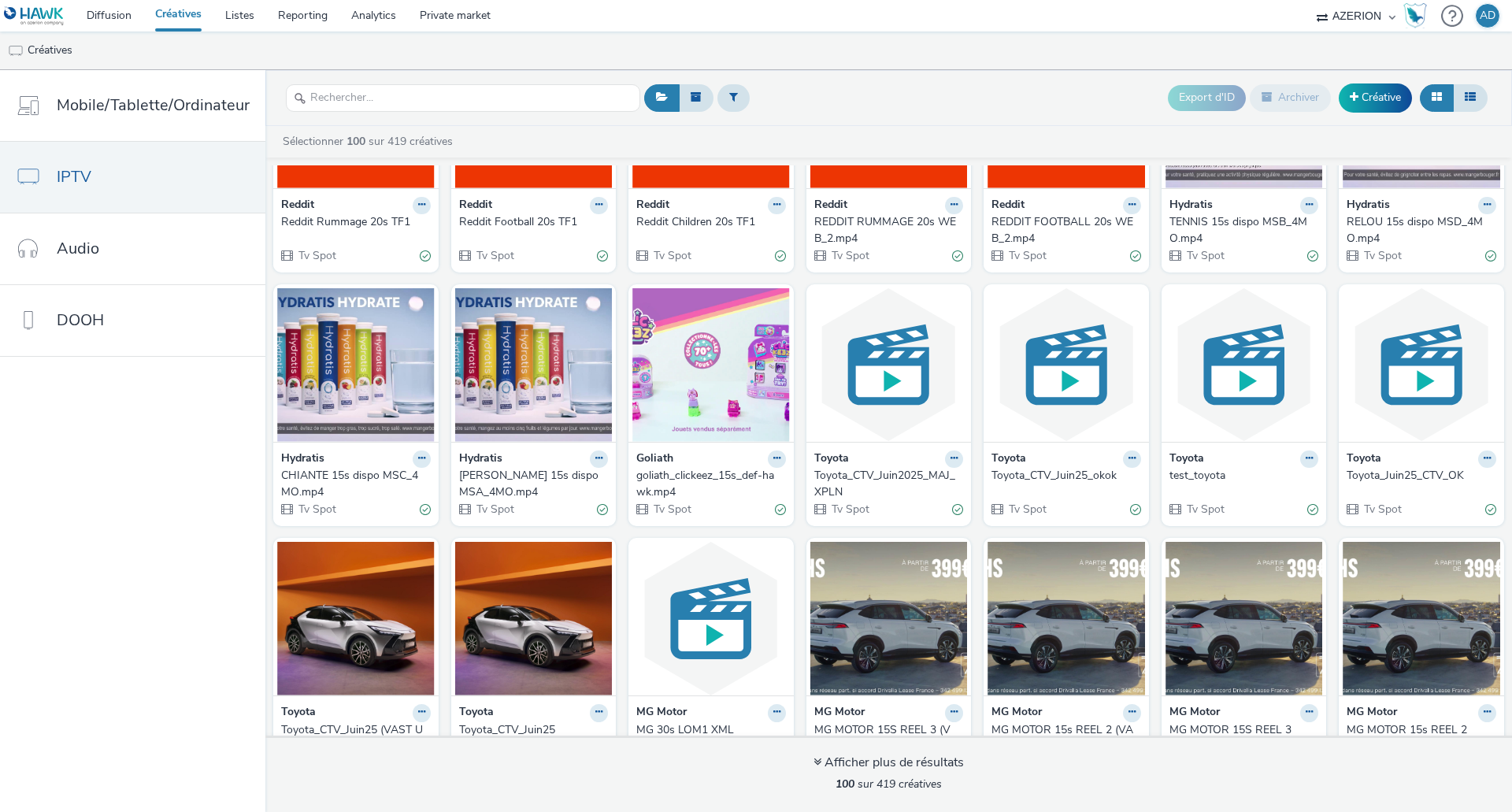
scroll to position [3287, 0]
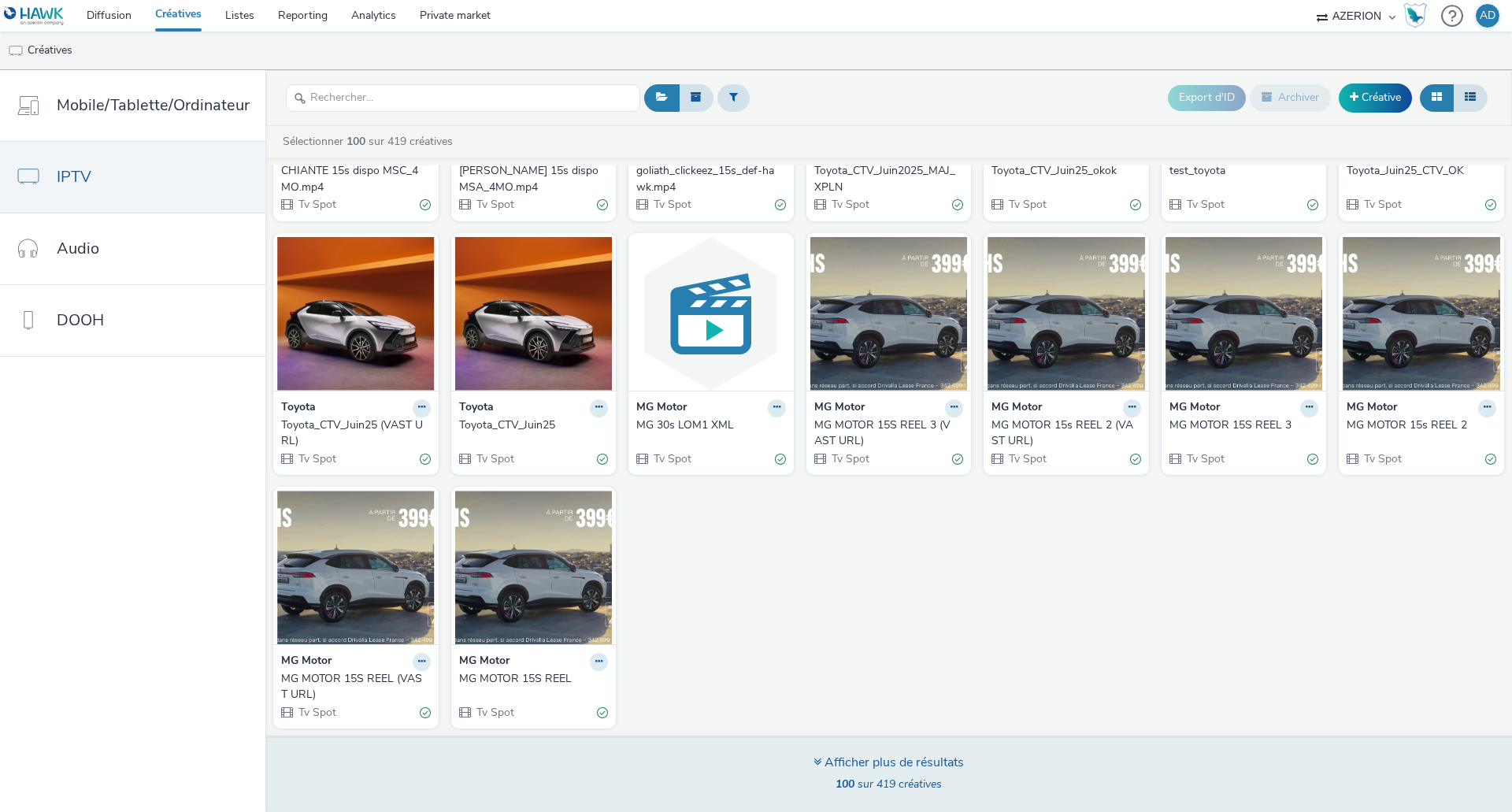
click at [894, 762] on div "Afficher plus de résultats" at bounding box center [889, 763] width 151 height 18
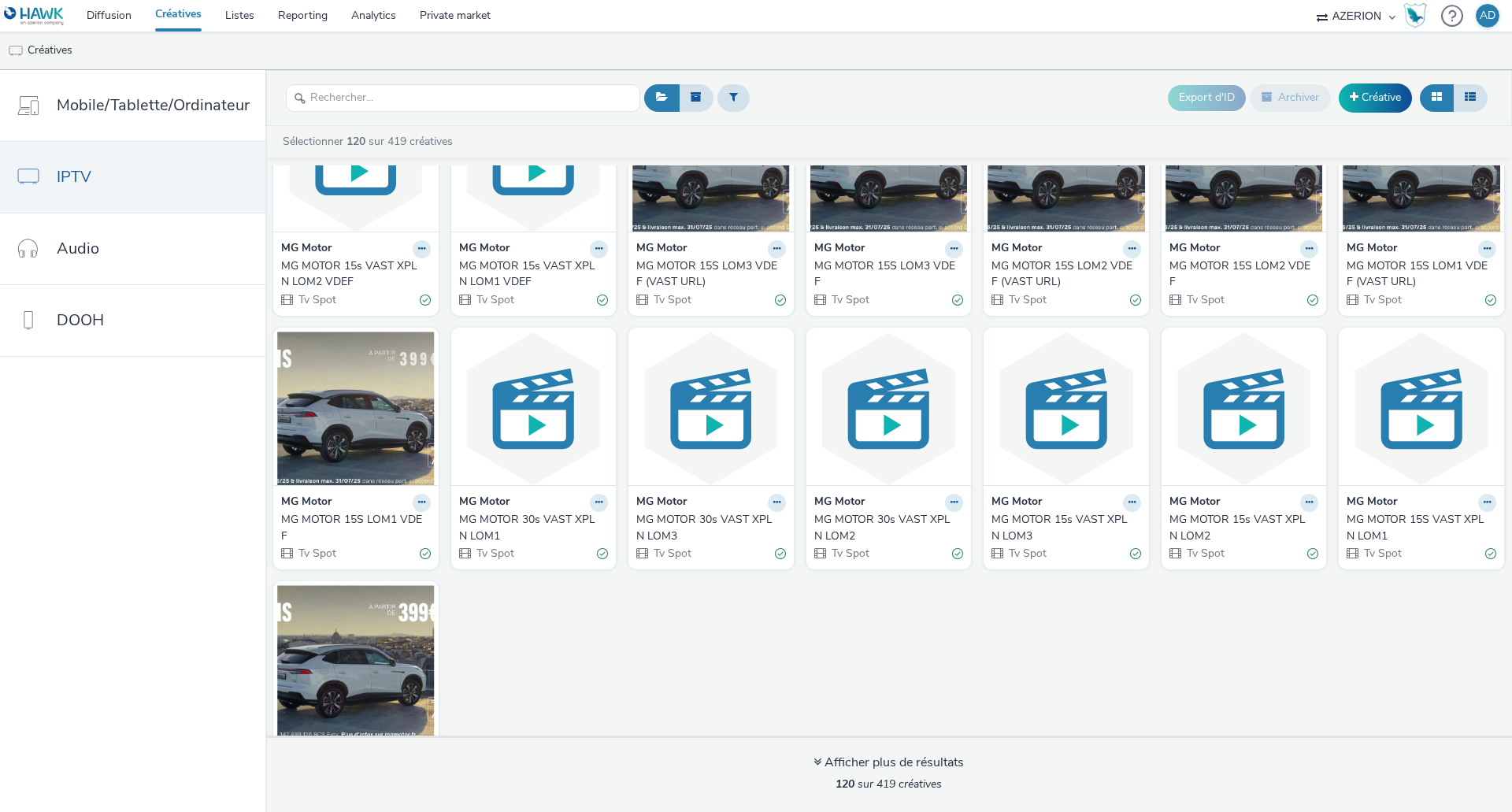
scroll to position [4048, 0]
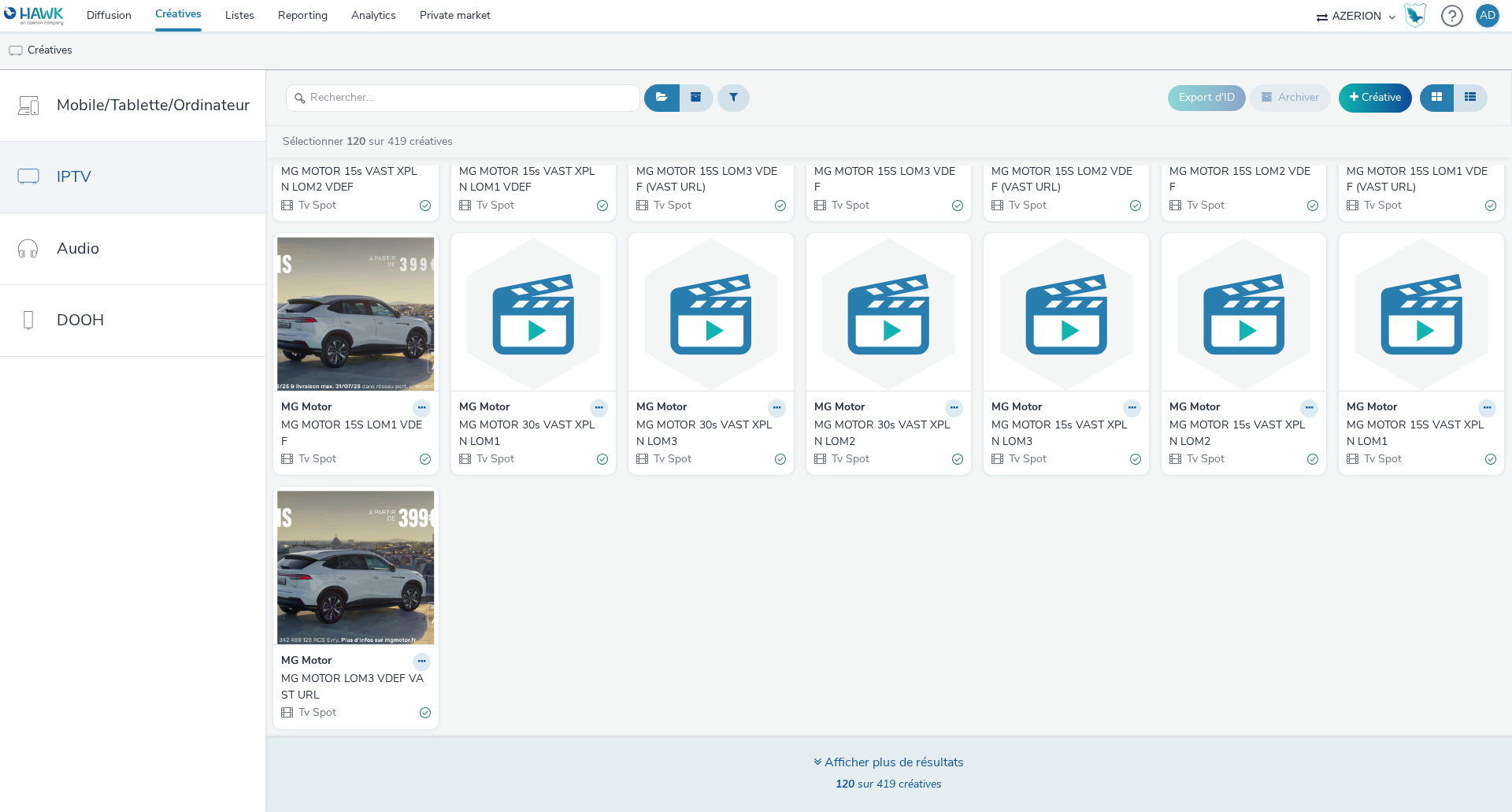
click at [897, 762] on div "Afficher plus de résultats" at bounding box center [889, 763] width 151 height 18
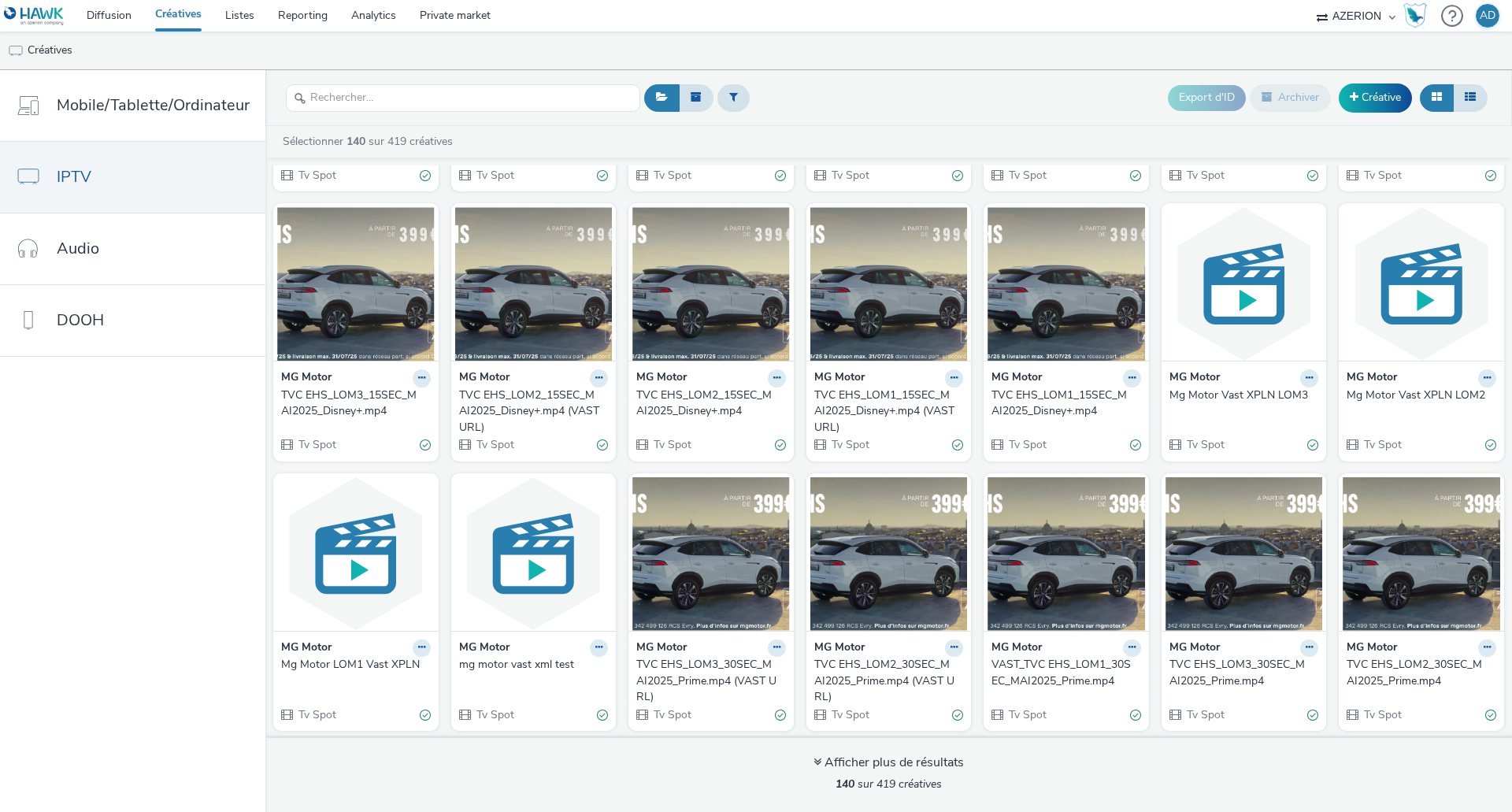
scroll to position [4605, 0]
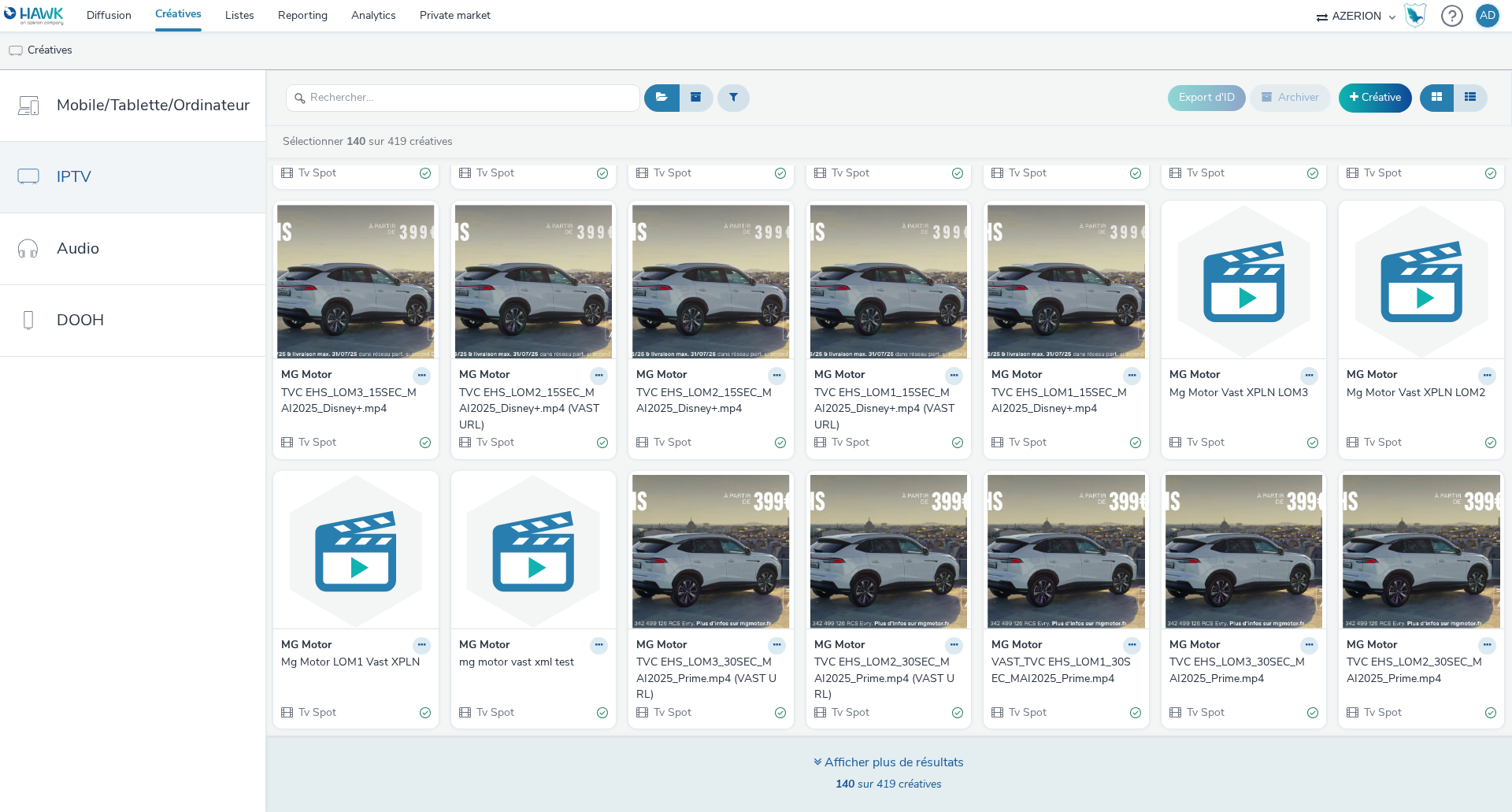
click at [942, 758] on div "Afficher plus de résultats" at bounding box center [889, 763] width 151 height 18
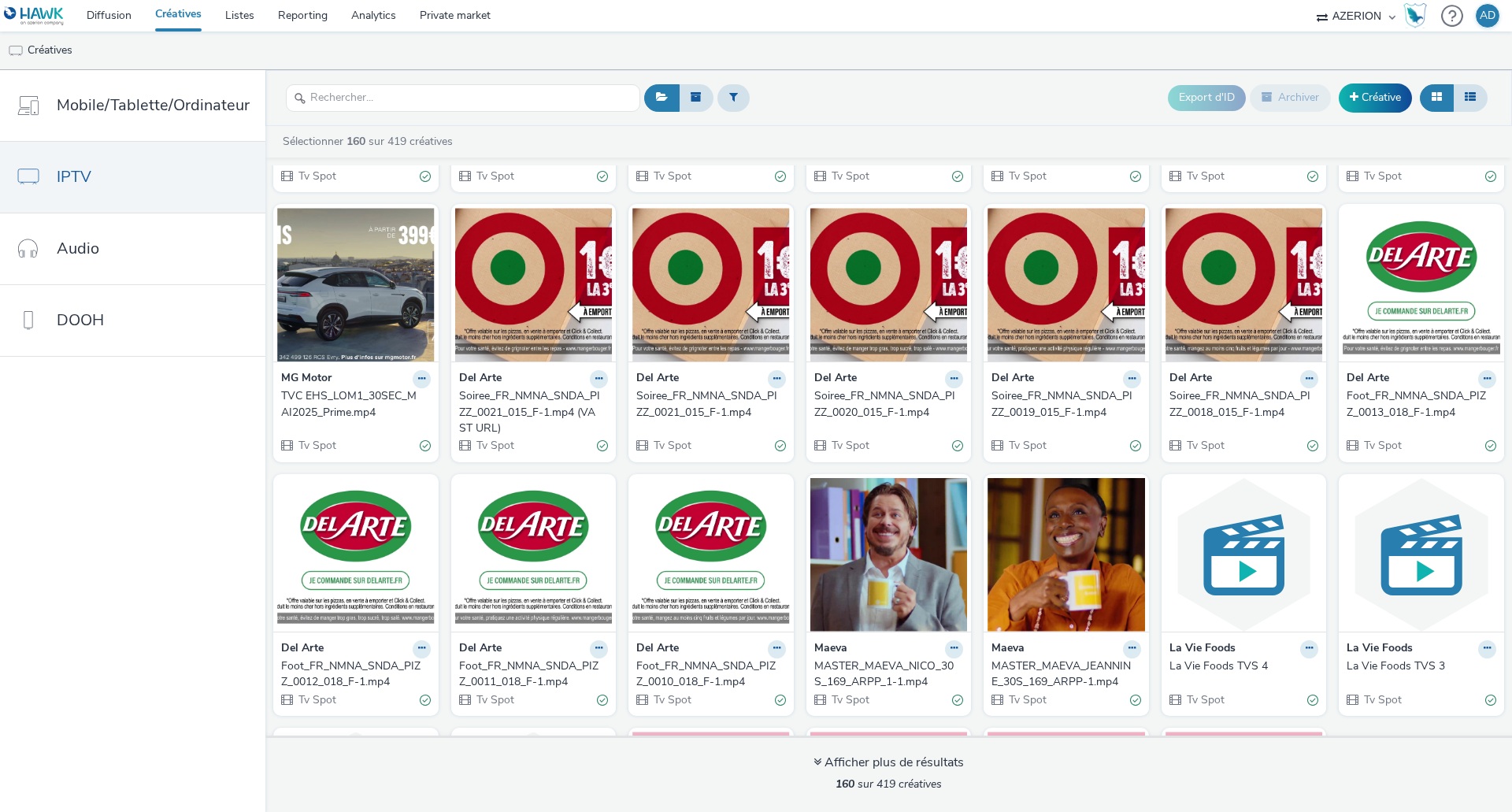
scroll to position [5381, 0]
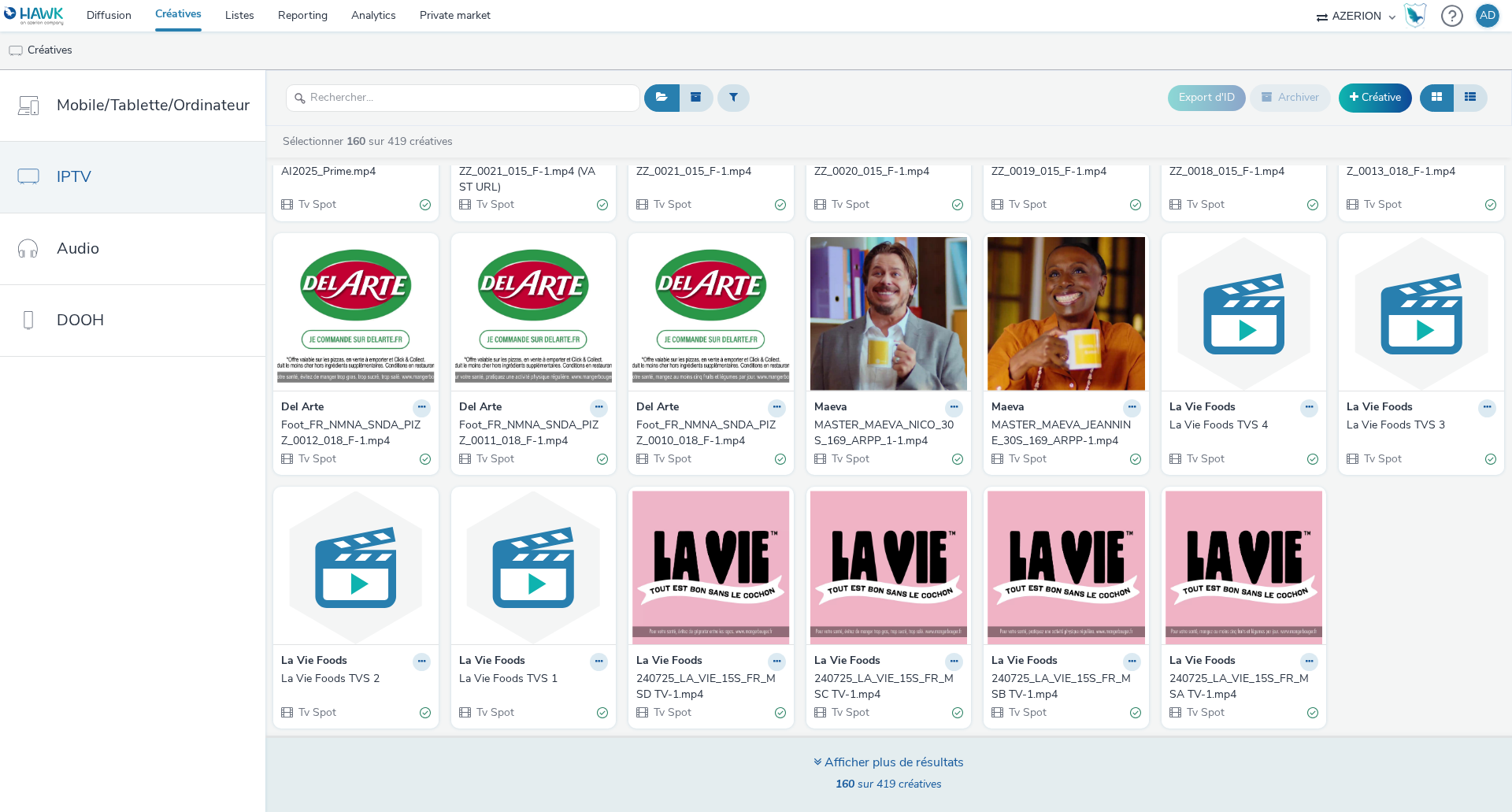
click at [894, 764] on div "Afficher plus de résultats" at bounding box center [889, 763] width 151 height 18
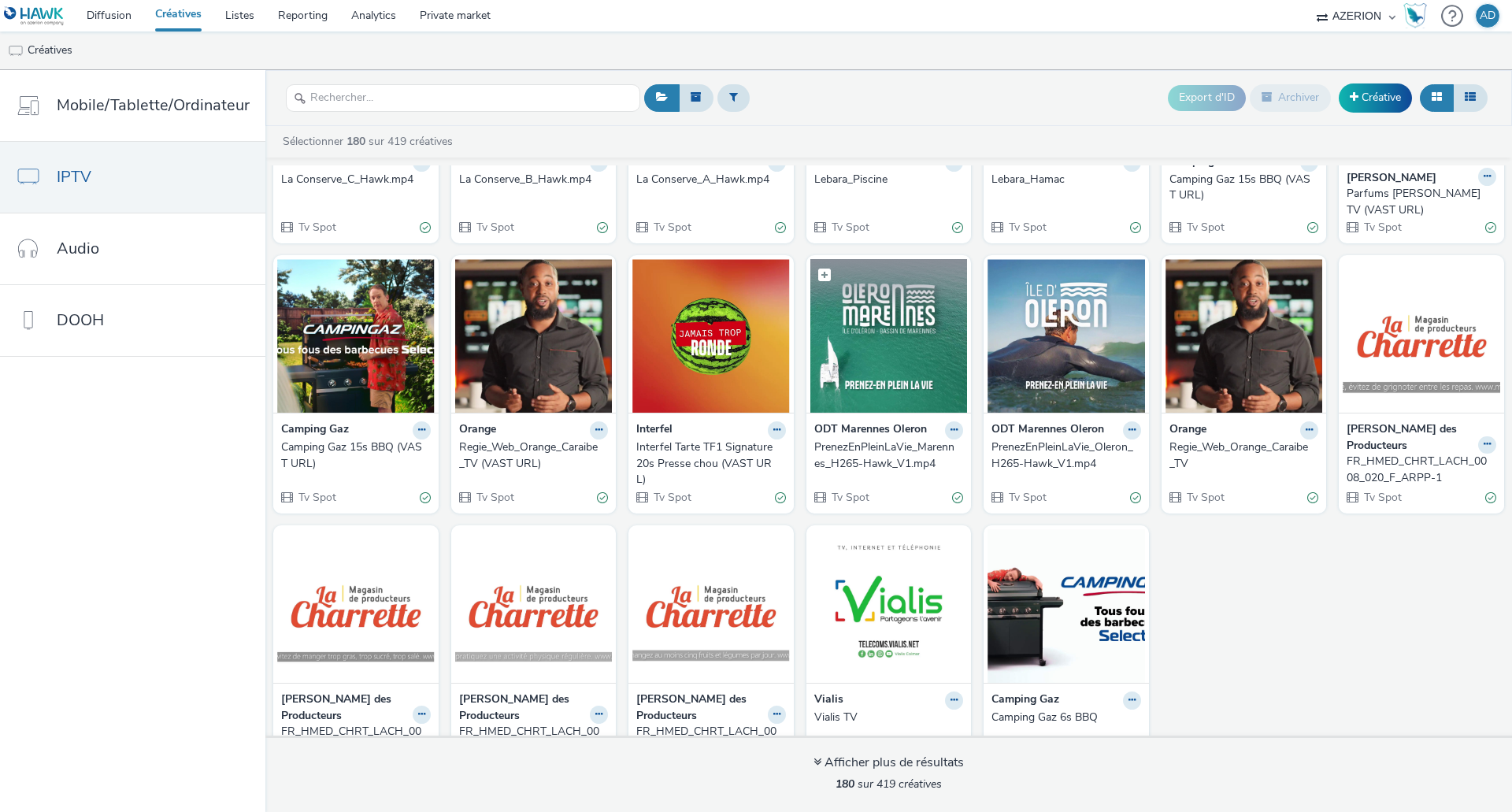
scroll to position [6173, 0]
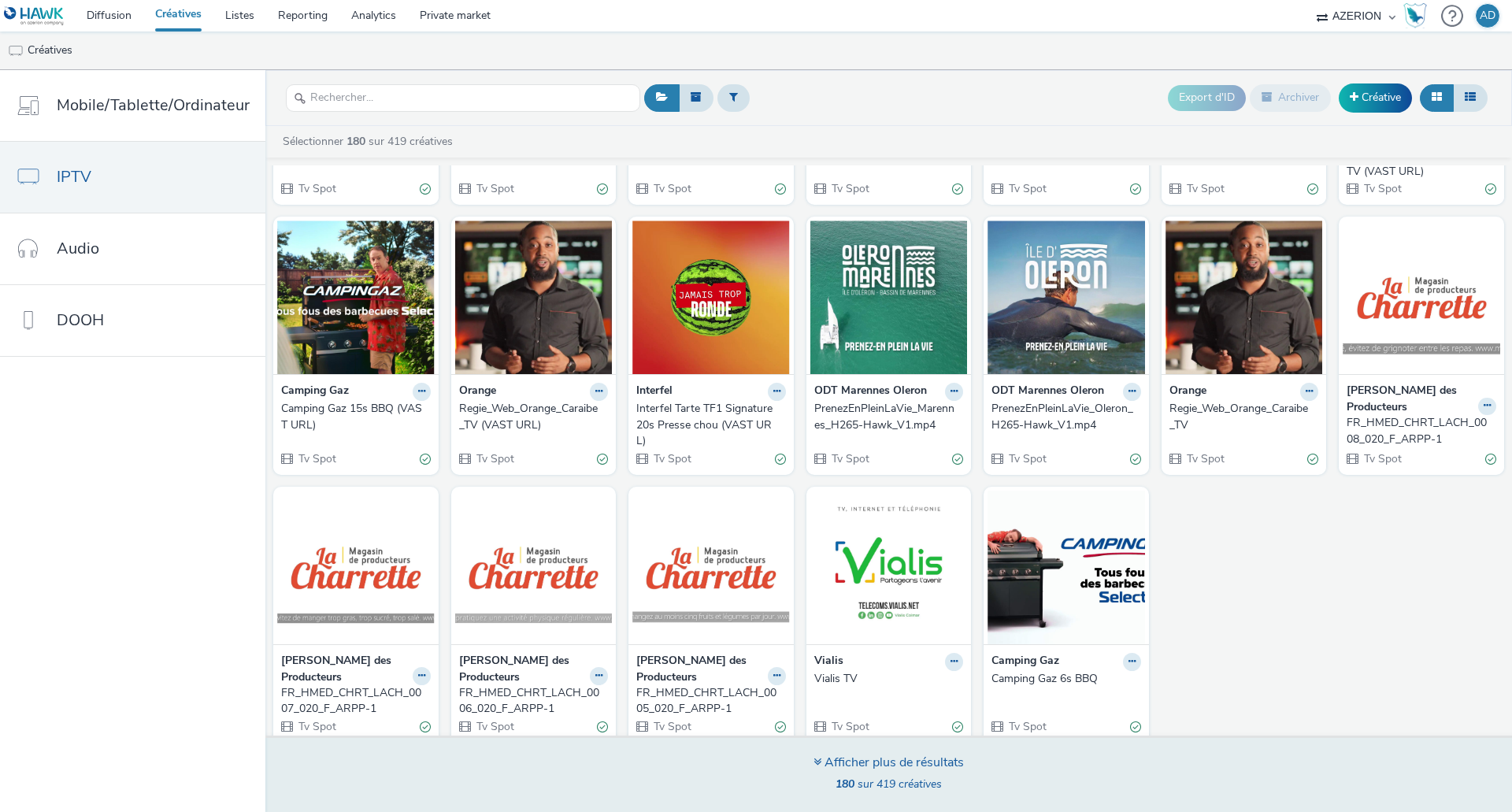
click at [879, 758] on div "Afficher plus de résultats" at bounding box center [889, 763] width 151 height 18
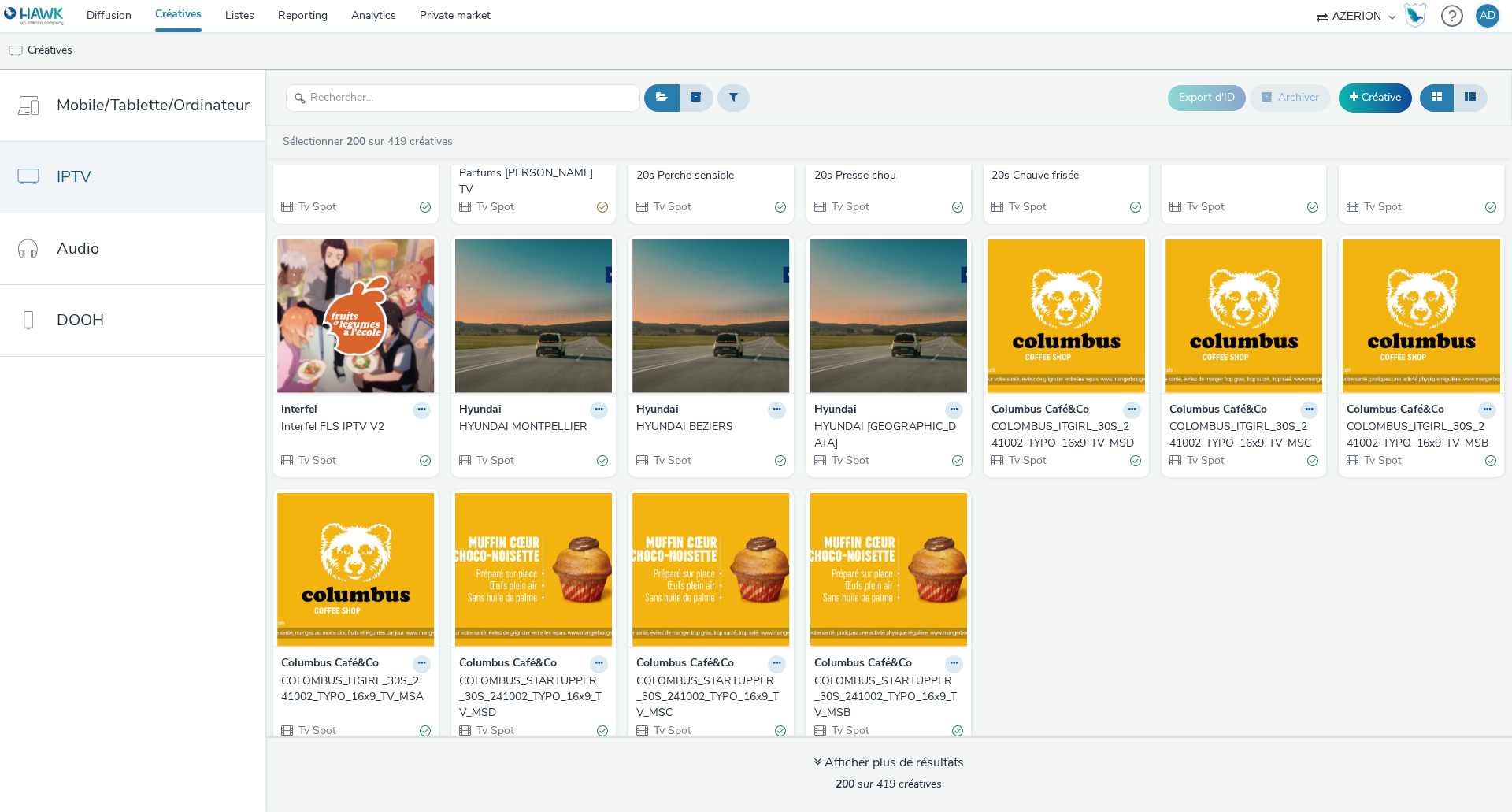
scroll to position [6966, 0]
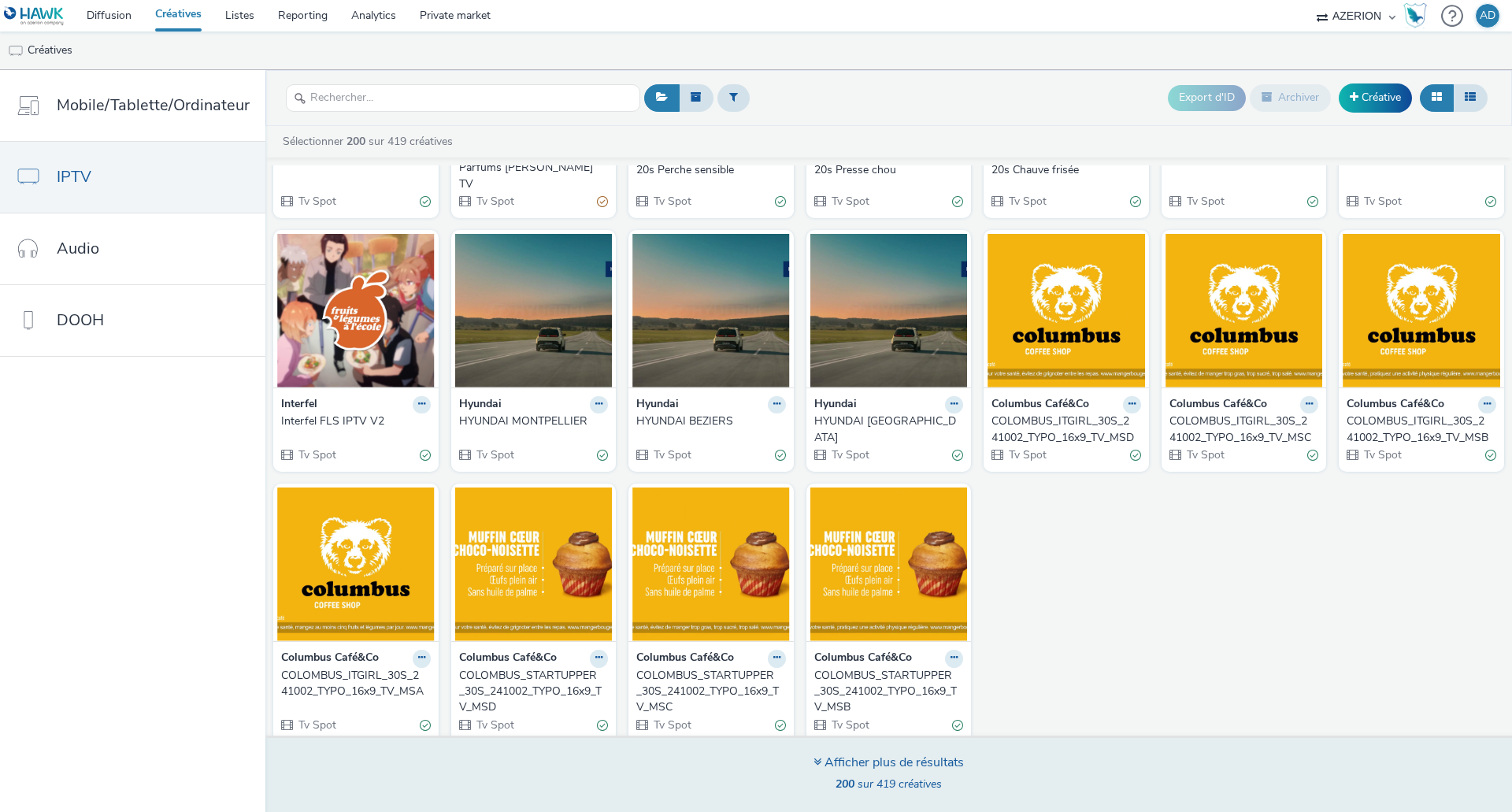
click at [916, 762] on div "Afficher plus de résultats" at bounding box center [889, 763] width 151 height 18
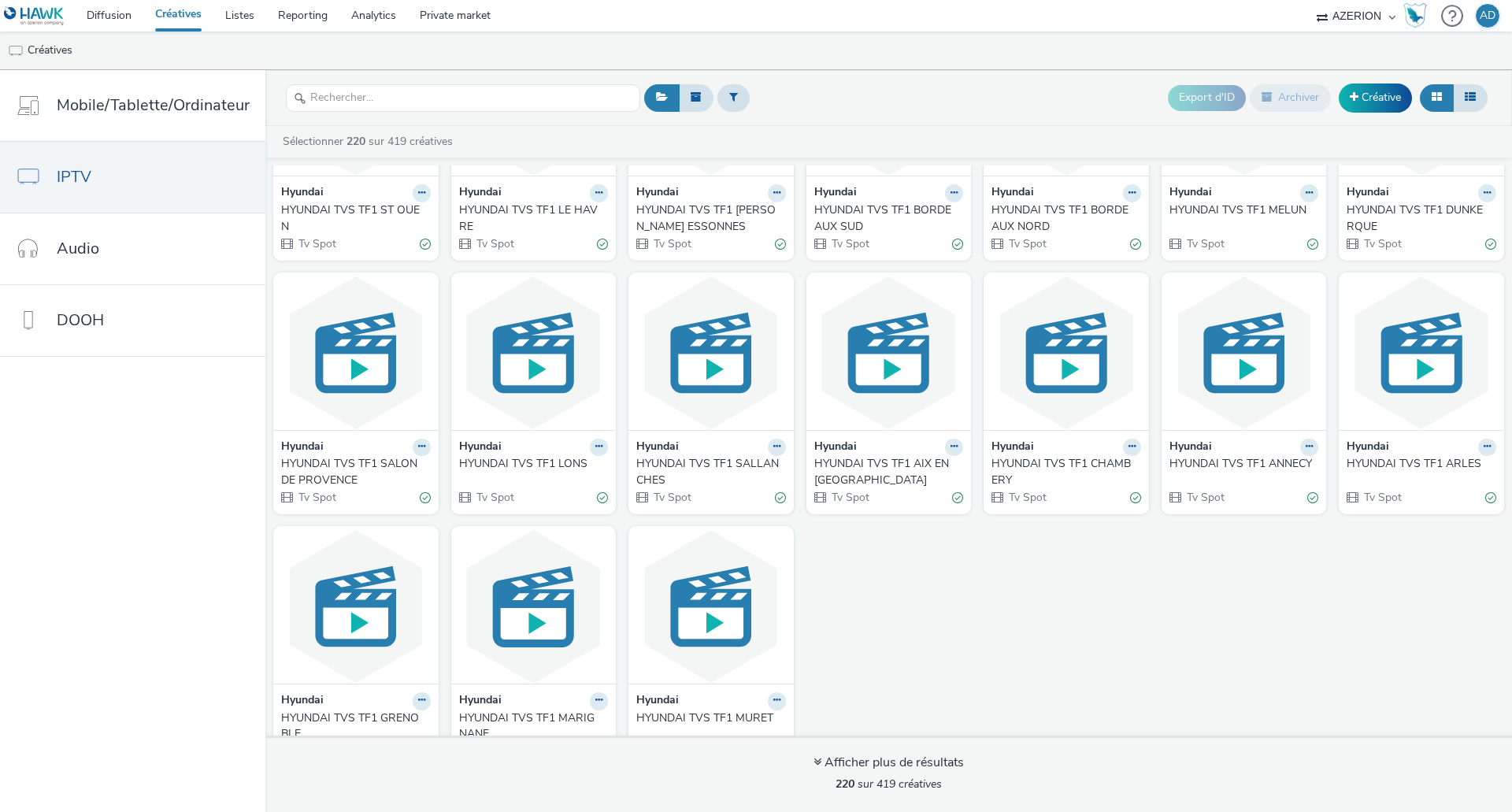
scroll to position [7728, 0]
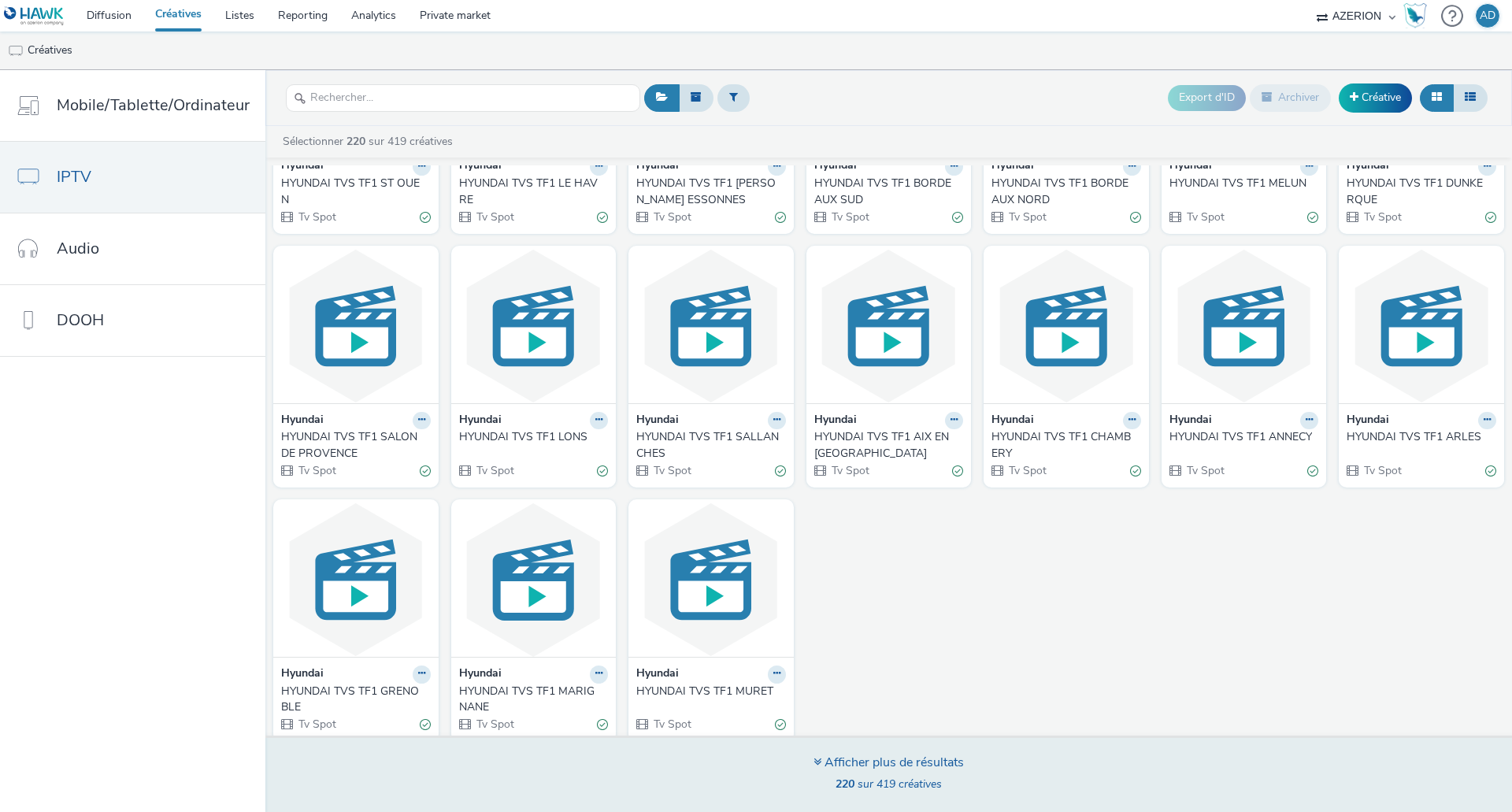
click at [907, 762] on div "Afficher plus de résultats" at bounding box center [889, 763] width 151 height 18
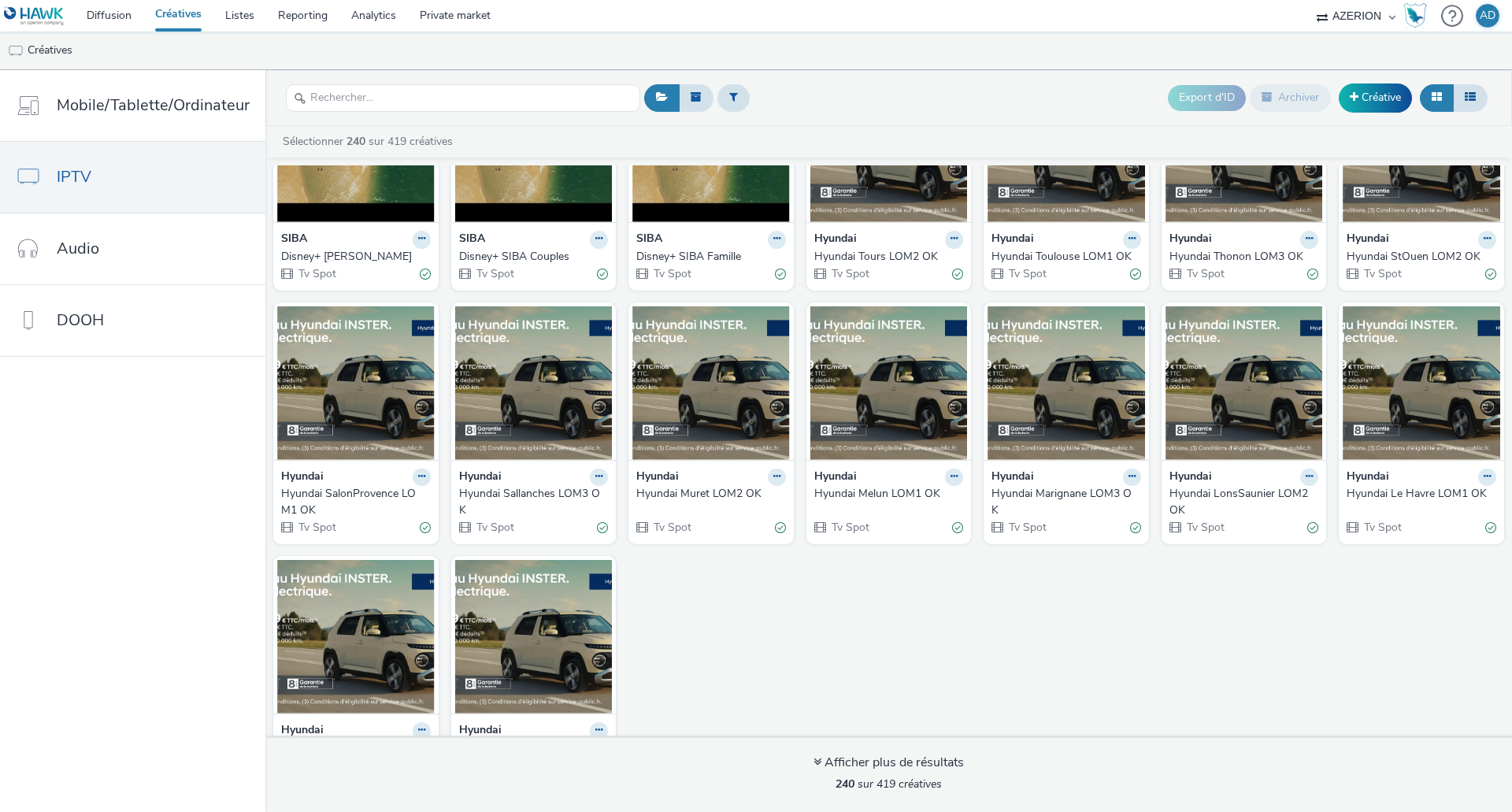
scroll to position [8473, 0]
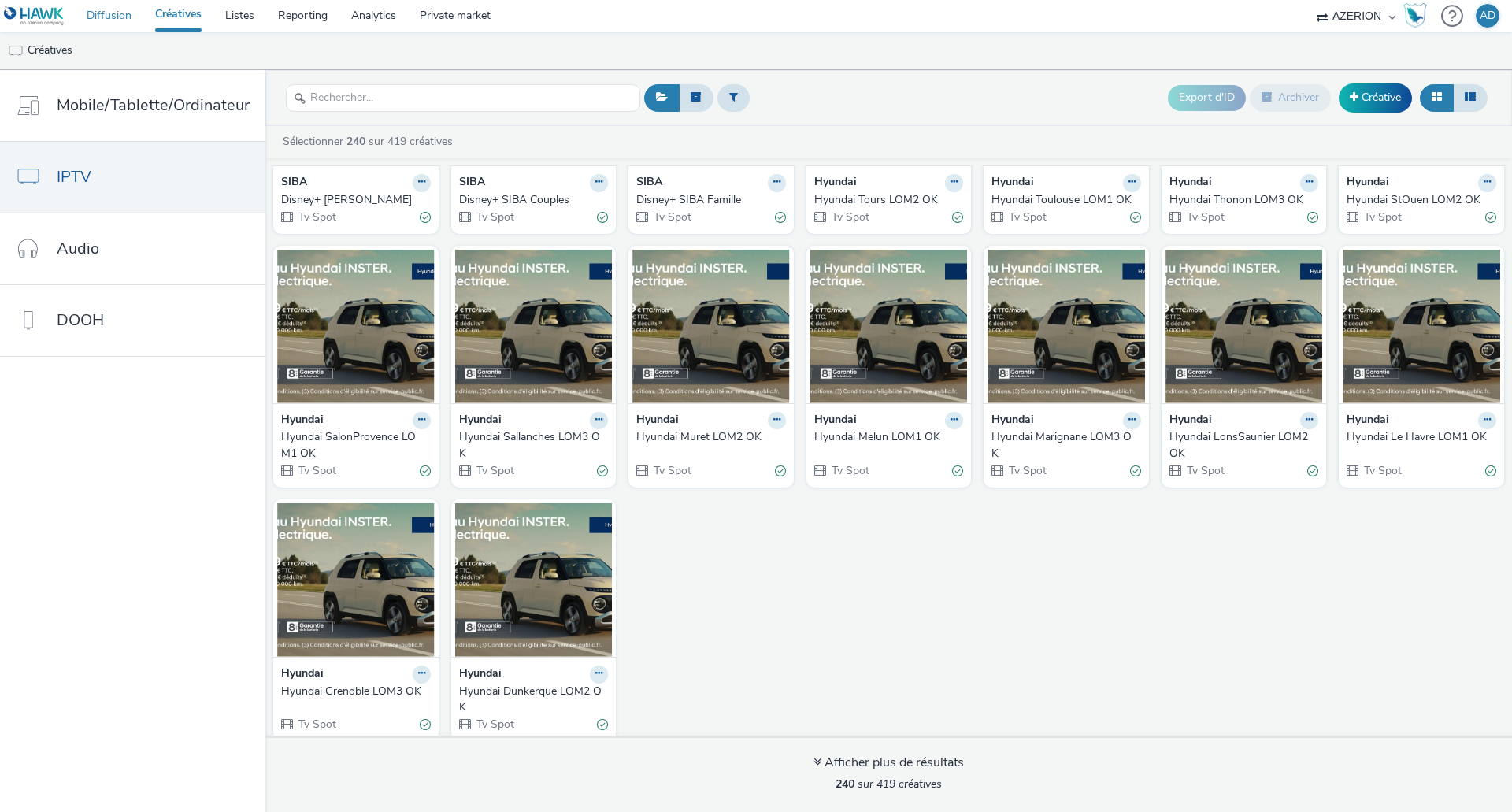
click at [94, 13] on link "Diffusion" at bounding box center [109, 16] width 69 height 31
